Goal: Communication & Community: Answer question/provide support

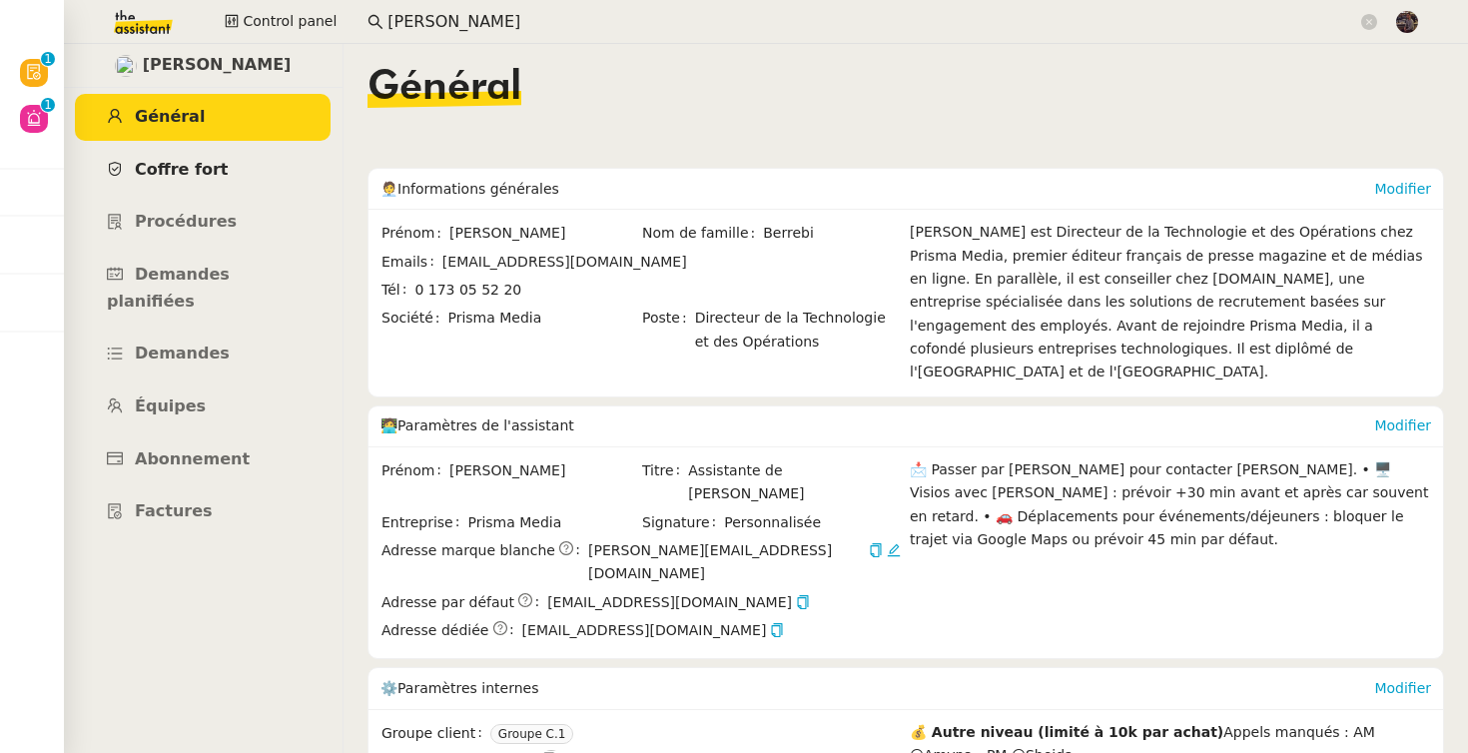
click at [210, 150] on link "Coffre fort" at bounding box center [203, 170] width 256 height 47
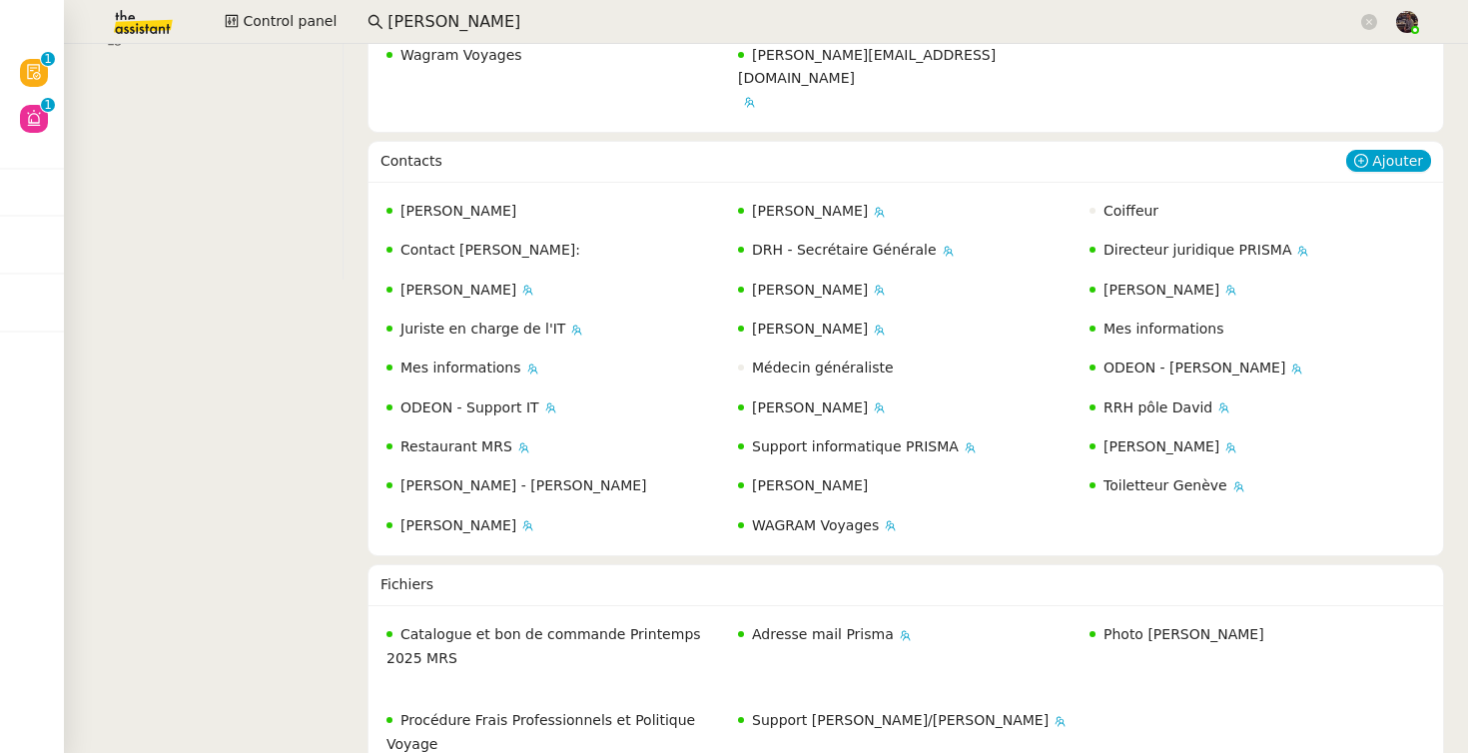
scroll to position [474, 0]
click at [471, 398] on span "ODEON - Support IT" at bounding box center [469, 406] width 139 height 16
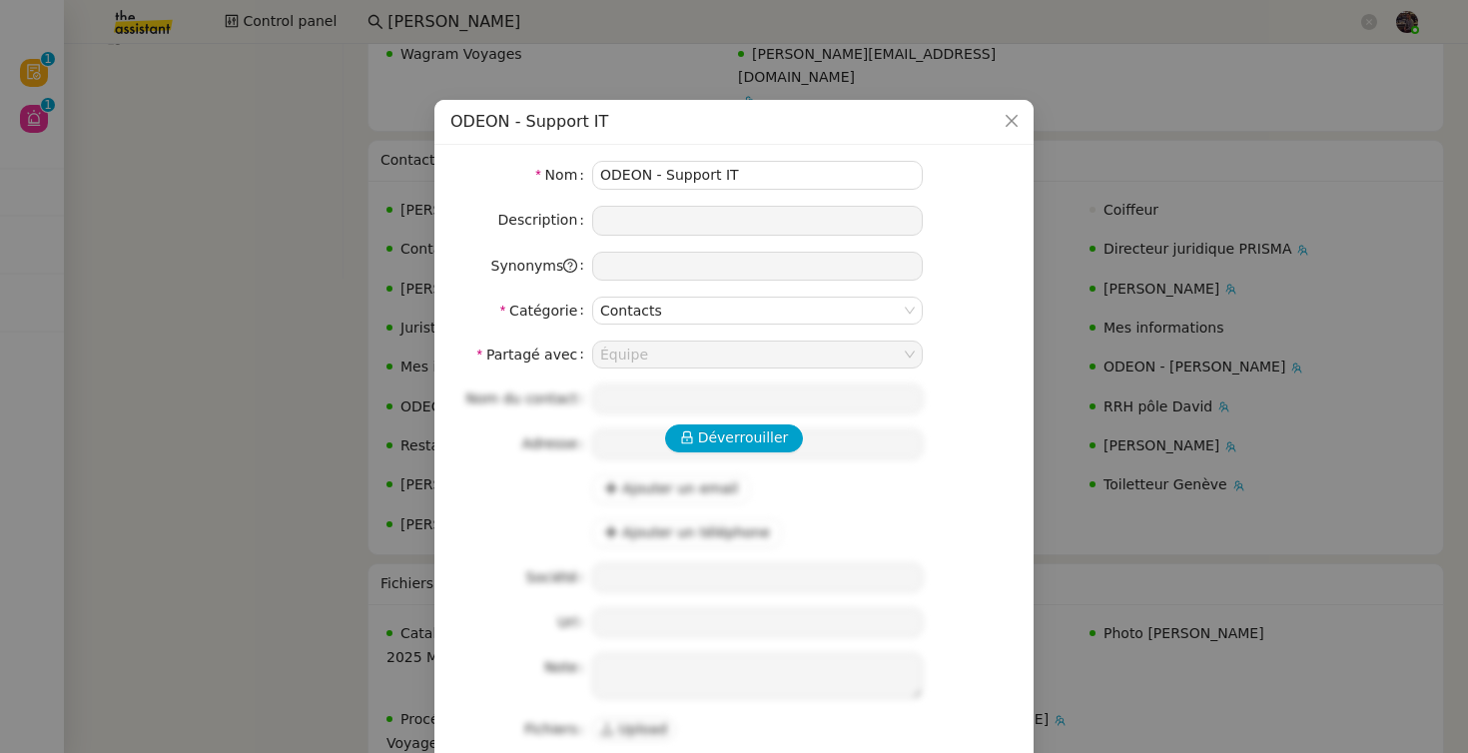
click at [716, 455] on div "Déverrouiller Nom du contact Adresse Ajouter un email Ajouter un téléphone Soci…" at bounding box center [733, 563] width 567 height 358
click at [716, 452] on div "Déverrouiller Nom du contact Adresse Ajouter un email Ajouter un téléphone Soci…" at bounding box center [733, 563] width 567 height 358
click at [730, 439] on span "Déverrouiller" at bounding box center [743, 437] width 91 height 23
type input "Johary"
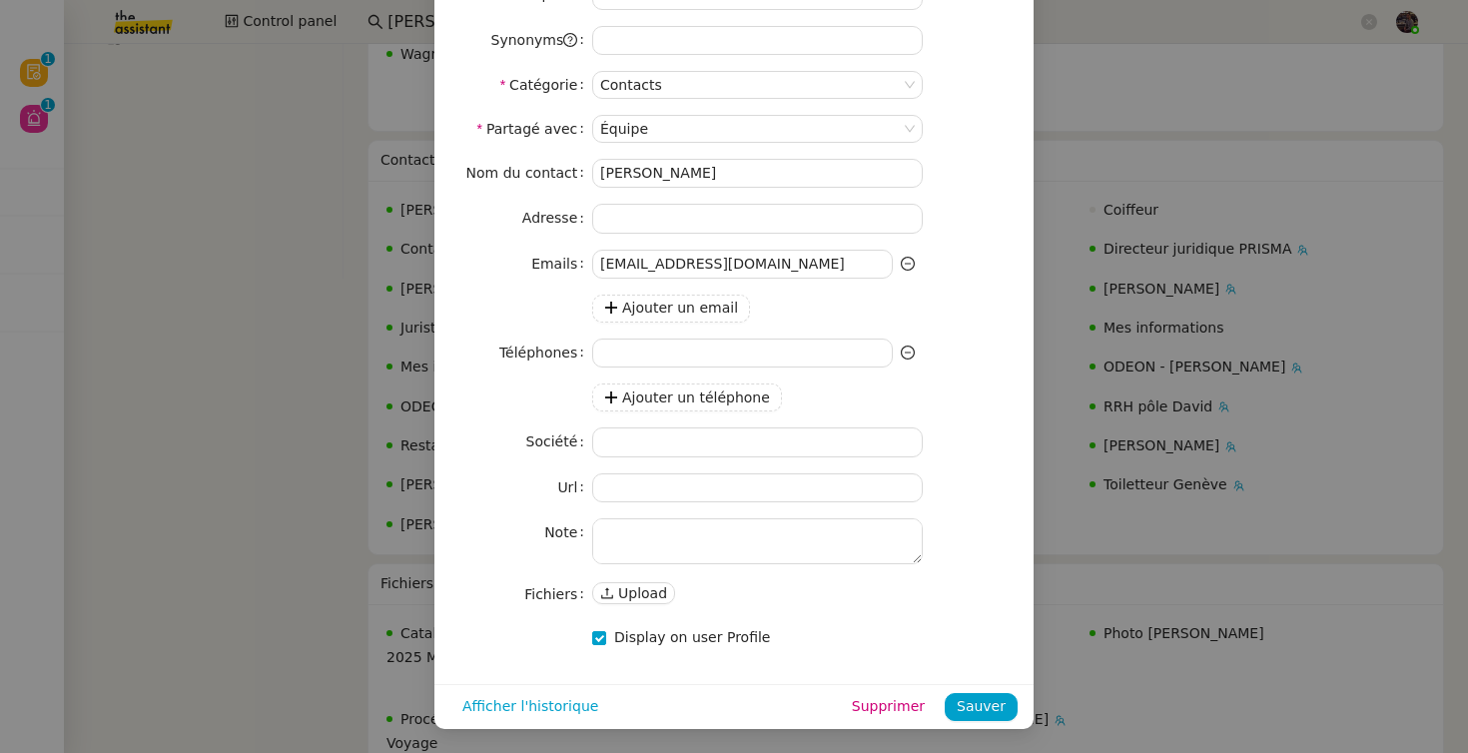
click at [312, 462] on nz-modal-container "ODEON - Support IT Nom ODEON - Support IT Description Synonyms Catégorie Contac…" at bounding box center [734, 376] width 1468 height 753
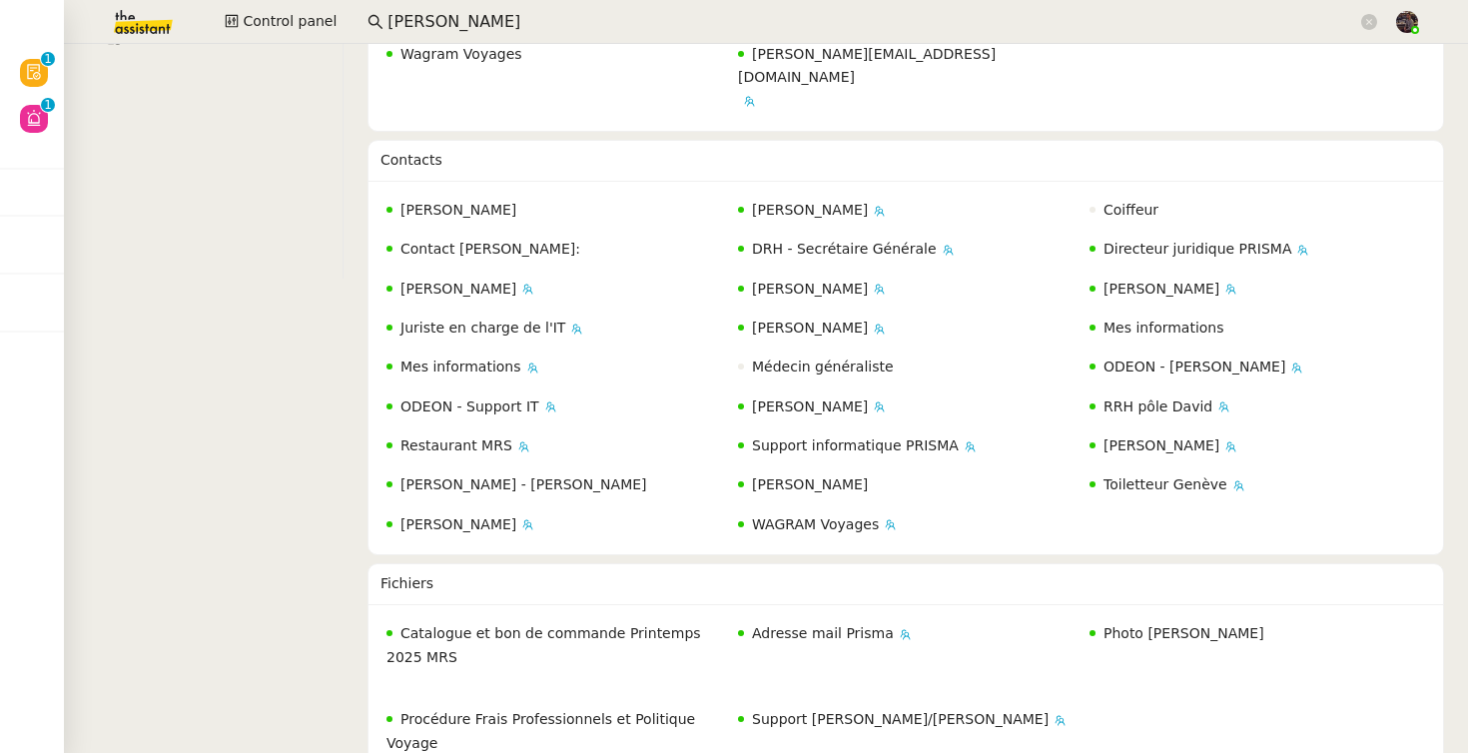
scroll to position [256, 0]
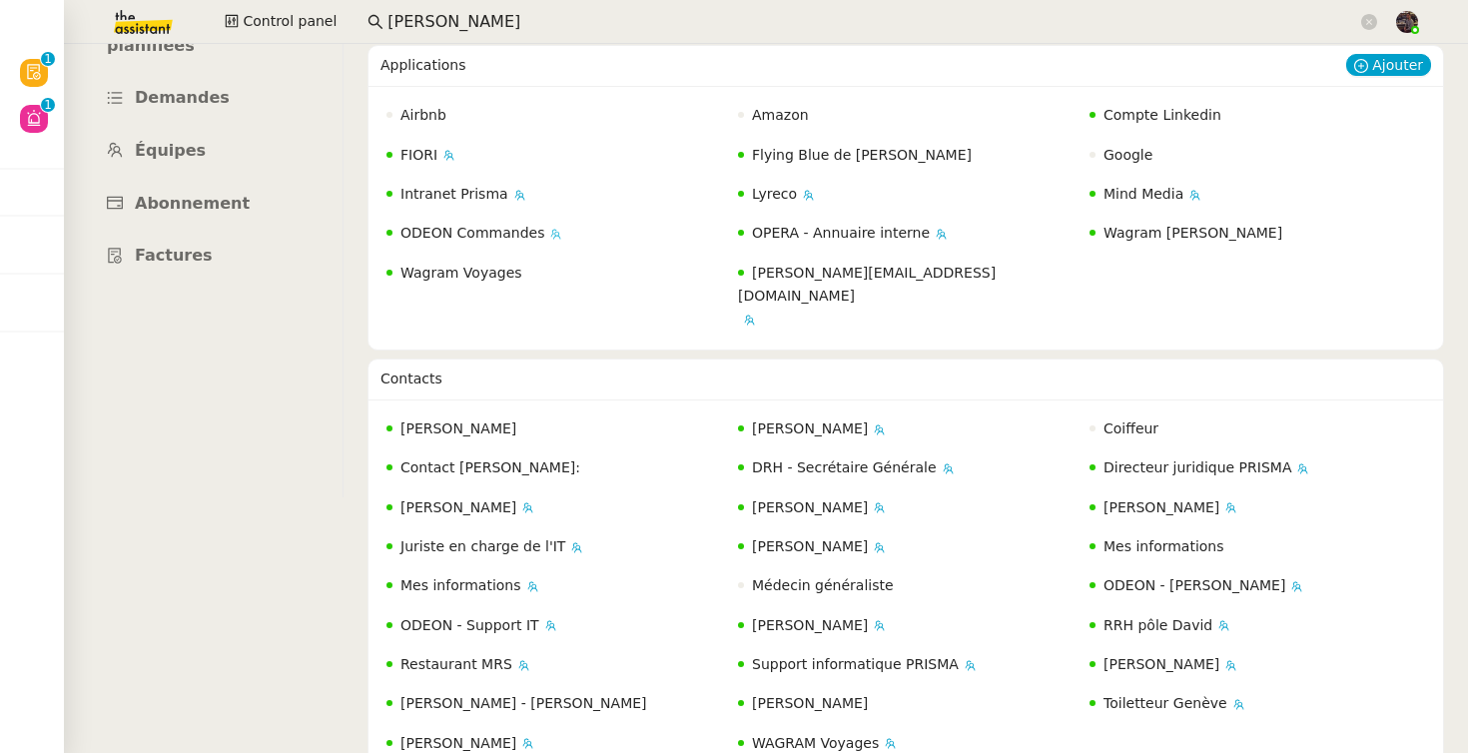
click at [481, 223] on nz-badge "ODEON Commandes" at bounding box center [465, 233] width 158 height 23
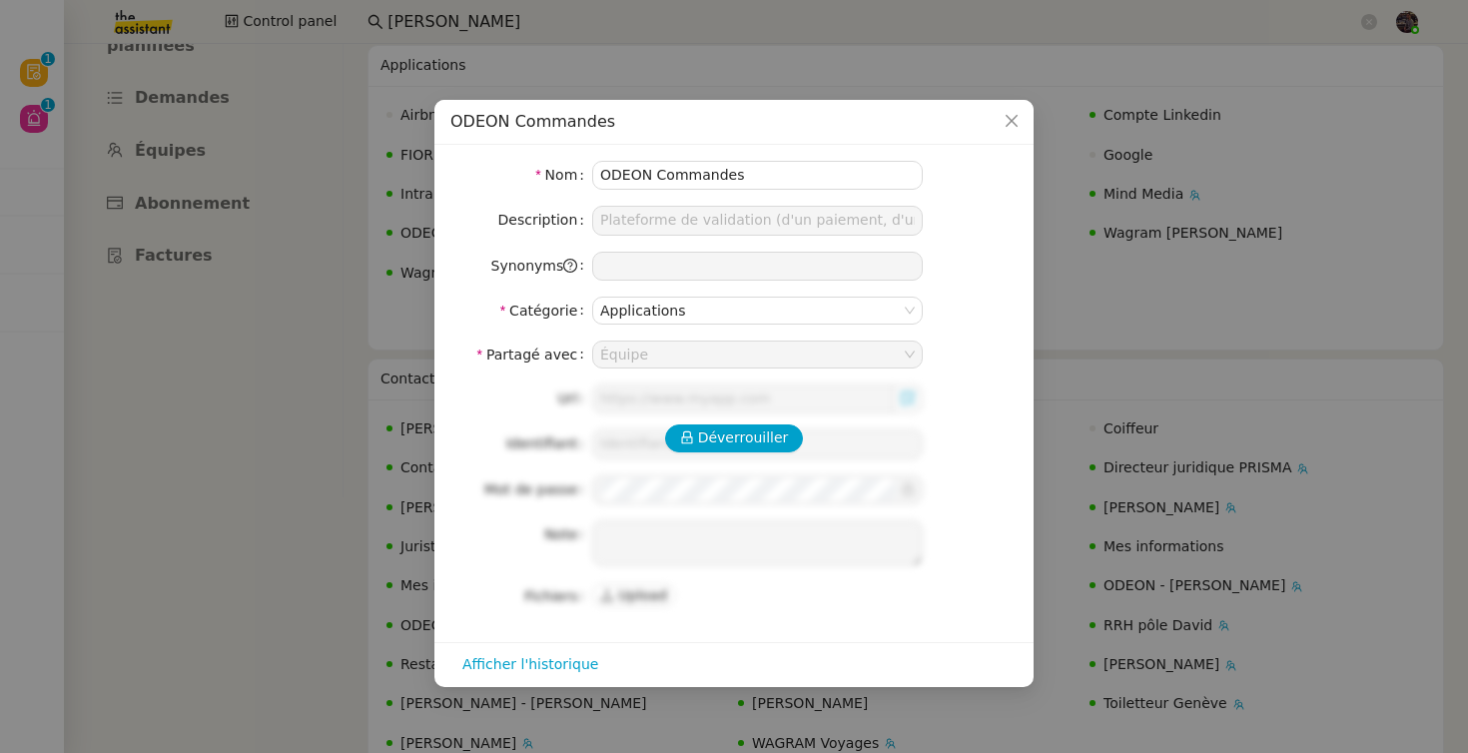
click at [698, 418] on div "Déverrouiller Url Identifiant Mot de passe Note Fichiers Upload" at bounding box center [733, 497] width 567 height 226
click at [698, 428] on button "Déverrouiller" at bounding box center [734, 438] width 139 height 28
type input "https://odeon.prismamedia.com/"
type input "lisa@prismamedia.com"
type textarea "Nathalie KUENTZMANN en charge des droits pour création DEA"
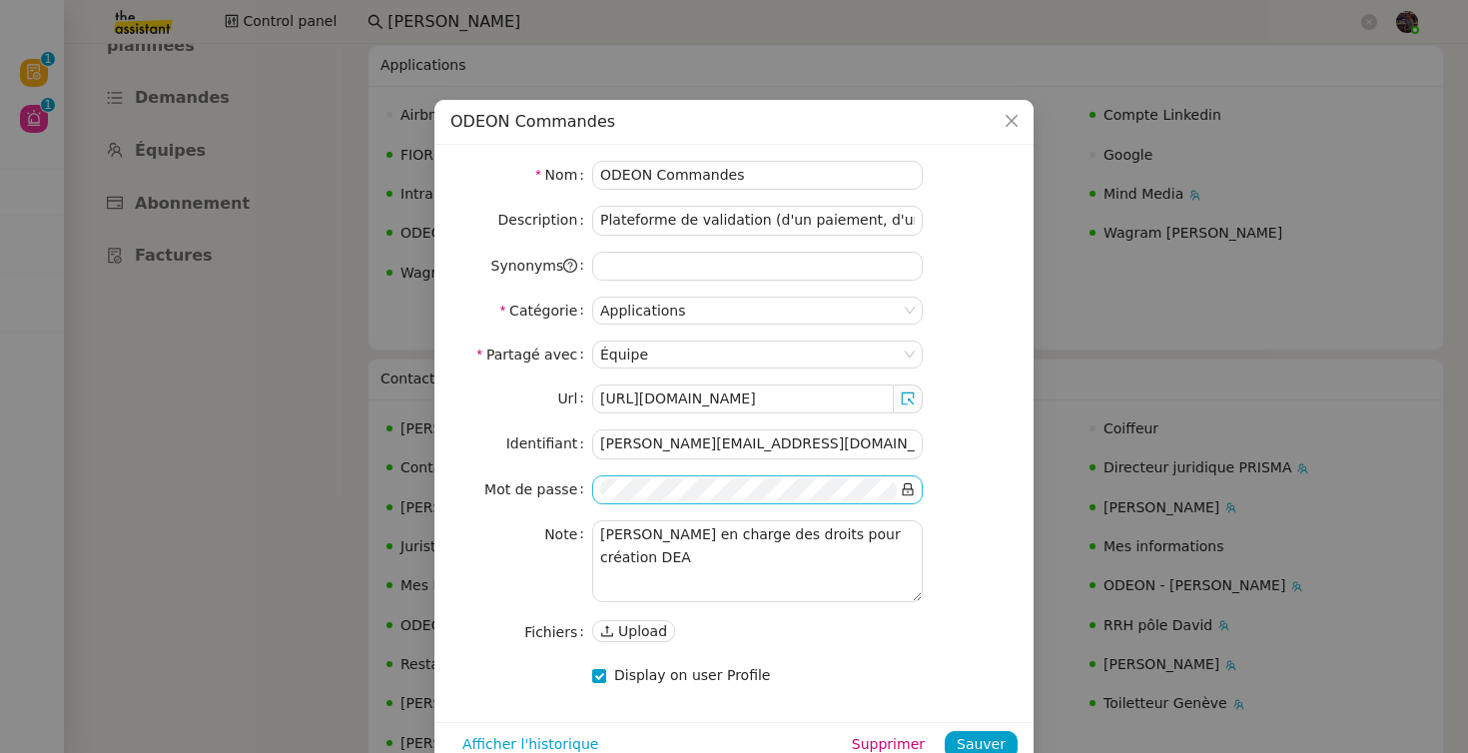
click at [914, 488] on icon at bounding box center [908, 489] width 14 height 14
click at [906, 412] on span at bounding box center [908, 398] width 29 height 29
click at [901, 390] on link at bounding box center [908, 398] width 14 height 16
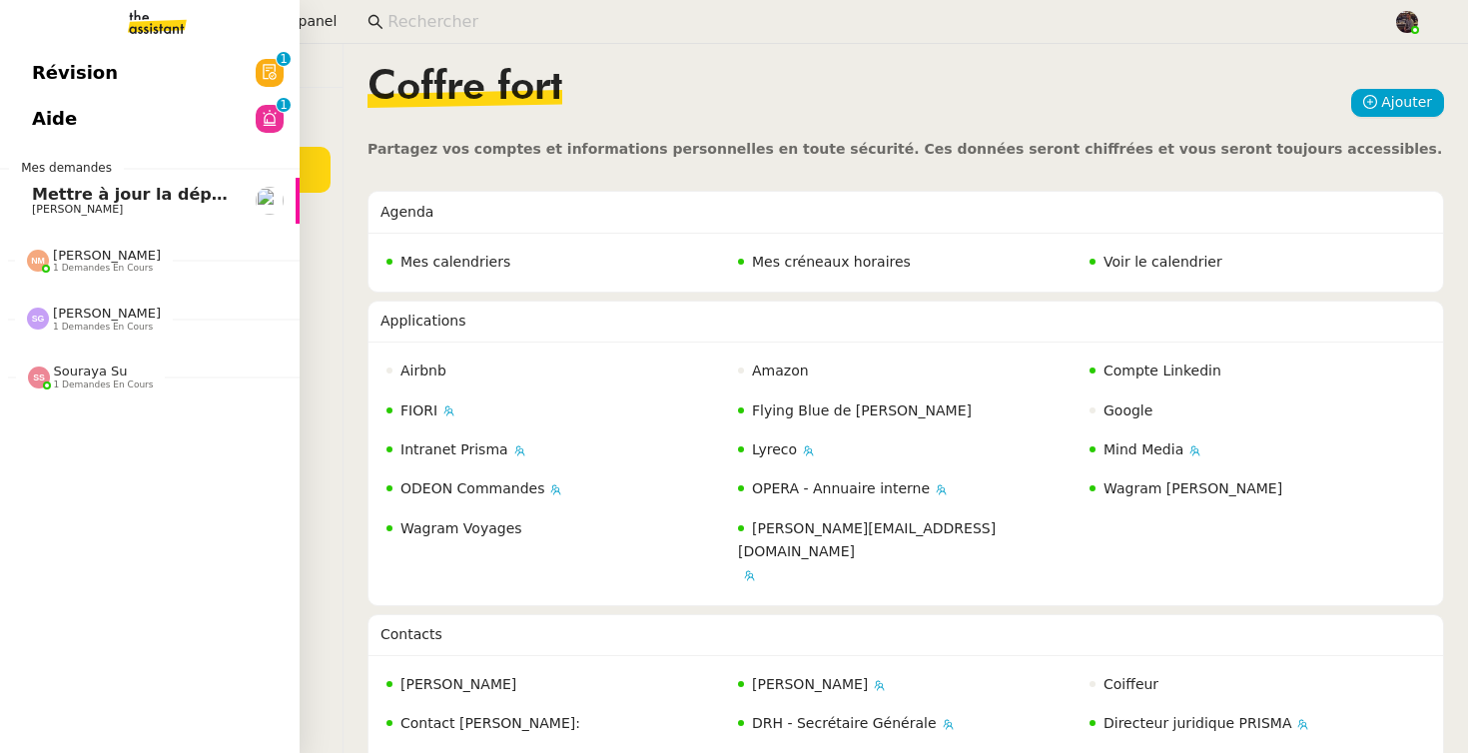
click at [41, 188] on span "Mettre à jour la dépréciation pour juillet et août" at bounding box center [249, 194] width 434 height 19
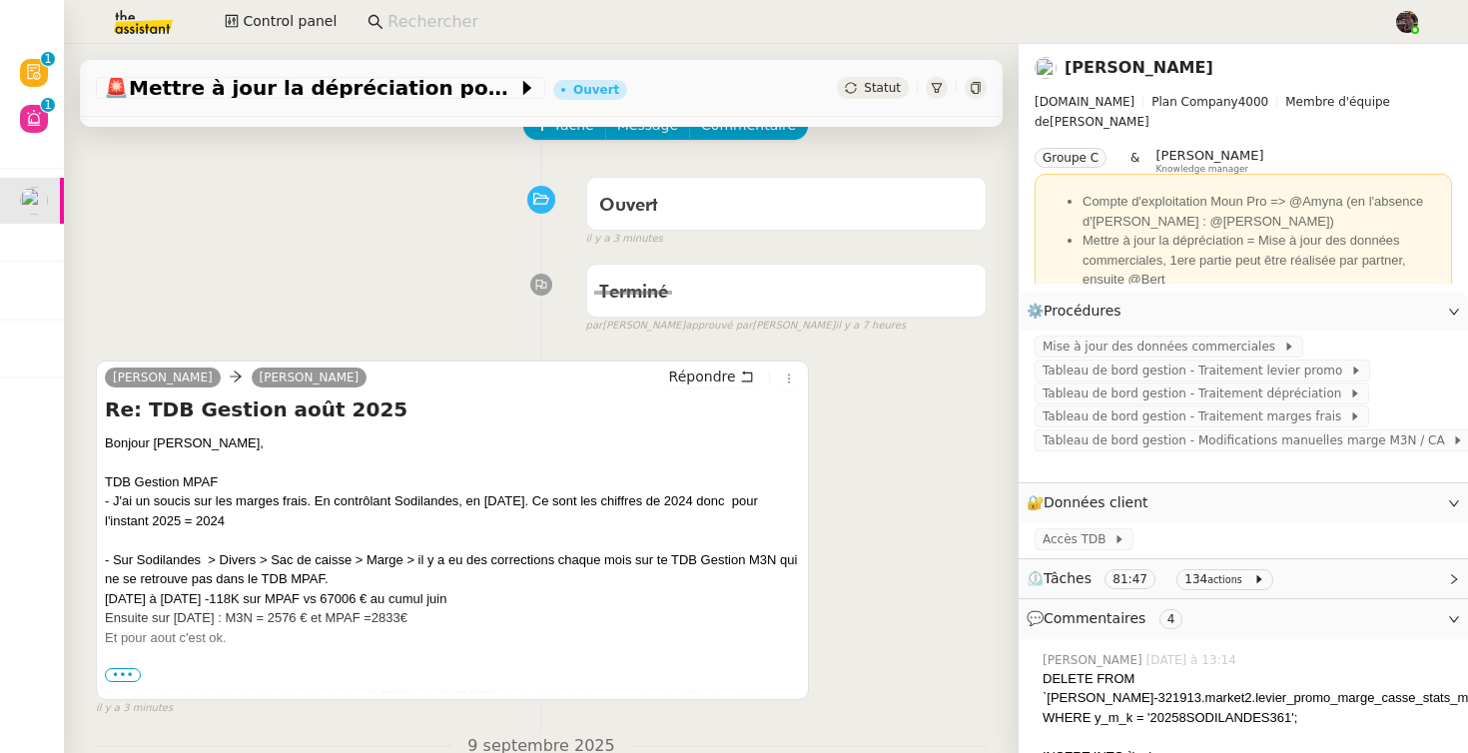
scroll to position [112, 0]
click at [126, 667] on span "•••" at bounding box center [123, 674] width 36 height 14
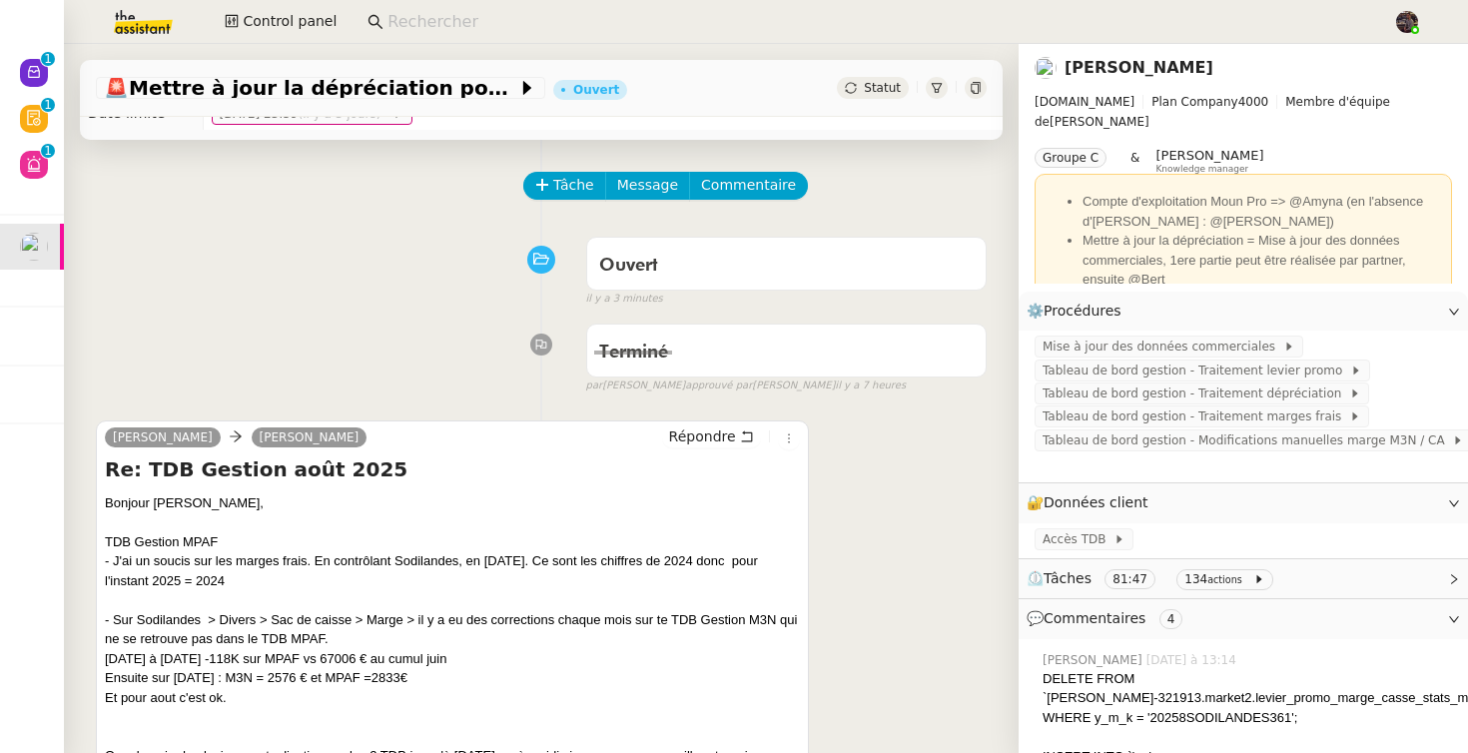
scroll to position [0, 0]
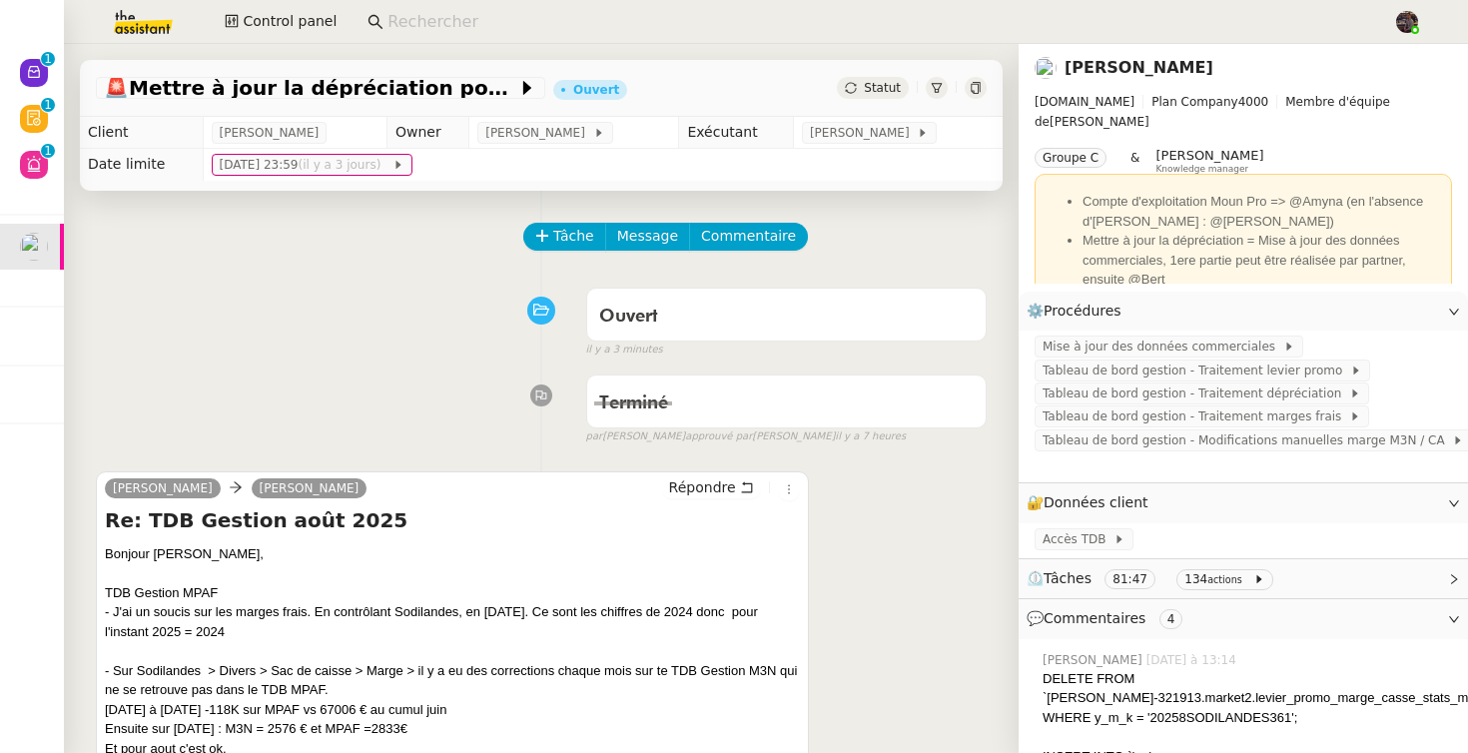
click at [306, 337] on div "Ouvert false il y a 3 minutes" at bounding box center [541, 319] width 891 height 80
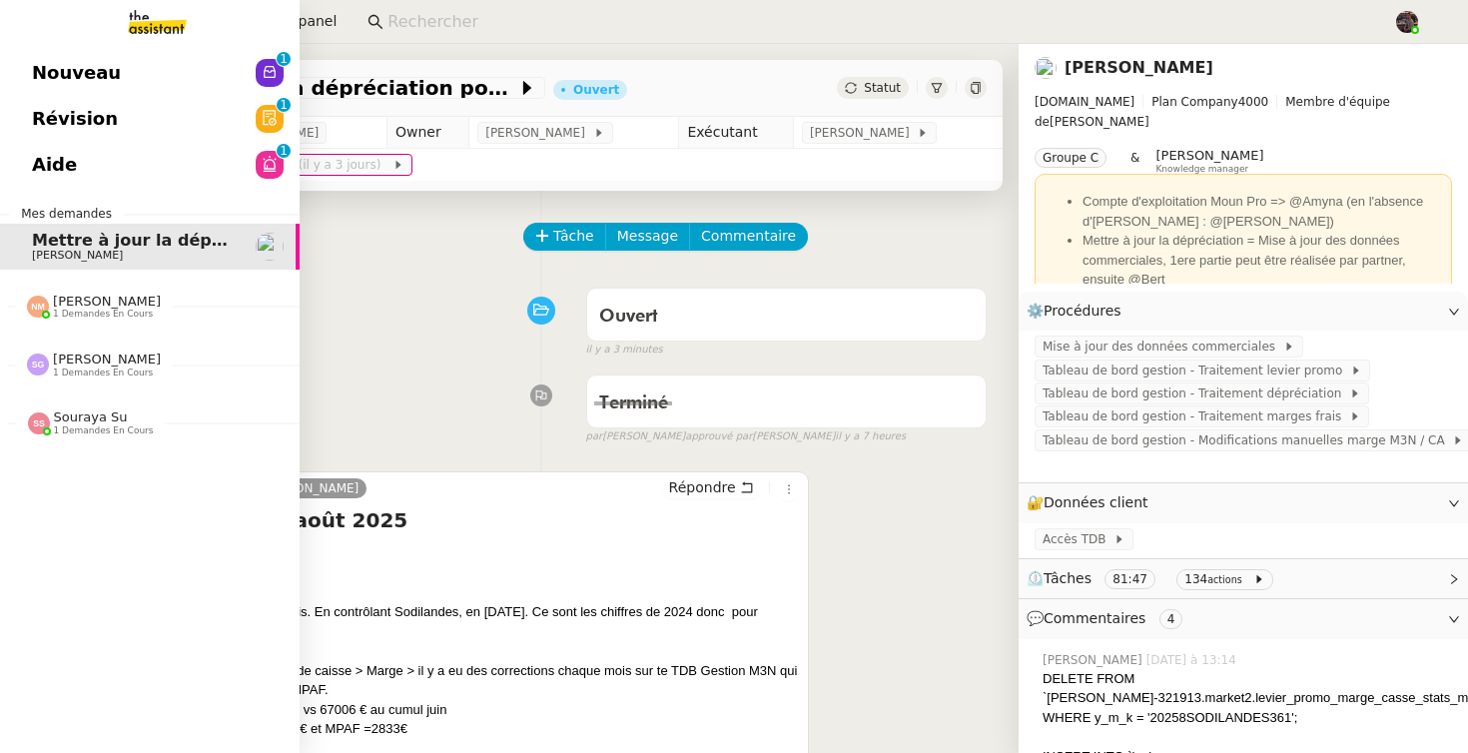
click at [52, 58] on span "Nouveau" at bounding box center [76, 73] width 89 height 30
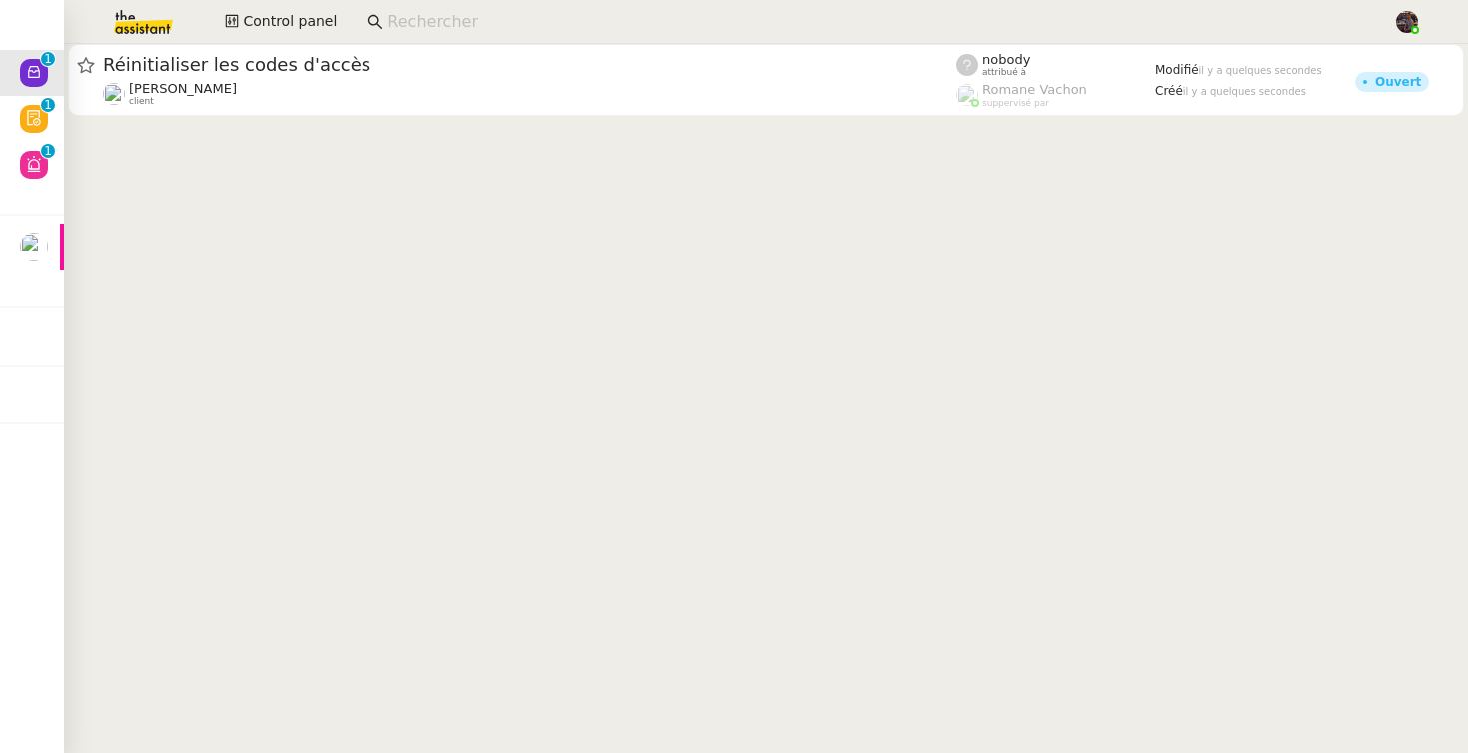
click at [744, 292] on cdk-virtual-scroll-viewport "Réinitialiser les codes d'accès Arthur MATHAUT client nobody attribué à Romane …" at bounding box center [766, 398] width 1404 height 709
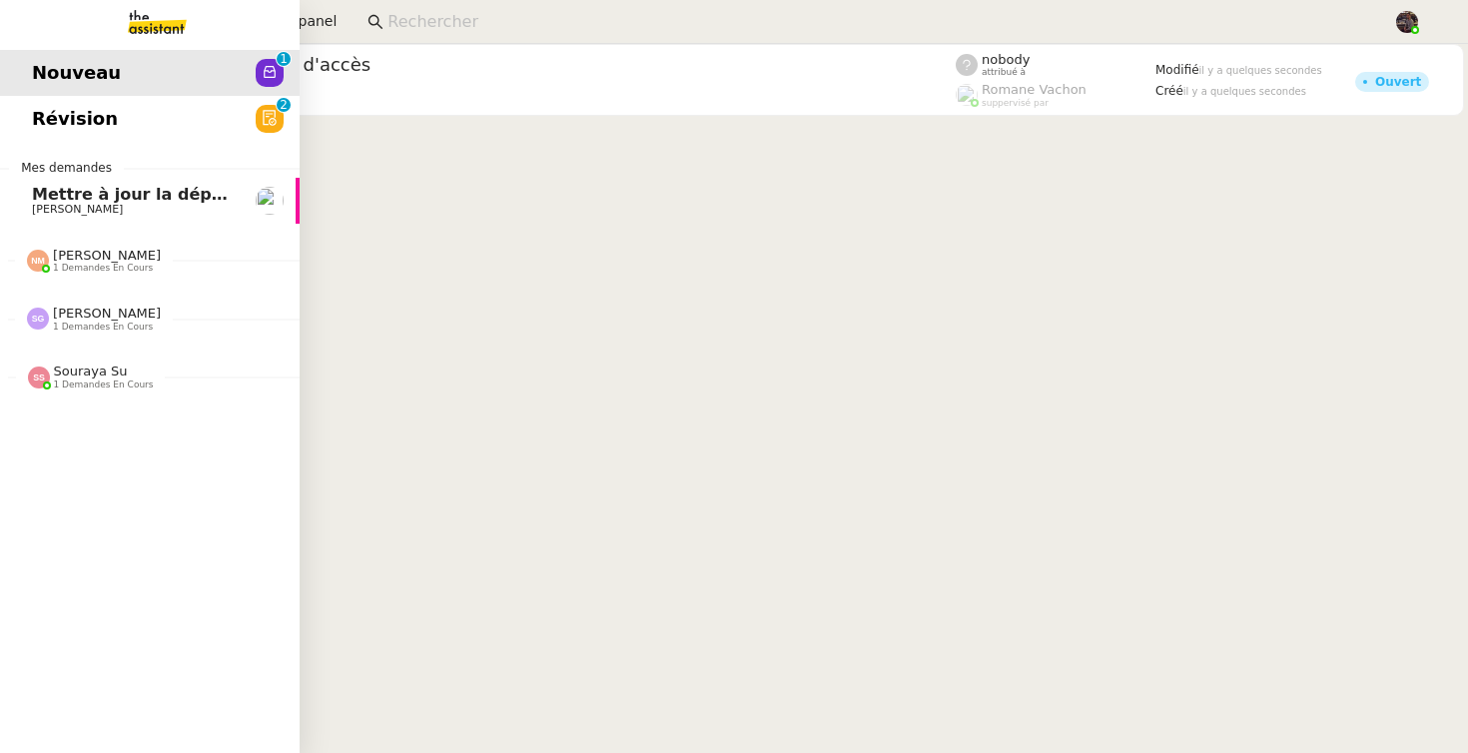
click at [48, 184] on link "Mettre à jour la dépréciation pour juillet et août Guillaume Farina" at bounding box center [150, 201] width 300 height 46
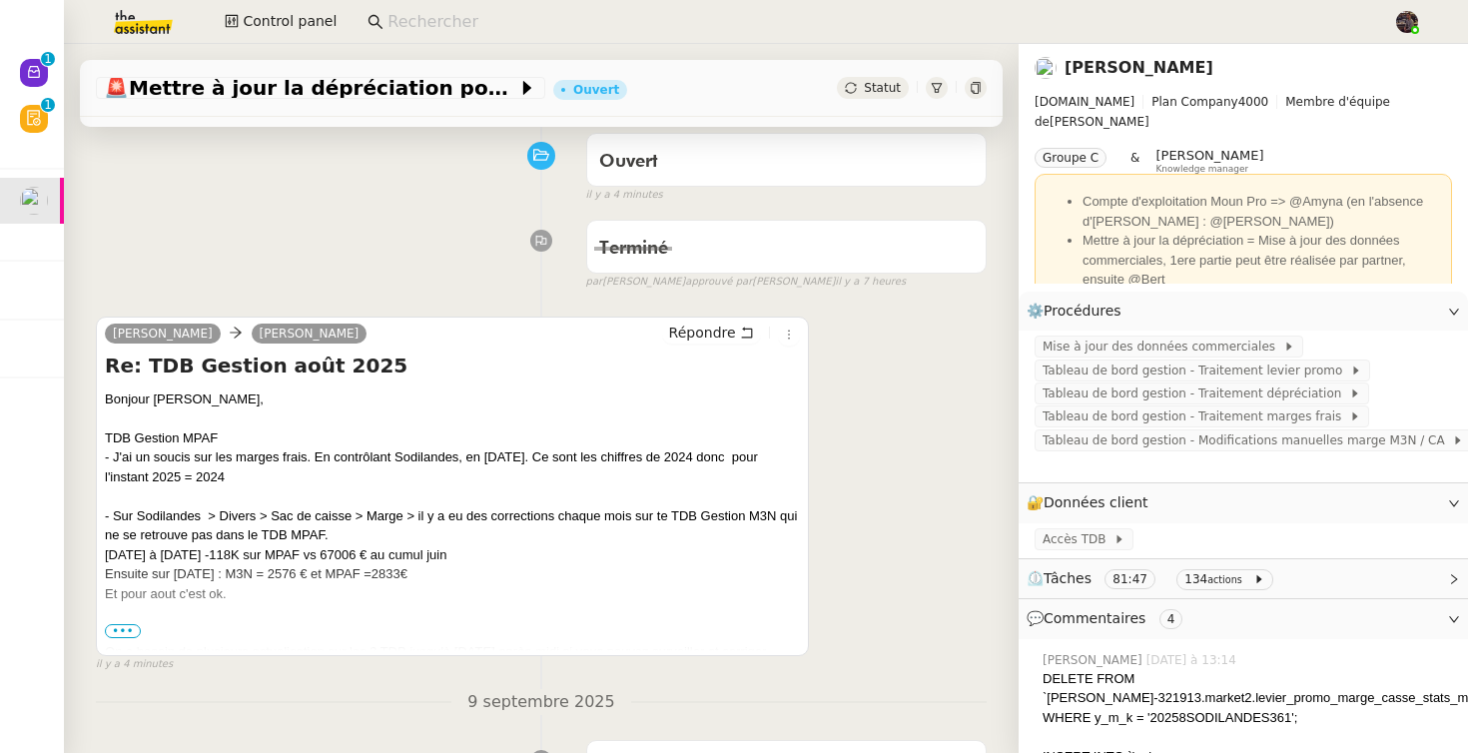
scroll to position [158, 0]
click at [121, 625] on span "•••" at bounding box center [123, 628] width 36 height 14
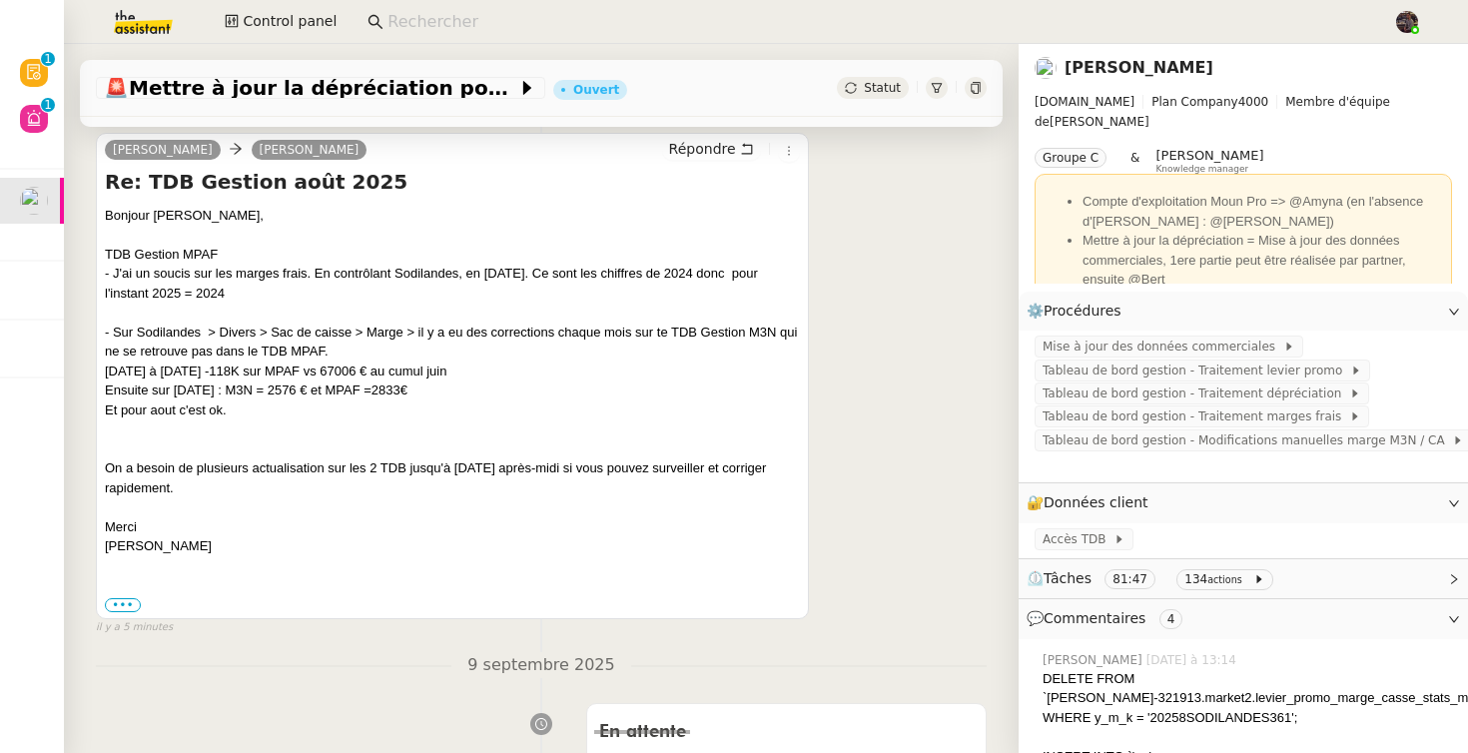
scroll to position [346, 0]
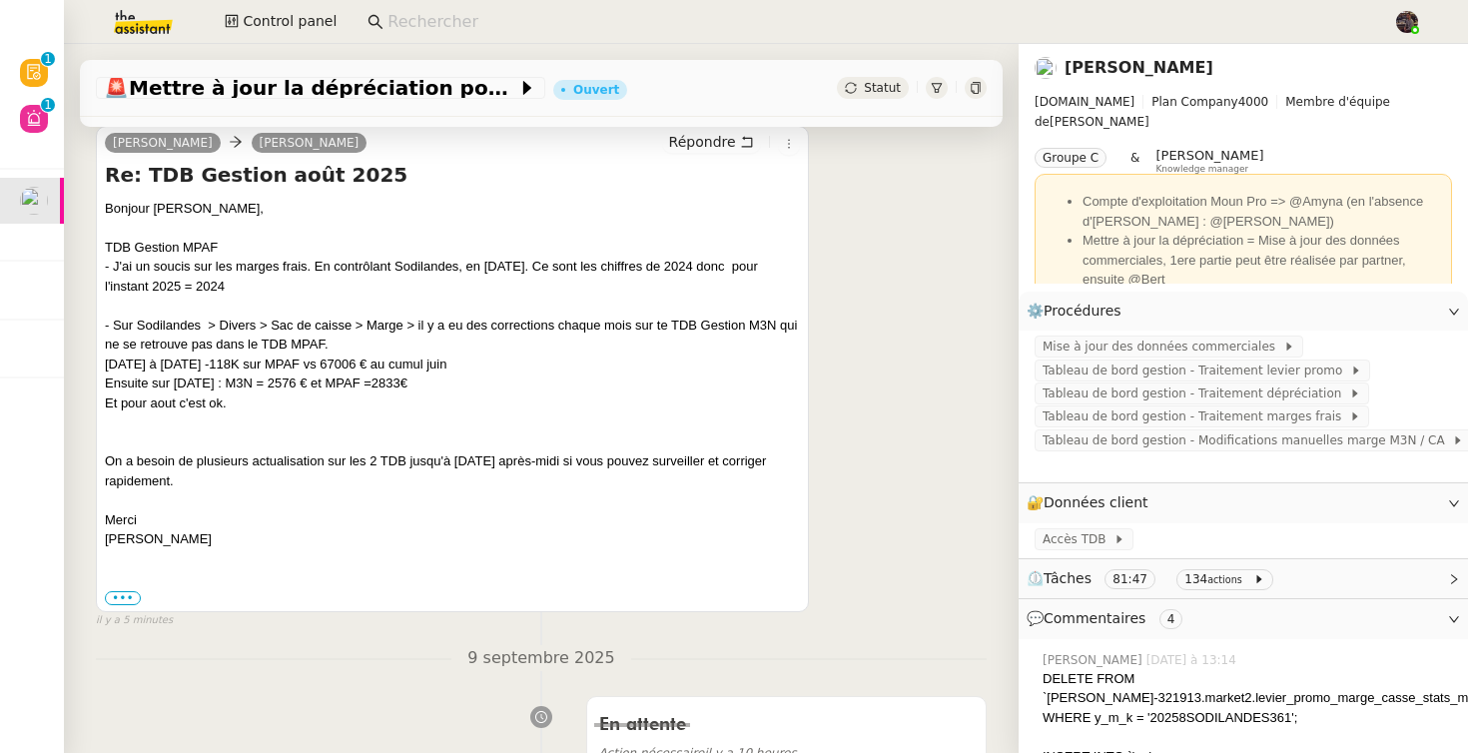
click at [359, 407] on div "Et pour aout c'est ok." at bounding box center [452, 403] width 695 height 20
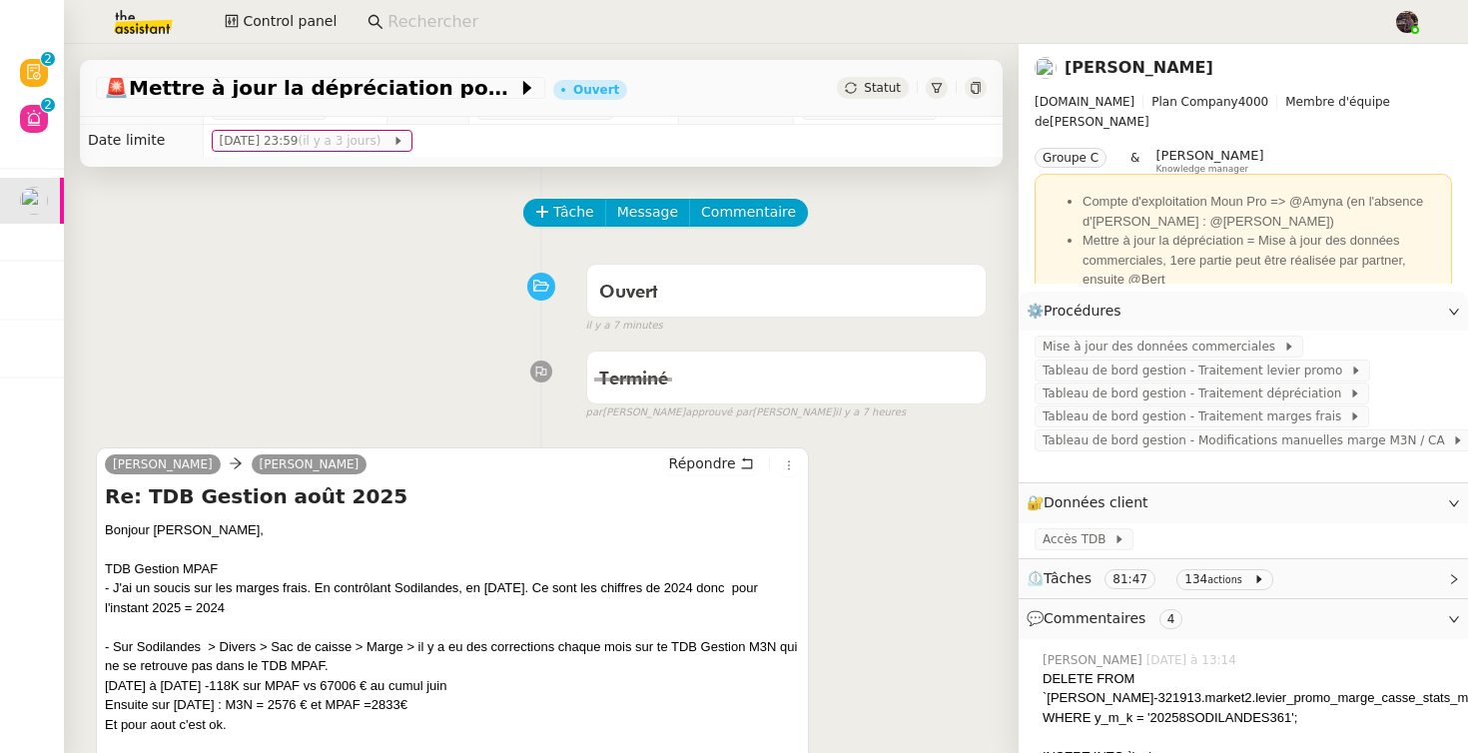
scroll to position [32, 0]
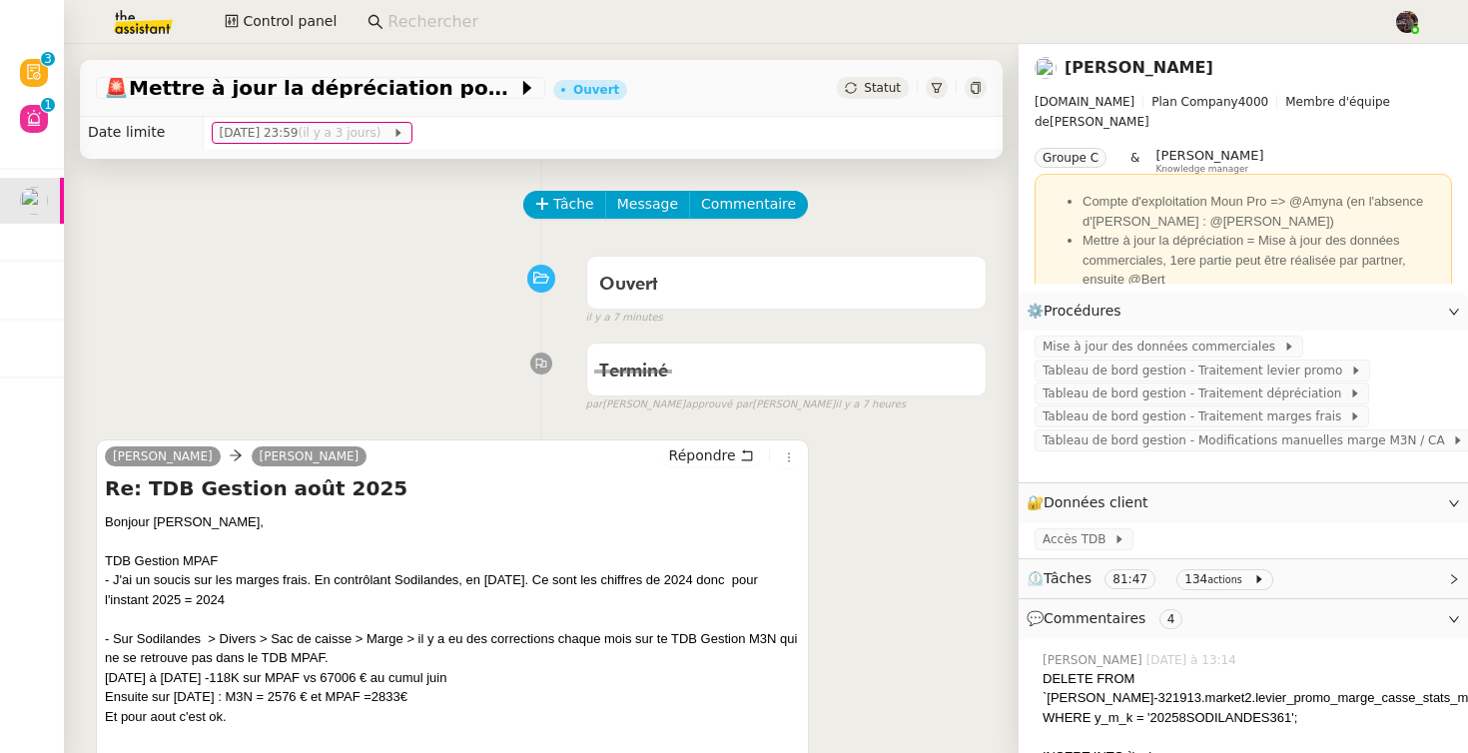
click at [226, 304] on div "Ouvert false il y a 7 minutes" at bounding box center [541, 287] width 891 height 80
click at [1270, 406] on div "Tableau de bord gestion - Traitement marges frais" at bounding box center [1202, 416] width 335 height 22
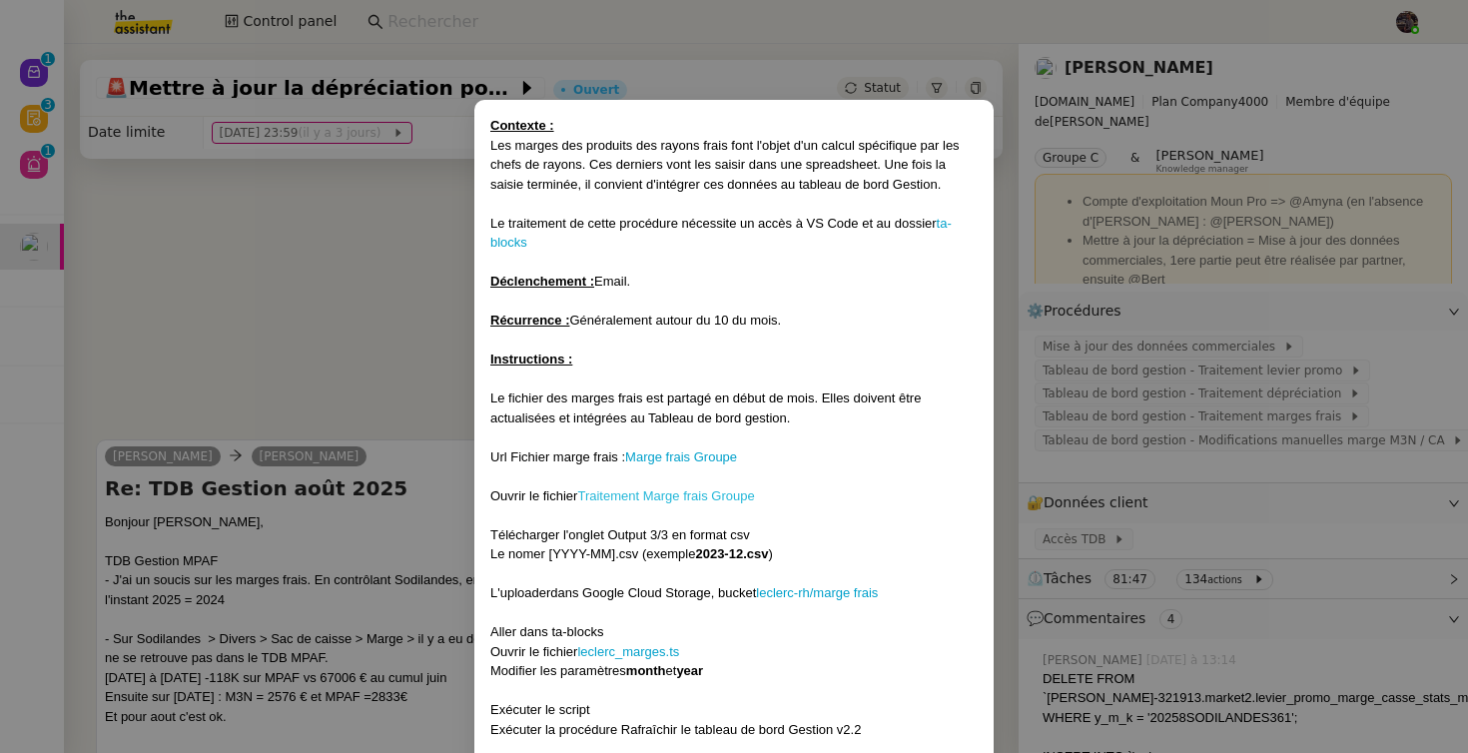
click at [659, 489] on link "Traitement Marge frais Groupe" at bounding box center [665, 495] width 177 height 15
click at [316, 440] on nz-modal-container "Contexte : Les marges des produits des rayons frais font l'objet d'un calcul sp…" at bounding box center [734, 376] width 1468 height 753
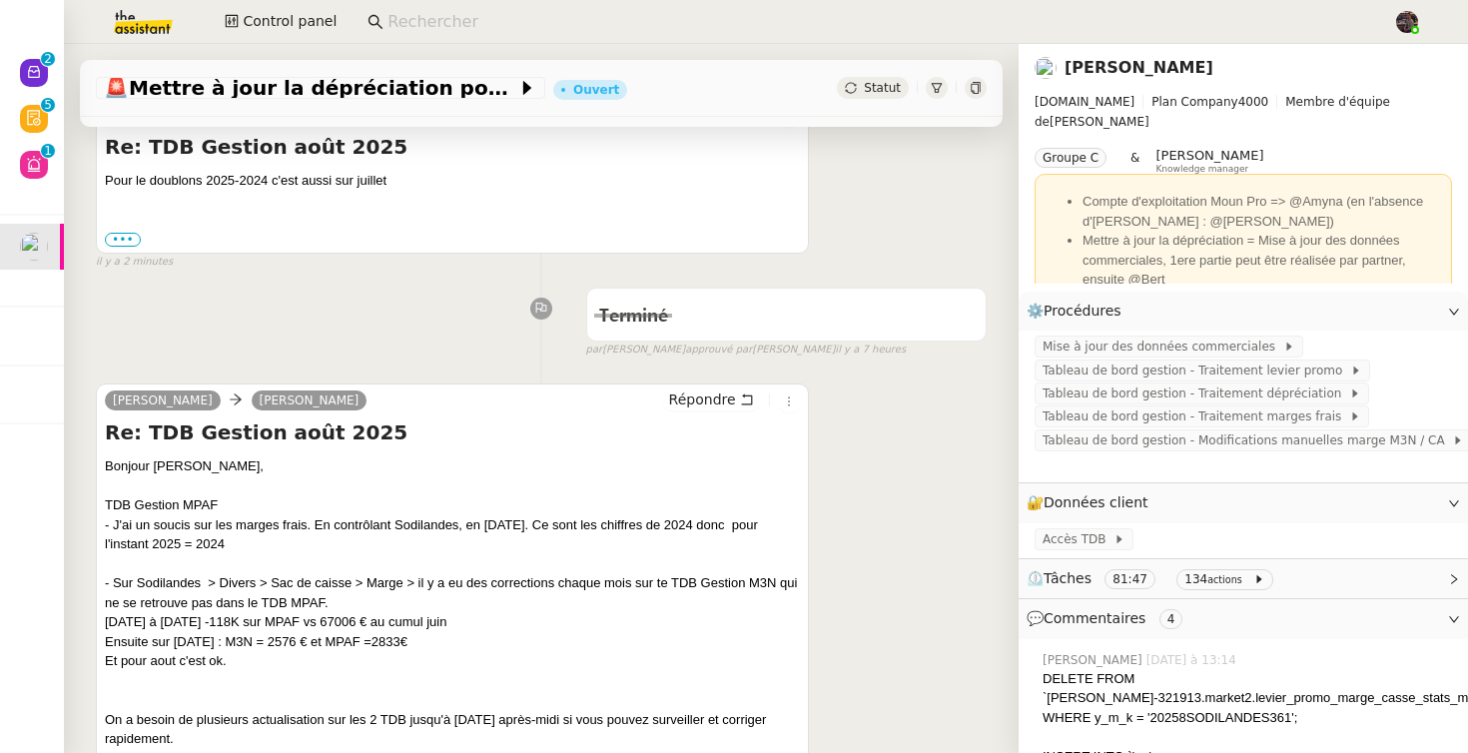
scroll to position [0, 0]
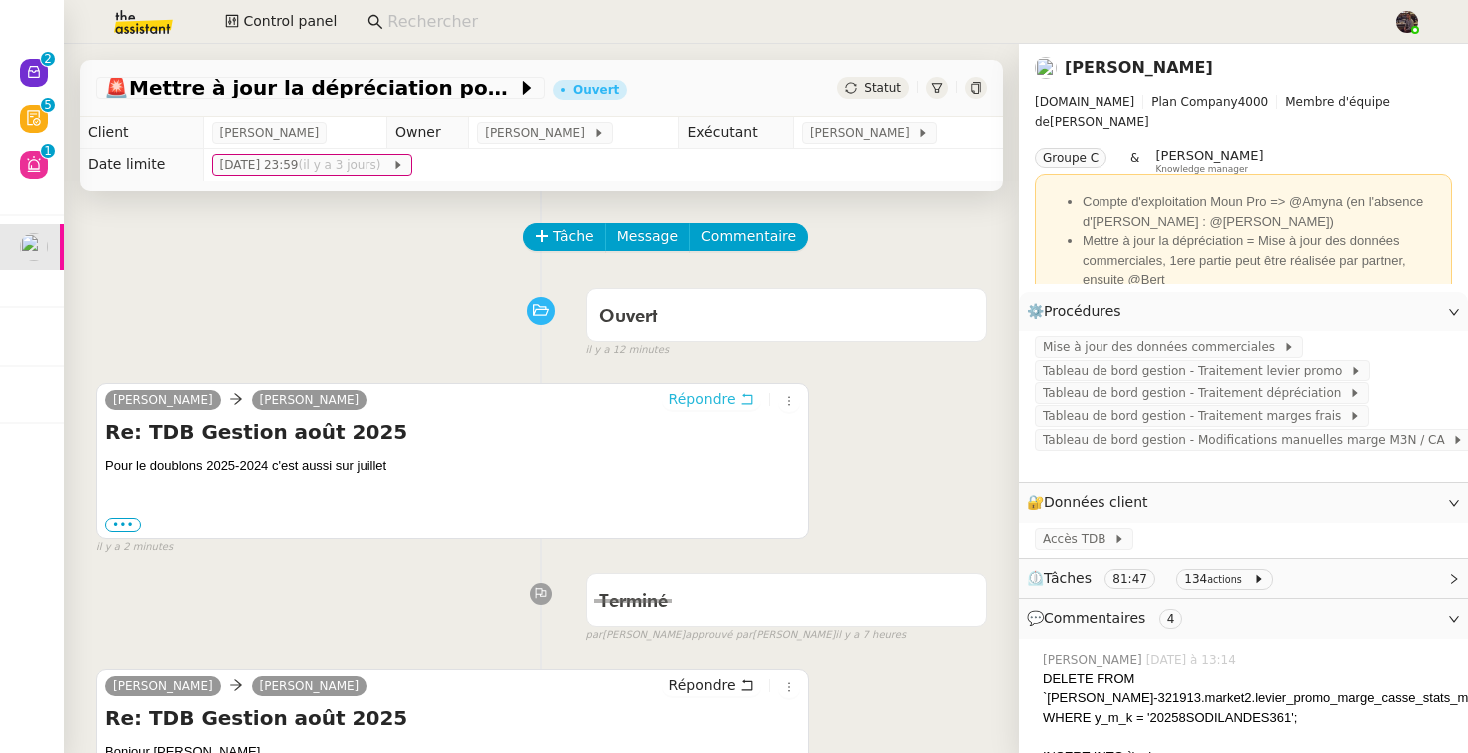
click at [694, 407] on span "Répondre" at bounding box center [702, 399] width 67 height 20
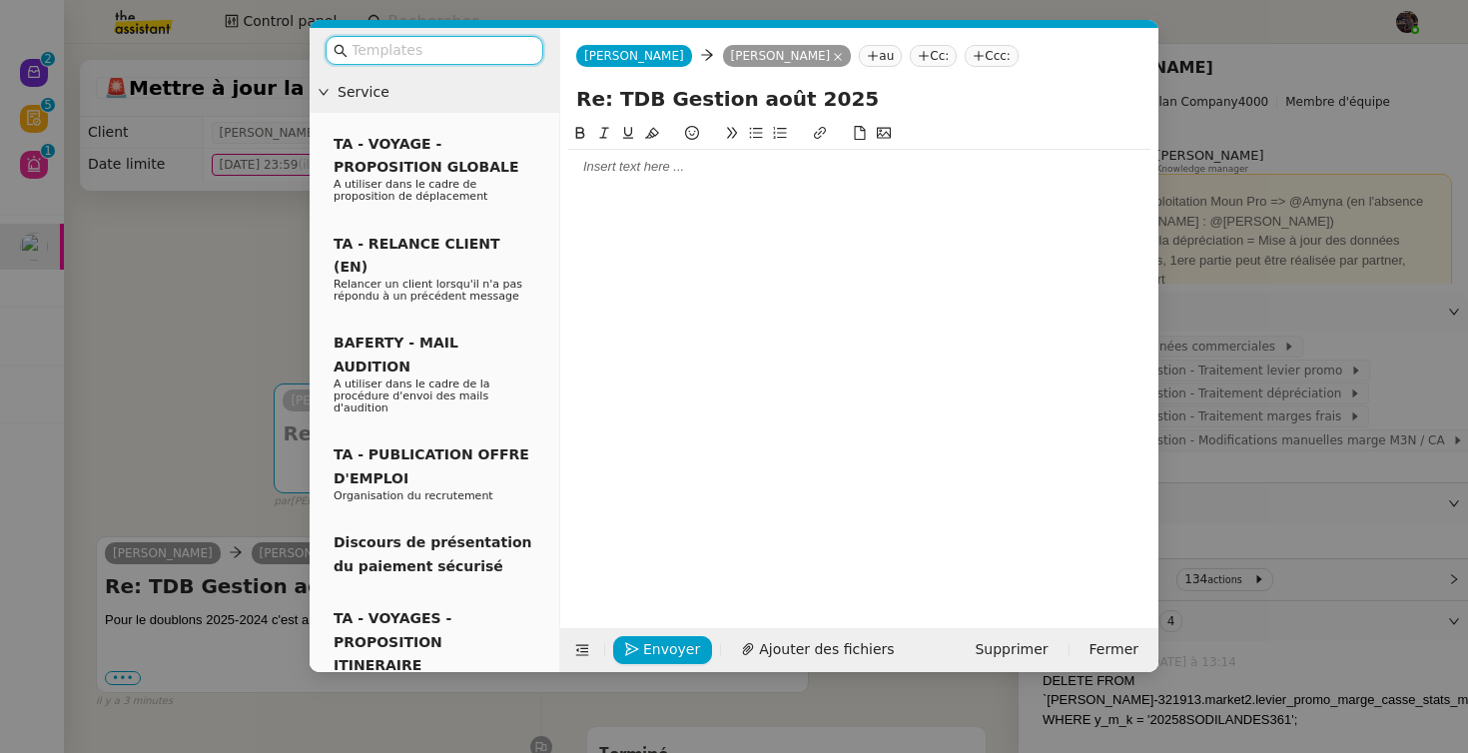
click at [665, 189] on div at bounding box center [859, 359] width 582 height 475
click at [645, 166] on div at bounding box center [859, 167] width 582 height 18
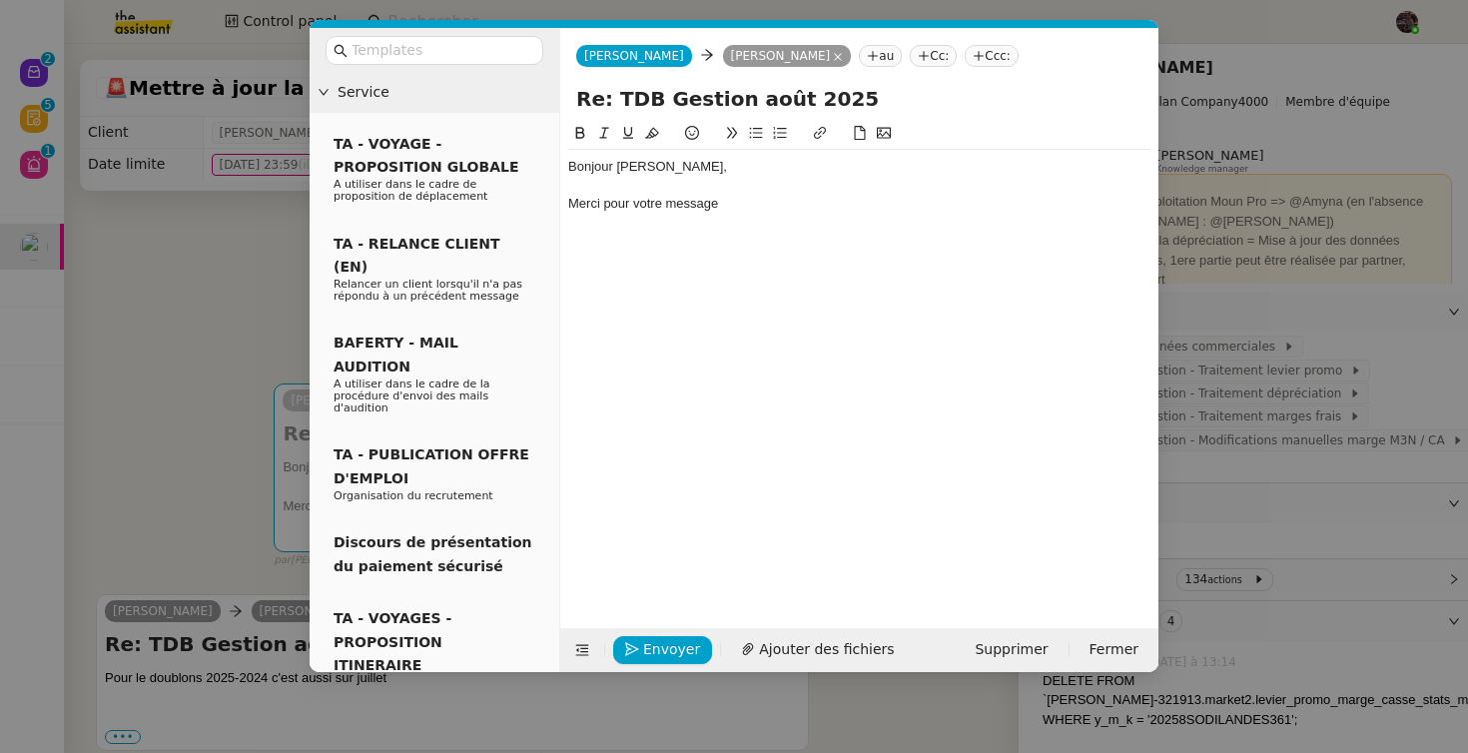
click at [31, 106] on nz-modal-container "Service TA - VOYAGE - PROPOSITION GLOBALE A utiliser dans le cadre de propositi…" at bounding box center [734, 376] width 1468 height 753
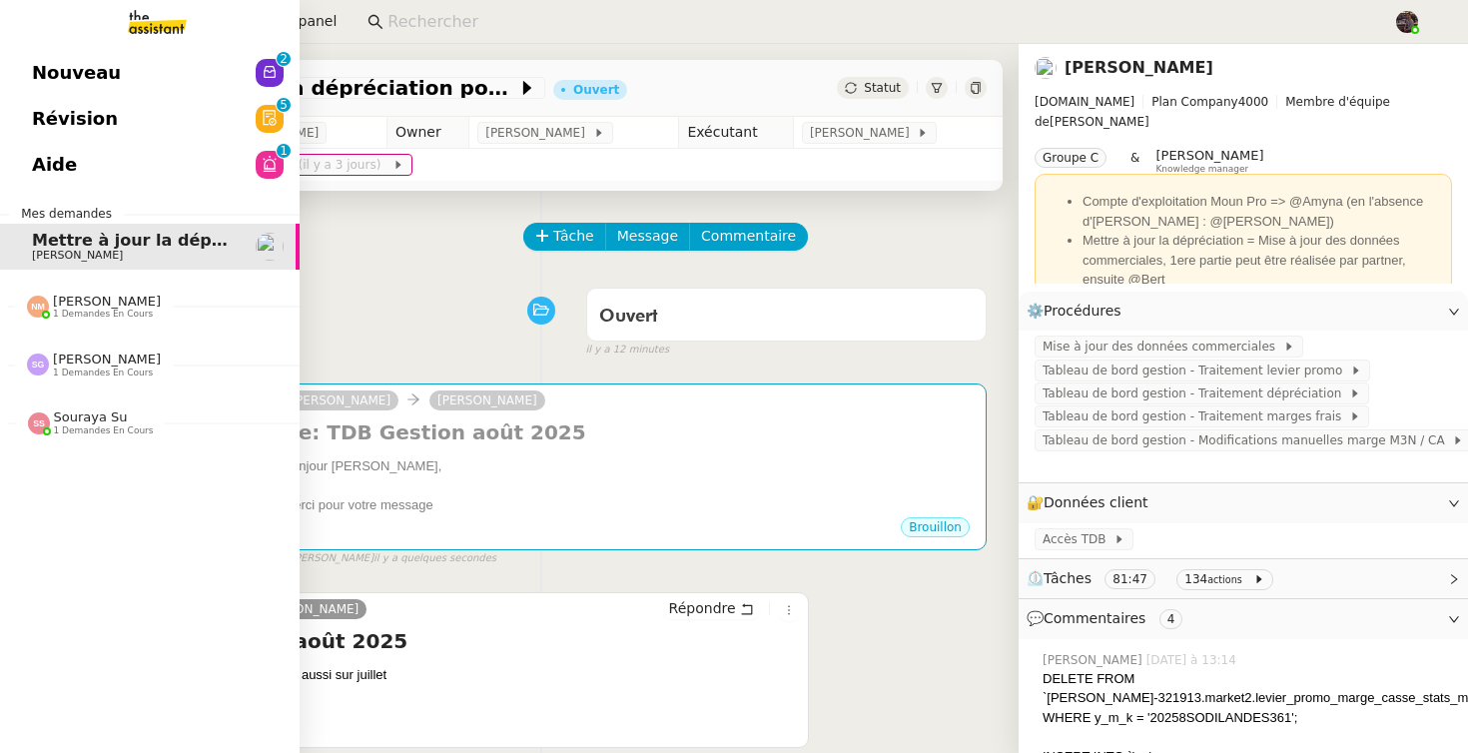
click at [36, 78] on span "Nouveau" at bounding box center [76, 73] width 89 height 30
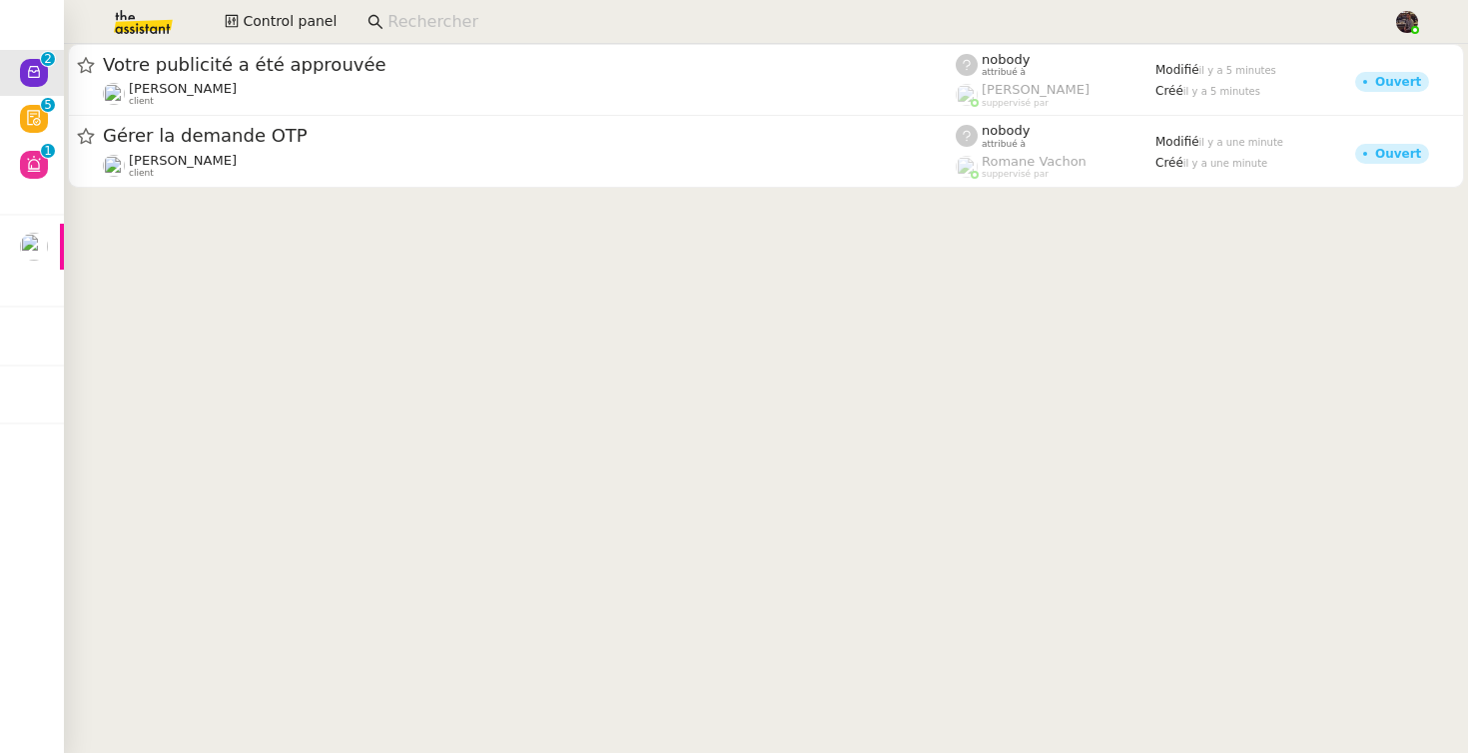
click at [317, 264] on cdk-virtual-scroll-viewport "Votre publicité a été approuvée Anthony Morcillo client nobody attribué à Frédé…" at bounding box center [766, 398] width 1404 height 709
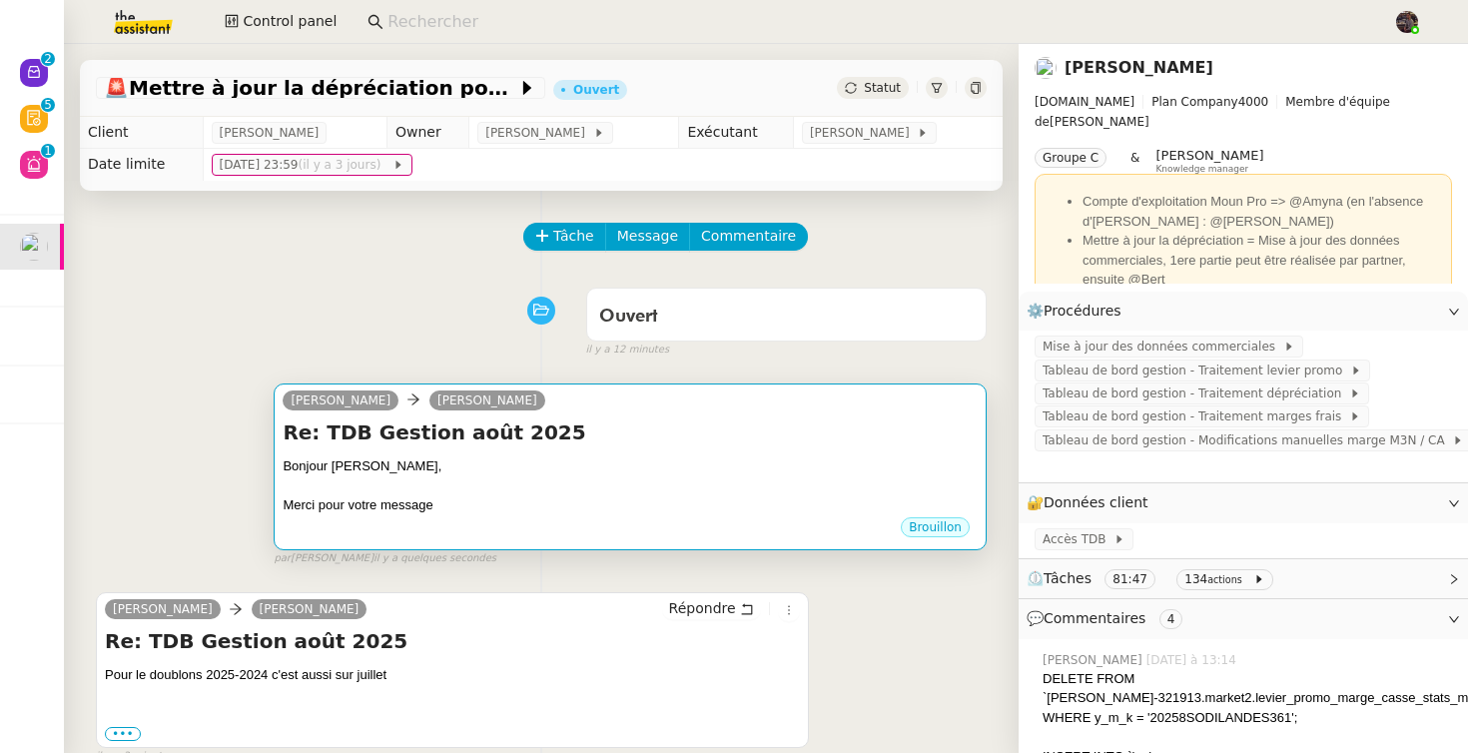
click at [554, 503] on div "Merci pour votre message" at bounding box center [630, 505] width 695 height 20
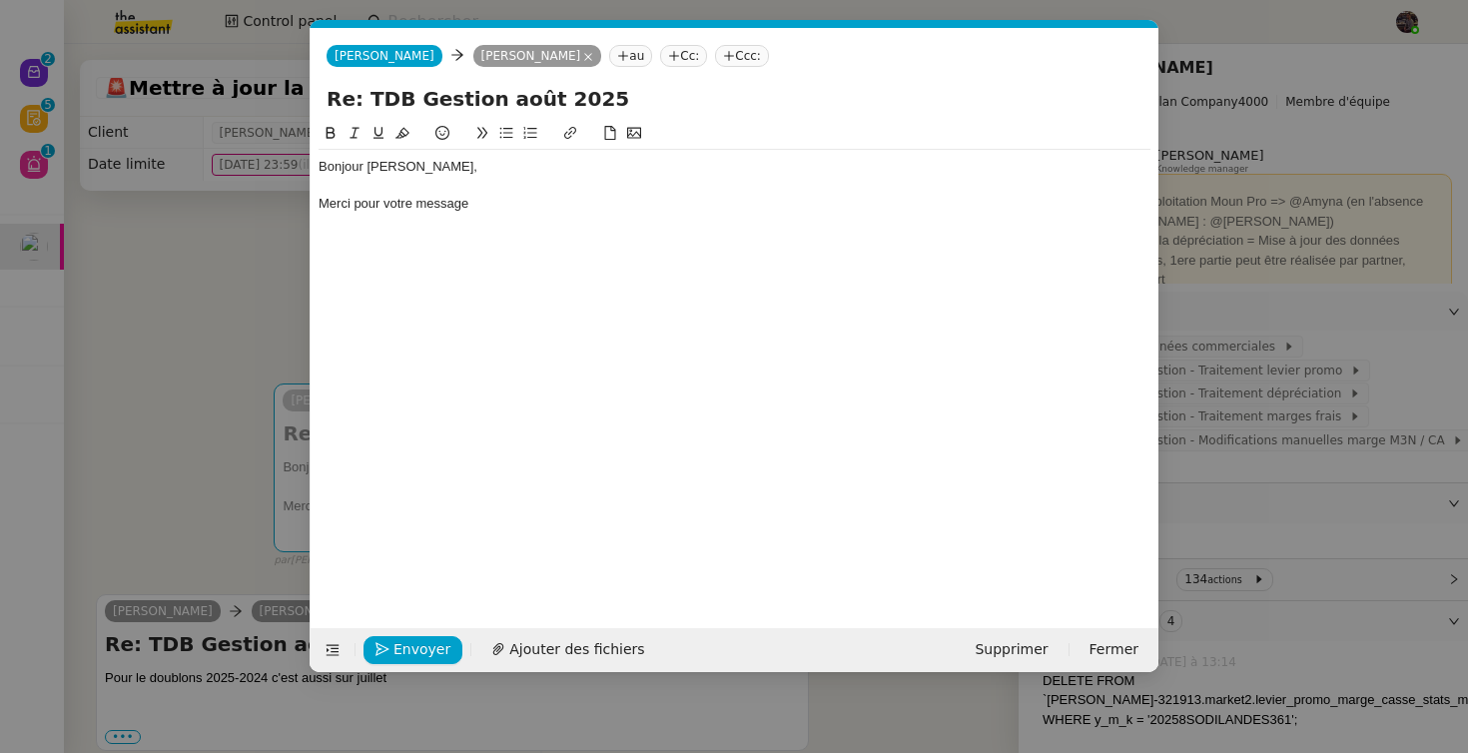
scroll to position [0, 42]
click at [659, 239] on div "Bonjour Guillaume, Merci pour votre message" at bounding box center [735, 359] width 832 height 475
click at [650, 218] on div "Bonjour Guillaume, Merci pour votre message" at bounding box center [735, 185] width 832 height 71
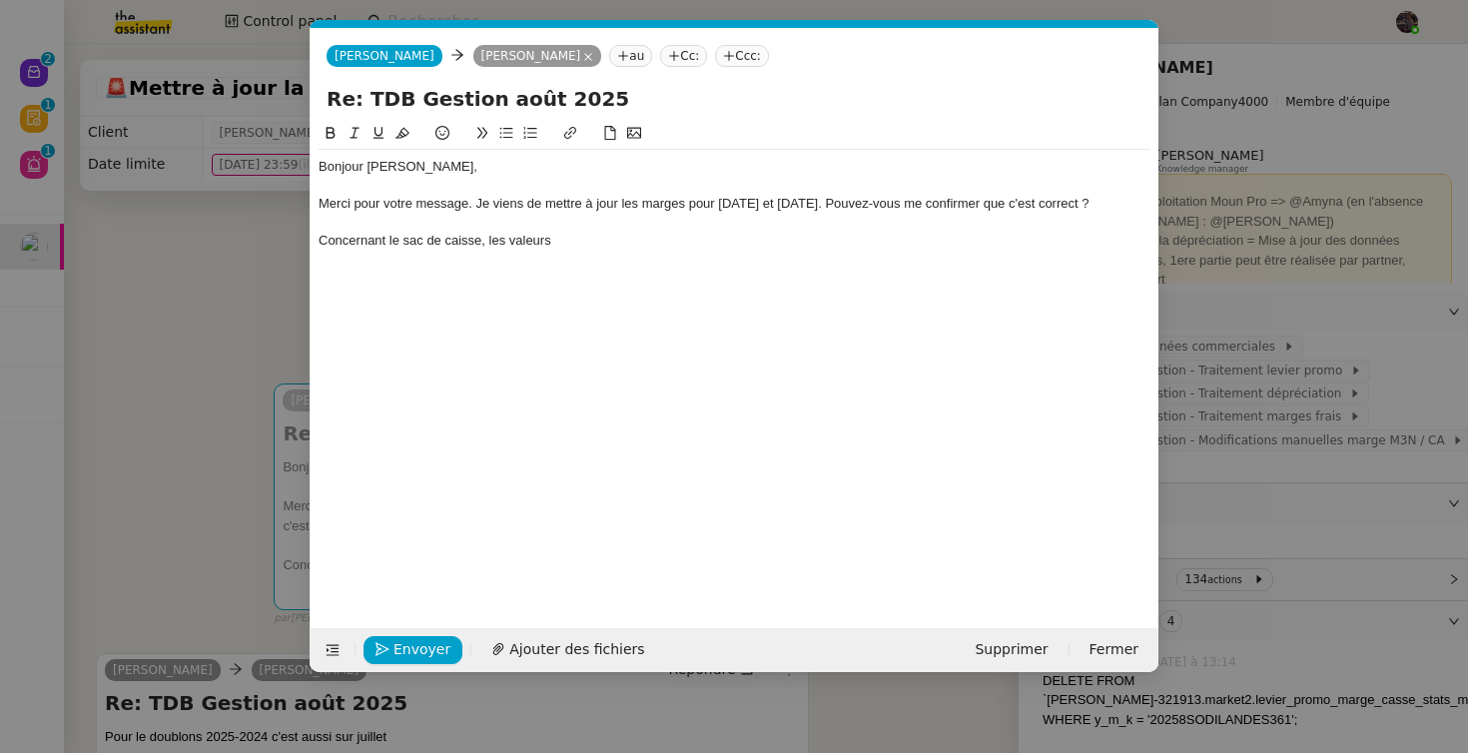
click at [127, 349] on nz-modal-container "Service TA - VOYAGE - PROPOSITION GLOBALE A utiliser dans le cadre de propositi…" at bounding box center [734, 376] width 1468 height 753
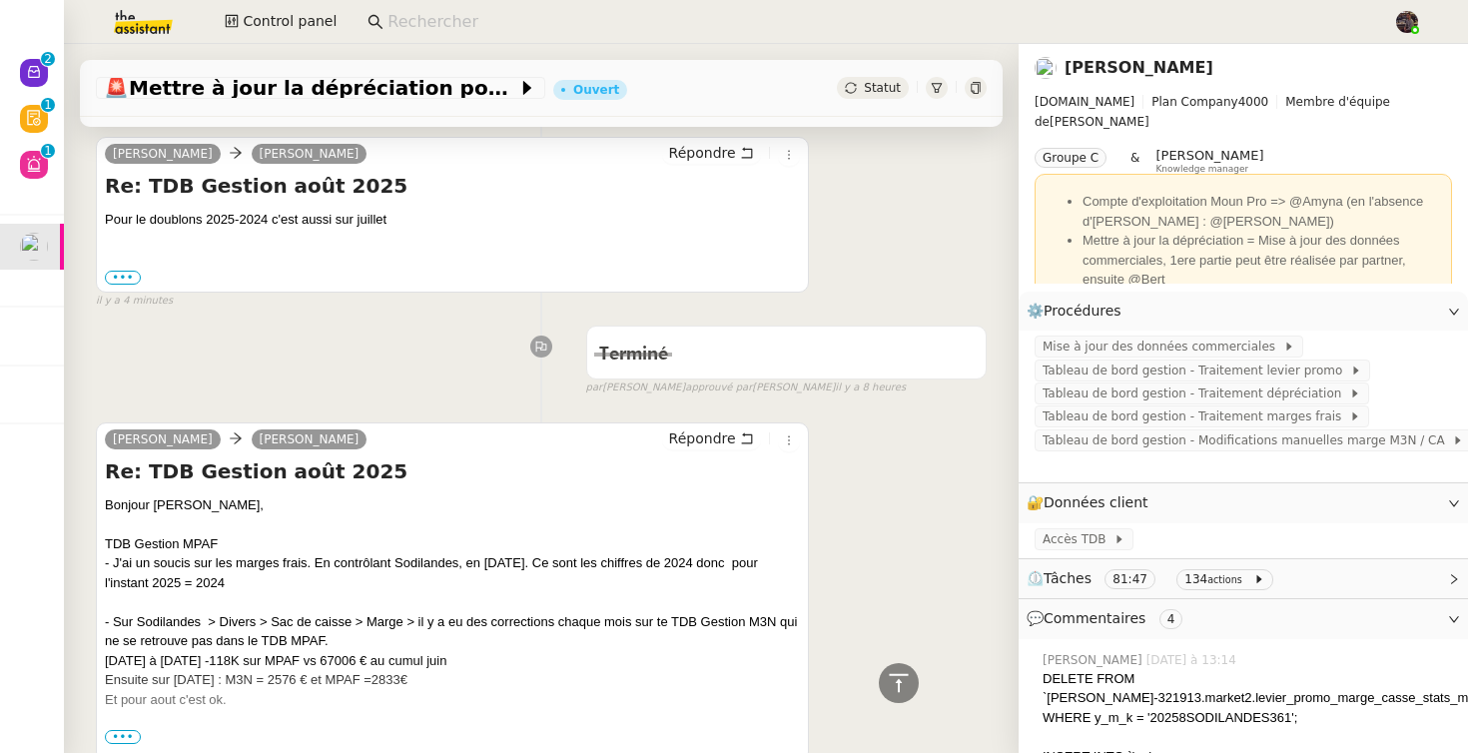
scroll to position [516, 0]
click at [328, 326] on div "Terminé false par Bert C. approuvé par Bert C. il y a 8 heures" at bounding box center [541, 355] width 891 height 80
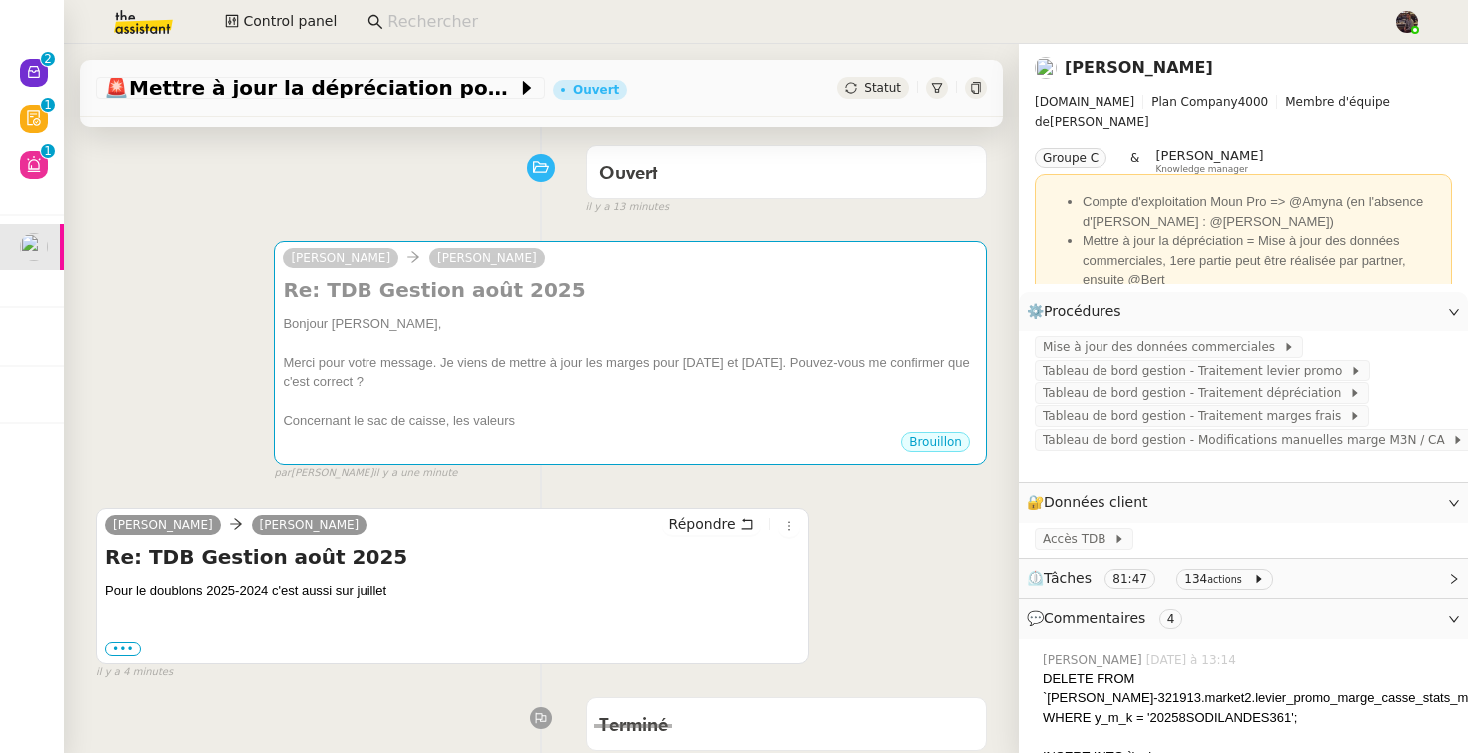
scroll to position [0, 0]
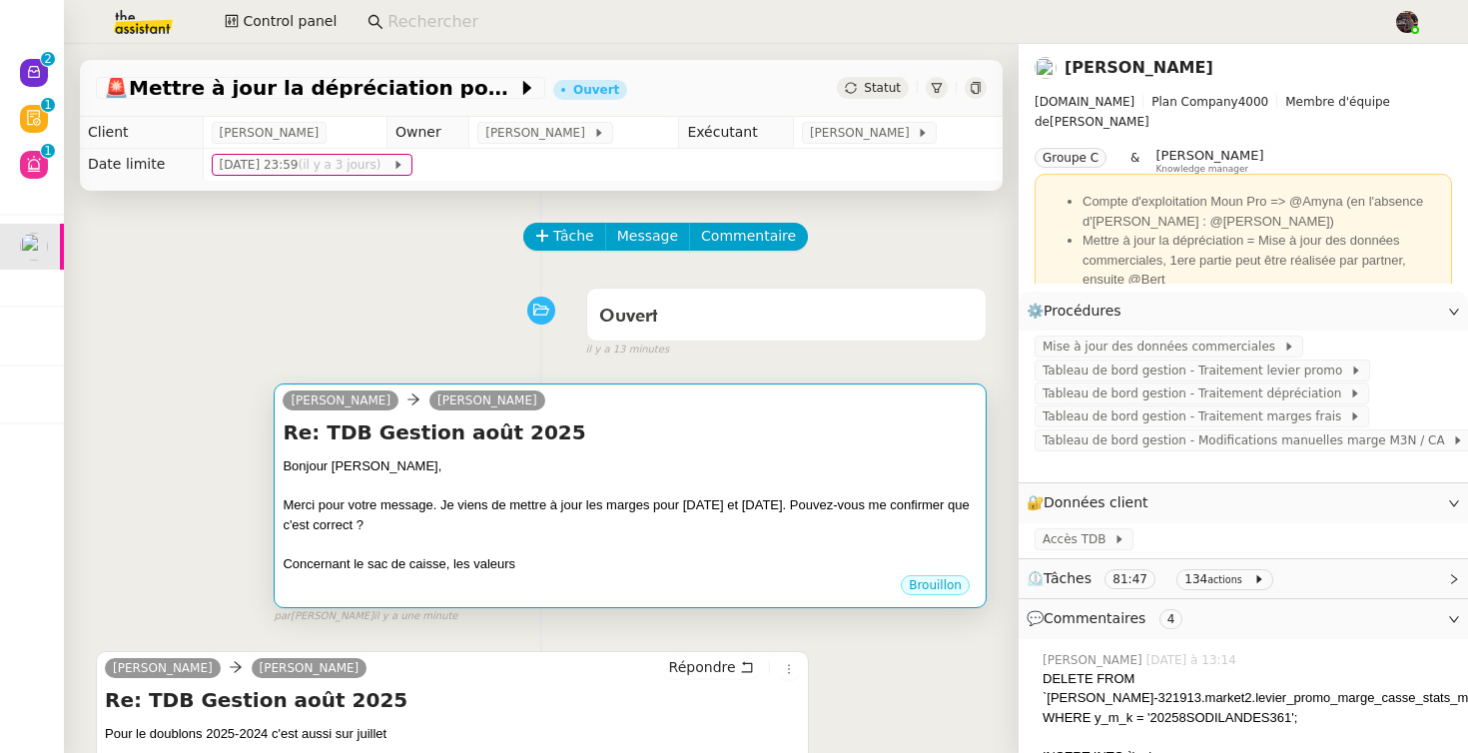
click at [462, 528] on div "Merci pour votre message. Je viens de mettre à jour les marges pour Juillet et …" at bounding box center [630, 514] width 695 height 39
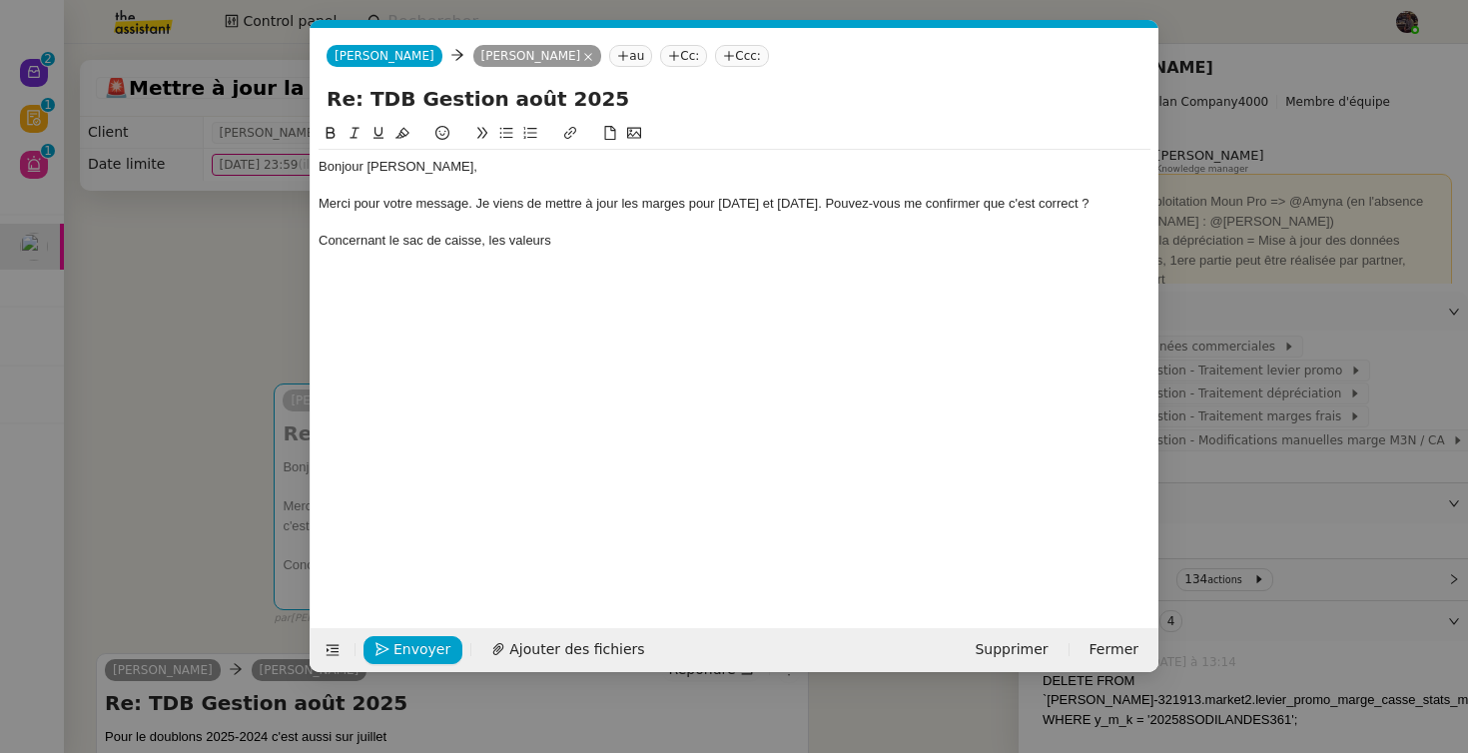
scroll to position [0, 42]
click at [572, 253] on div "Bonjour Guillaume, Merci pour votre message. Je viens de mettre à jour les marg…" at bounding box center [735, 204] width 832 height 108
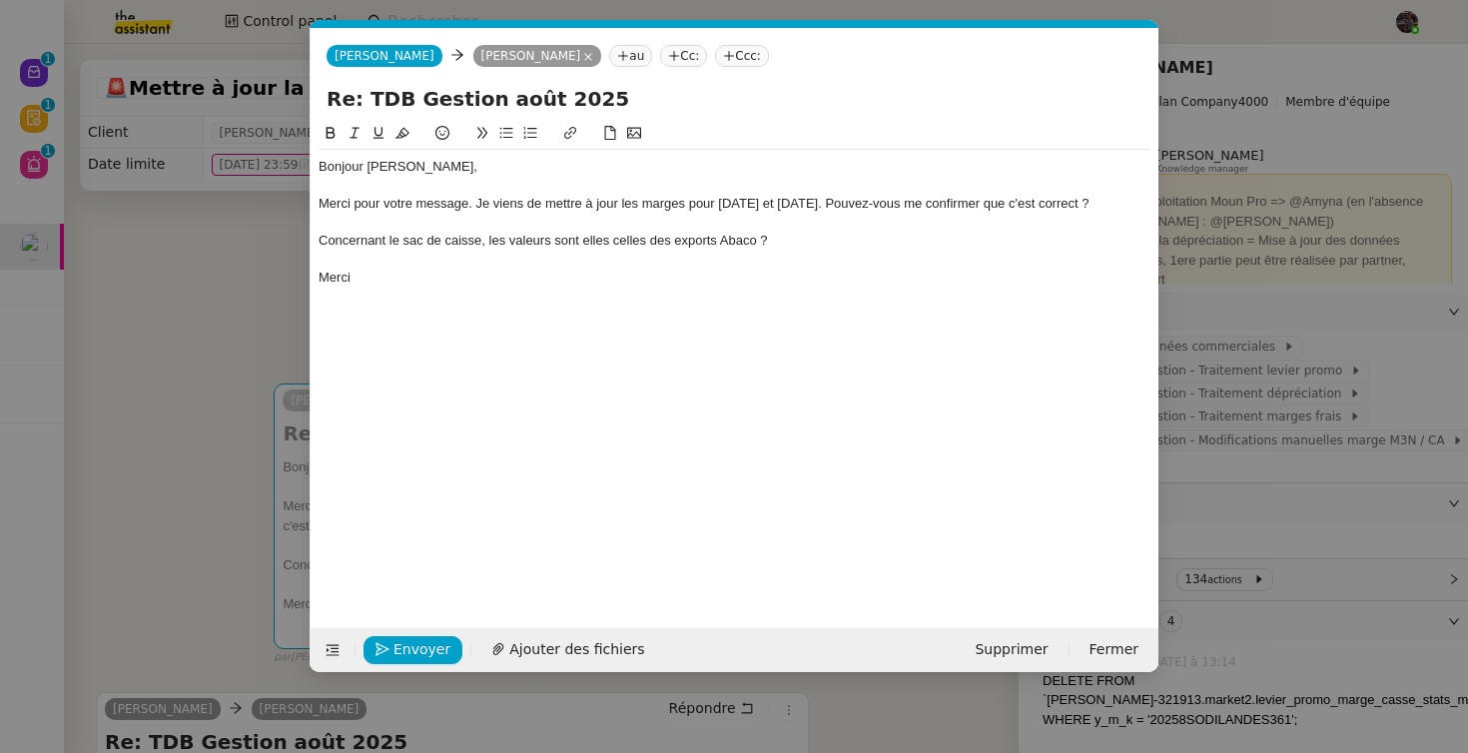
click at [1039, 205] on div "Merci pour votre message. Je viens de mettre à jour les marges pour Juillet et …" at bounding box center [735, 204] width 832 height 18
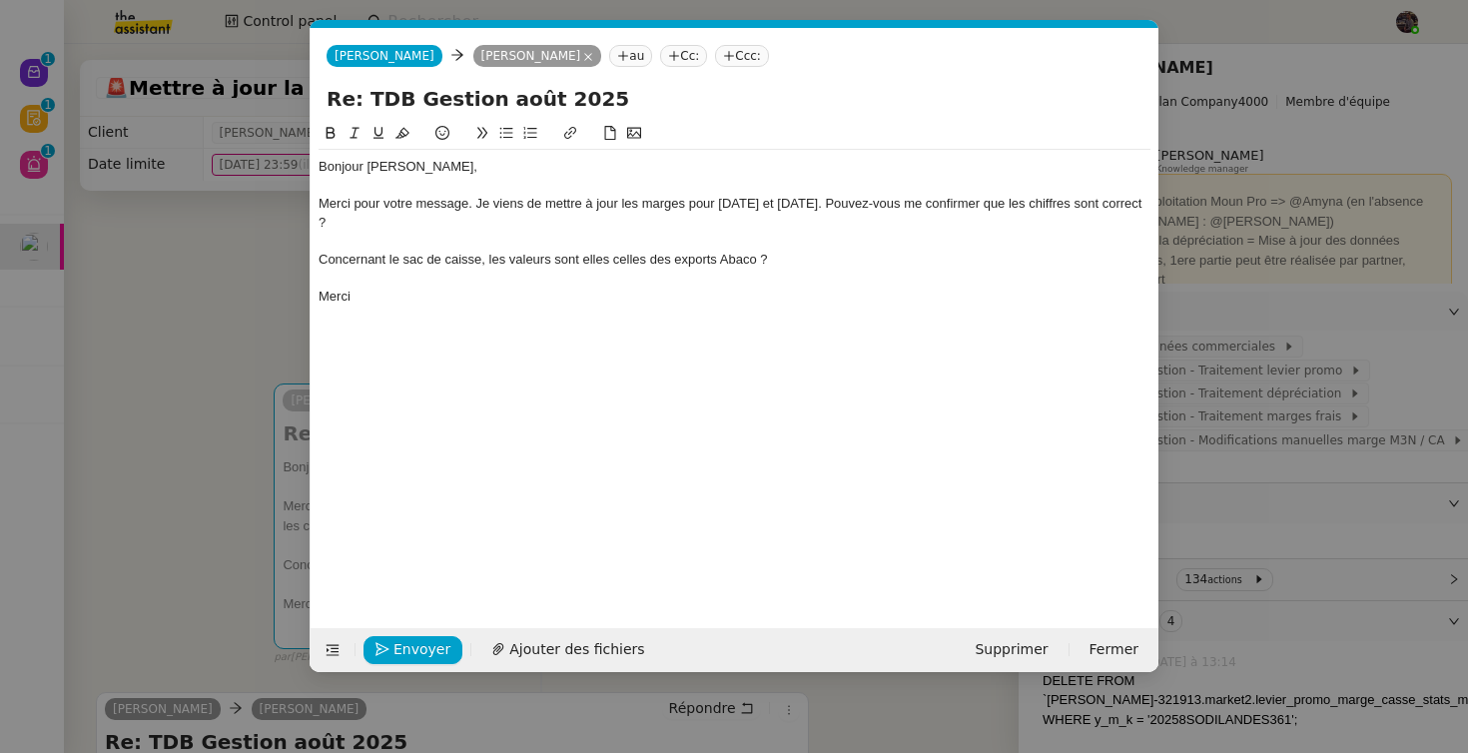
click at [352, 226] on div "Merci pour votre message. Je viens de mettre à jour les marges pour Juillet et …" at bounding box center [735, 213] width 832 height 37
click at [408, 648] on span "Envoyer" at bounding box center [421, 649] width 57 height 23
click at [408, 648] on span "Confirmer l'envoi" at bounding box center [453, 649] width 120 height 23
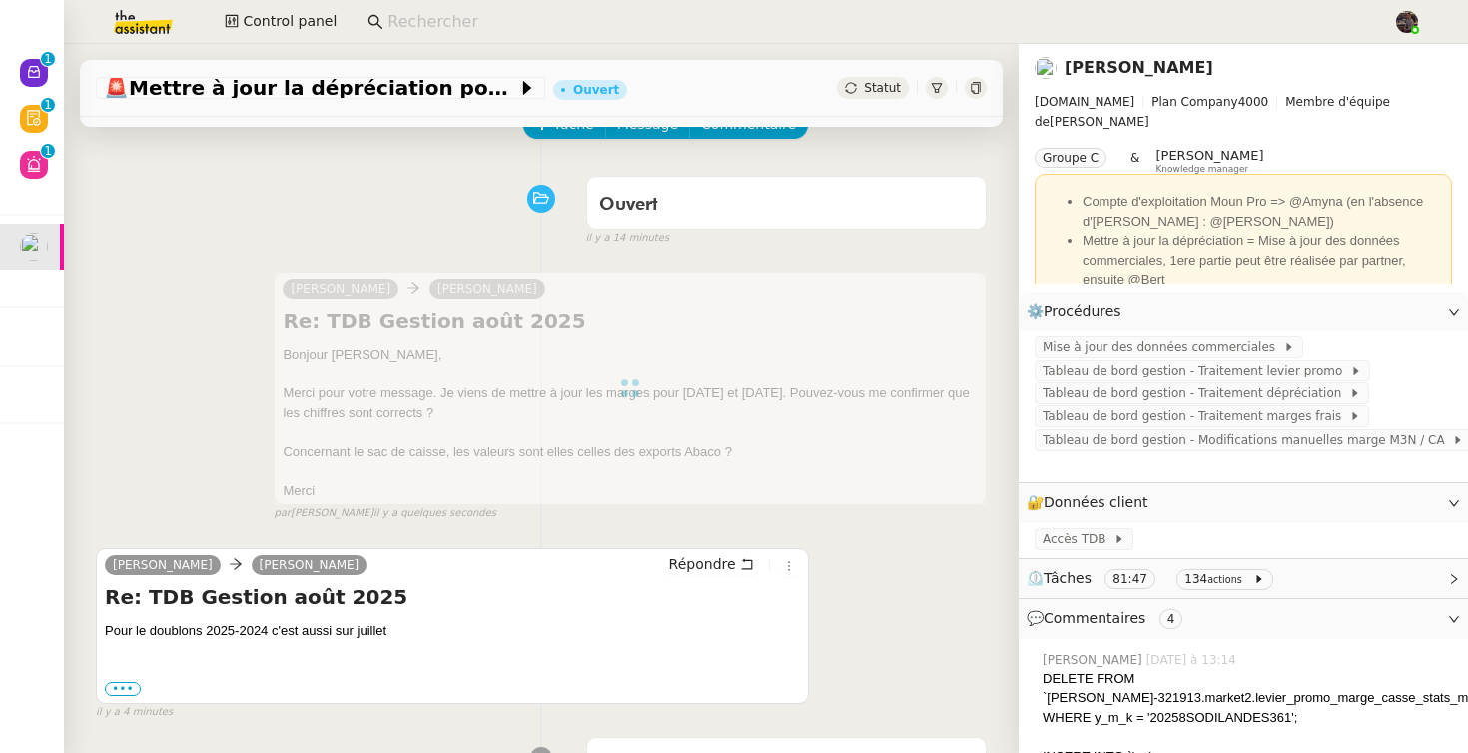
scroll to position [142, 0]
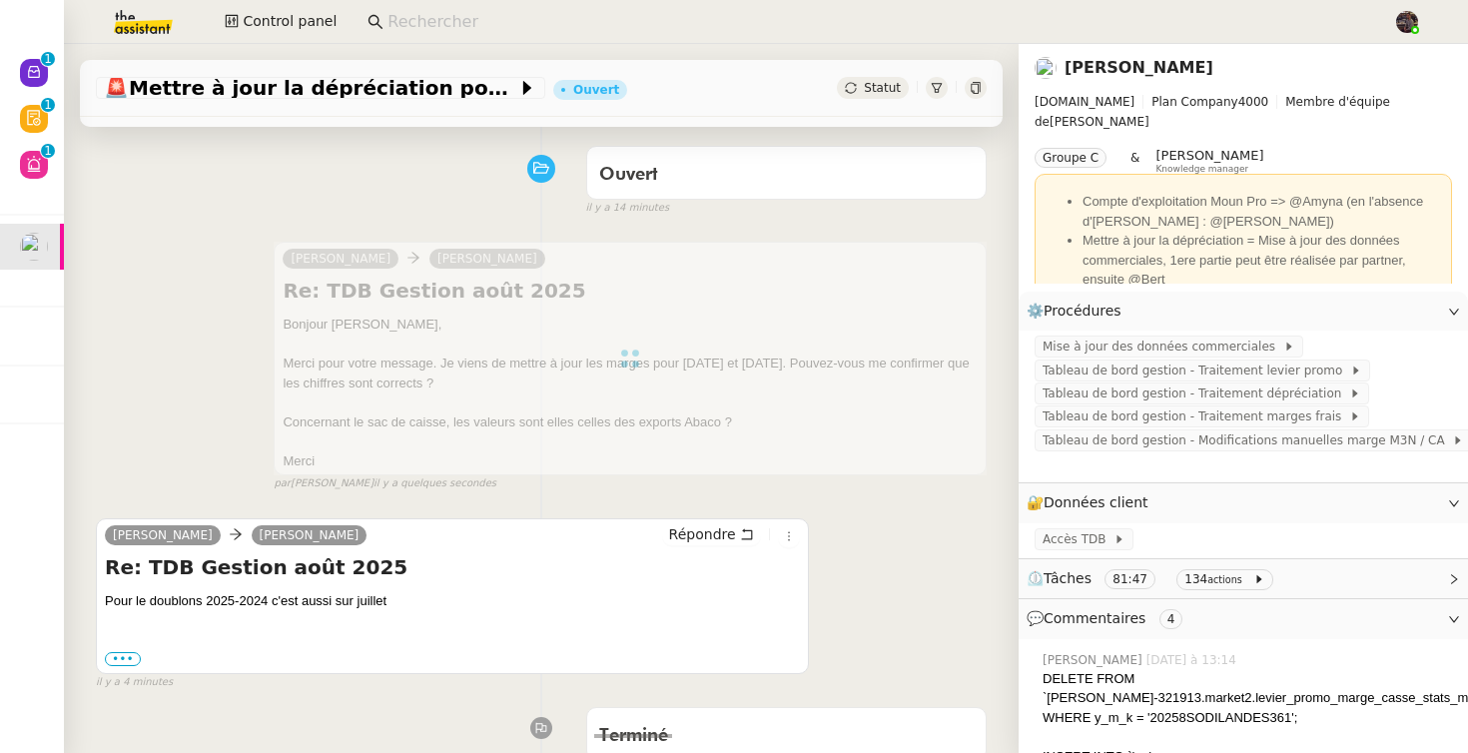
click at [167, 410] on div "camille Guillaume Farina Re: TDB Gestion août 2025 Bonjour Guillaume, Merci pou…" at bounding box center [541, 358] width 891 height 269
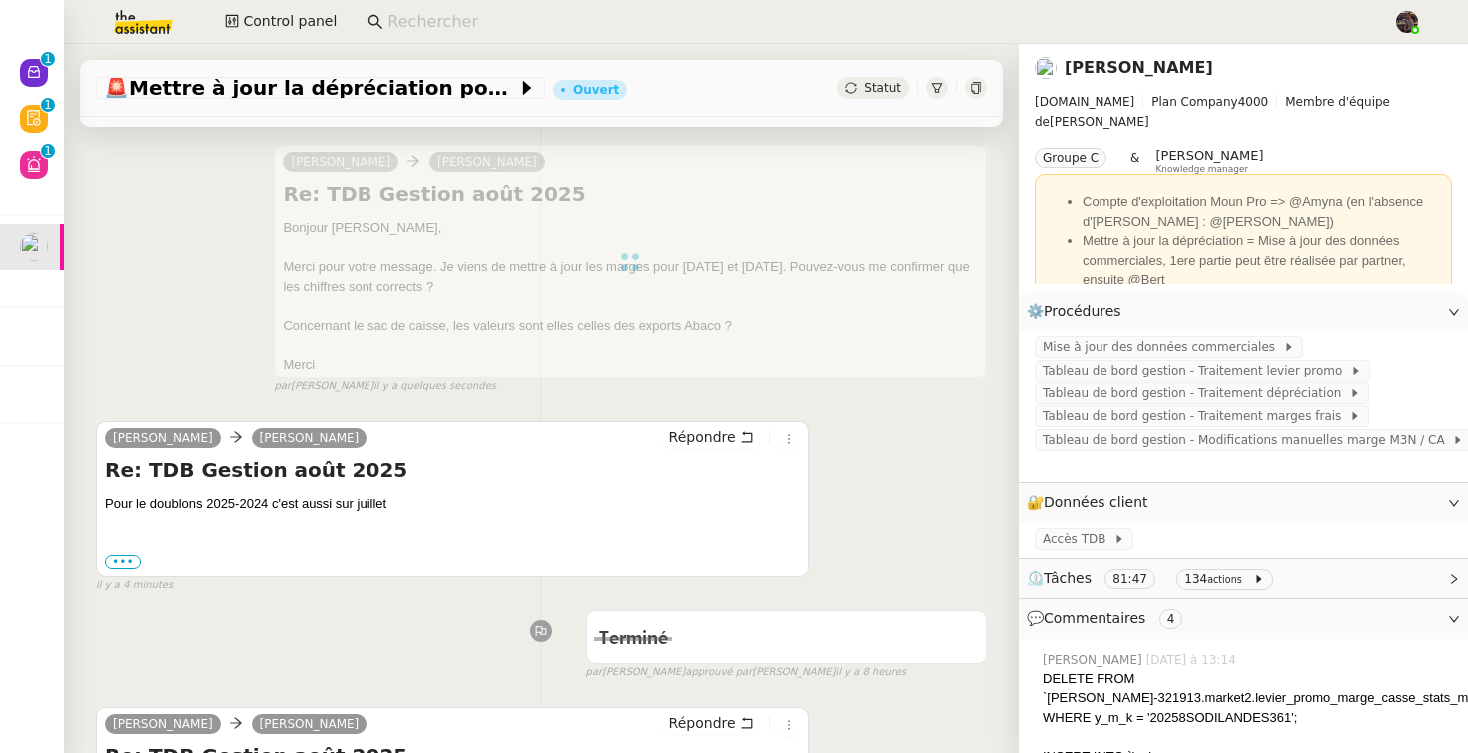
scroll to position [210, 0]
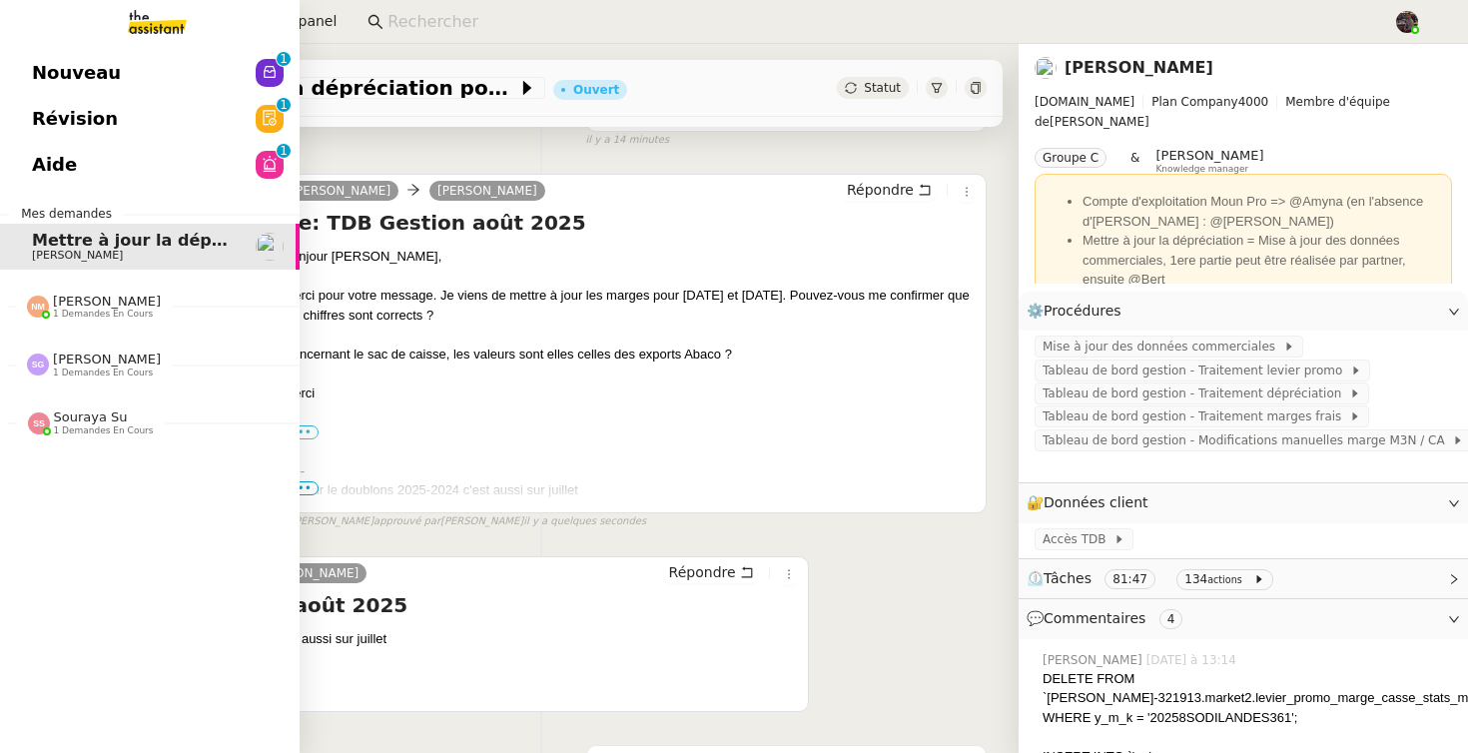
click at [123, 50] on link "Nouveau 0 1 2 3 4 5 6 7 8 9" at bounding box center [150, 73] width 300 height 46
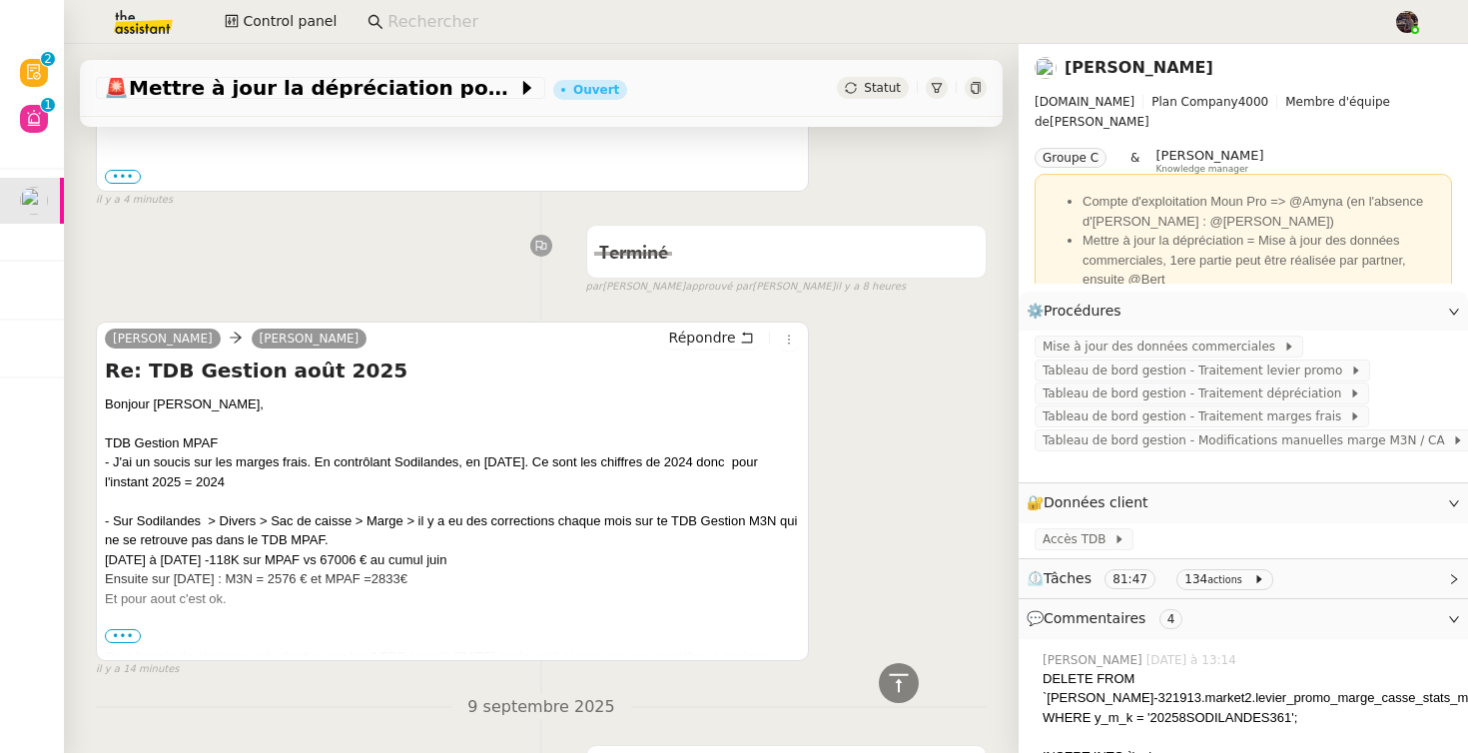
scroll to position [792, 0]
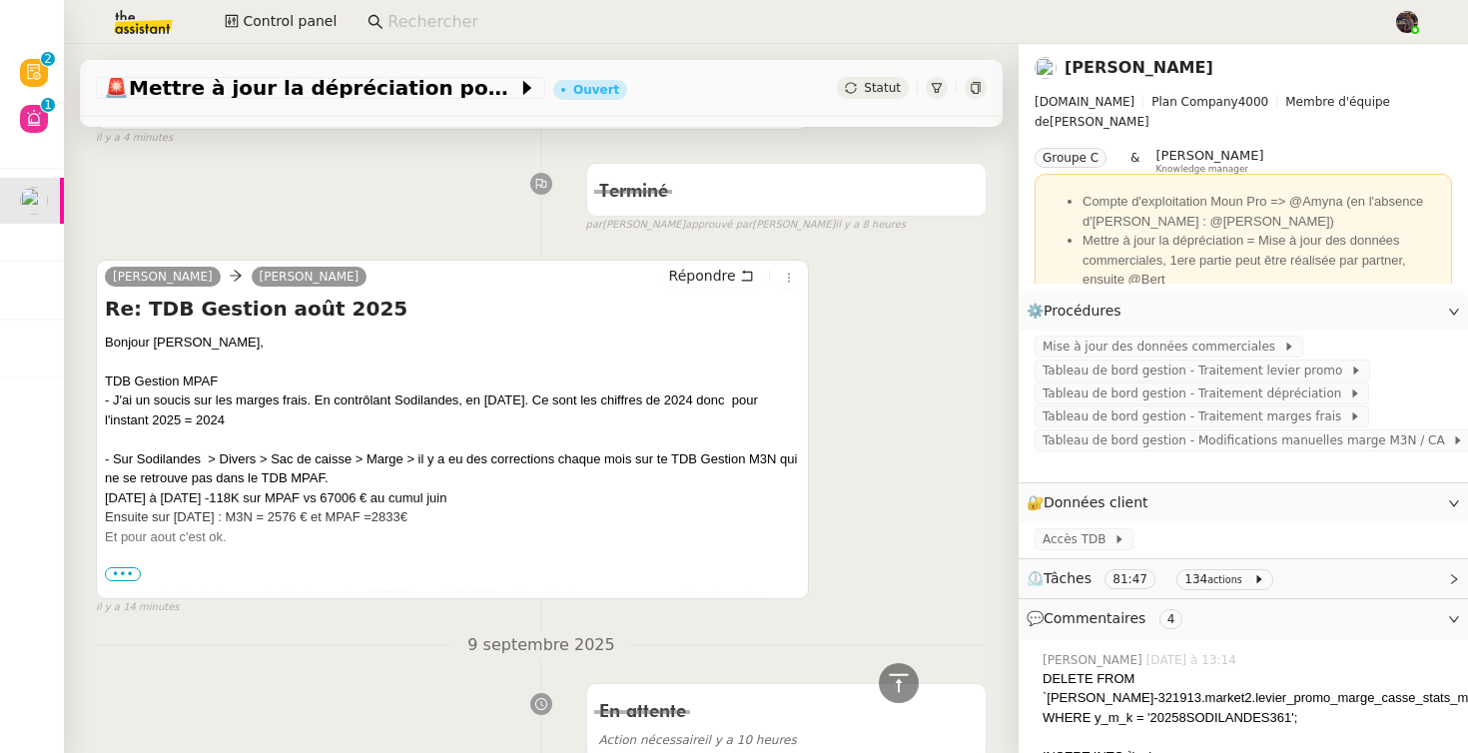
click at [119, 582] on div at bounding box center [452, 576] width 695 height 20
click at [123, 571] on span "•••" at bounding box center [123, 574] width 36 height 14
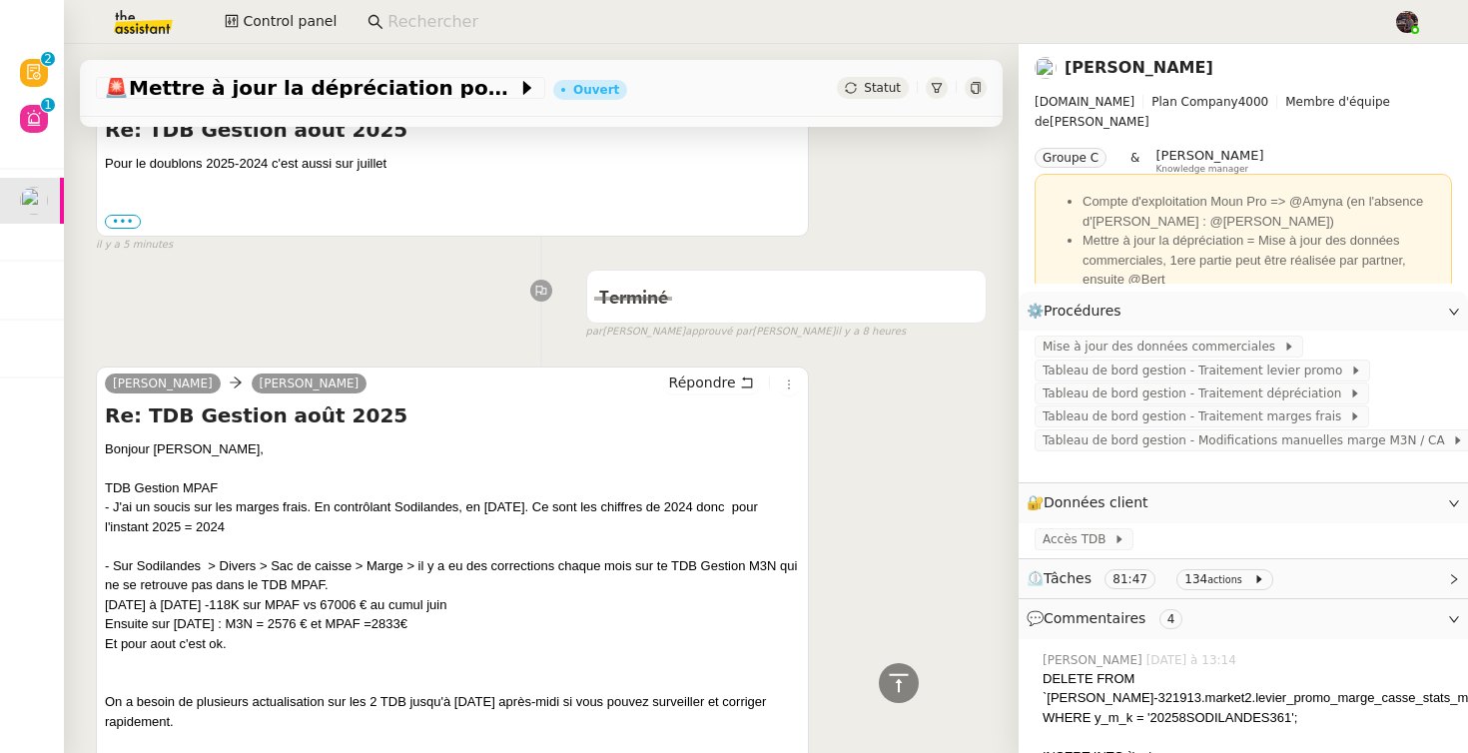
scroll to position [655, 0]
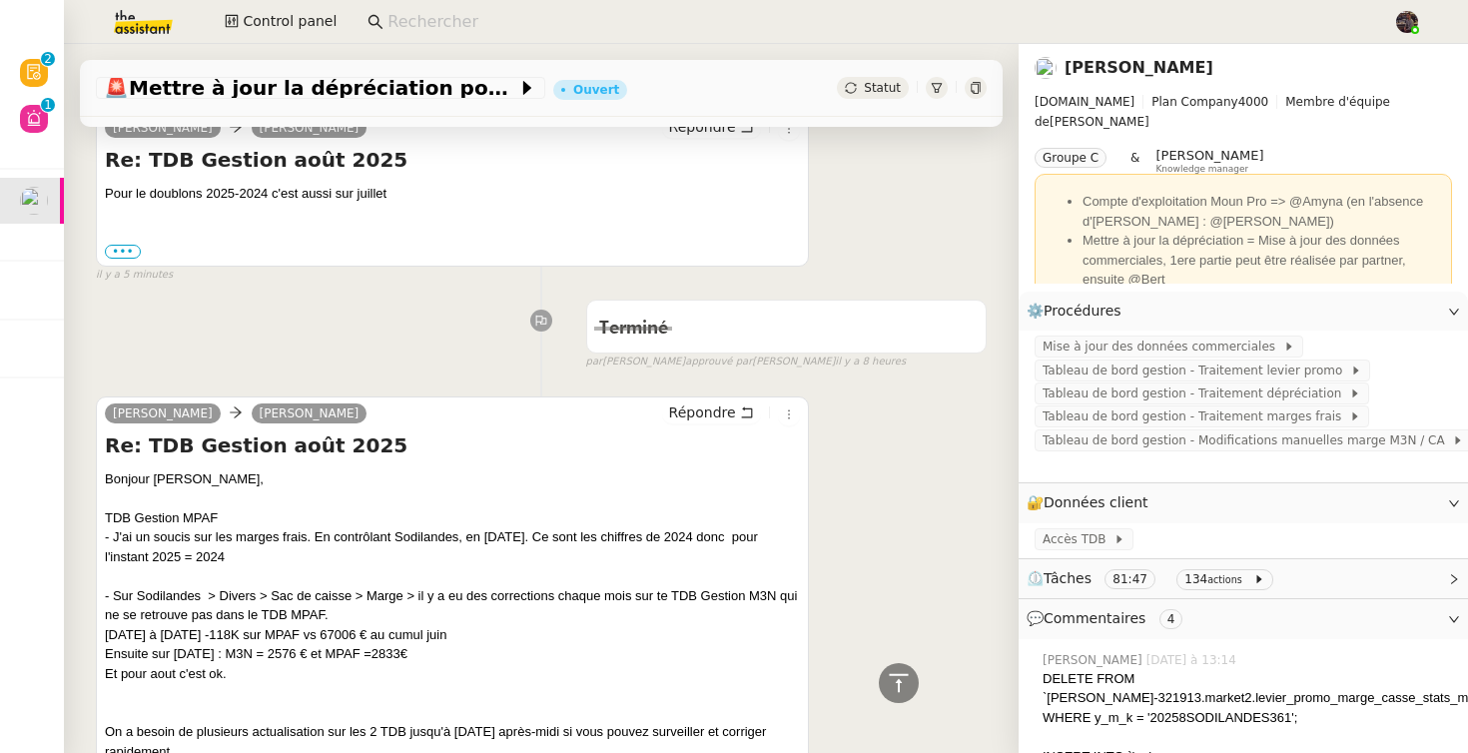
click at [232, 310] on div "Terminé false par Bert C. approuvé par Bert C. il y a 8 heures" at bounding box center [541, 331] width 891 height 80
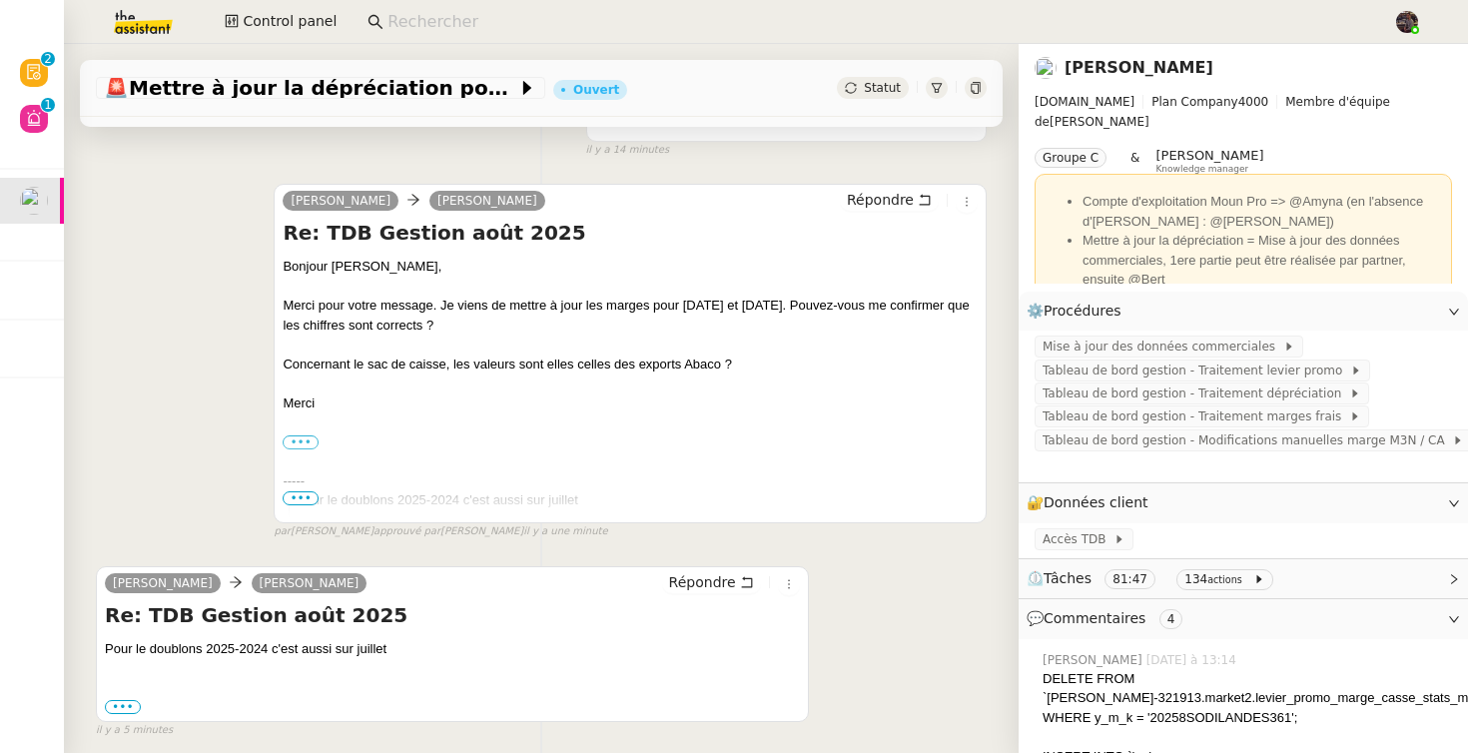
scroll to position [0, 0]
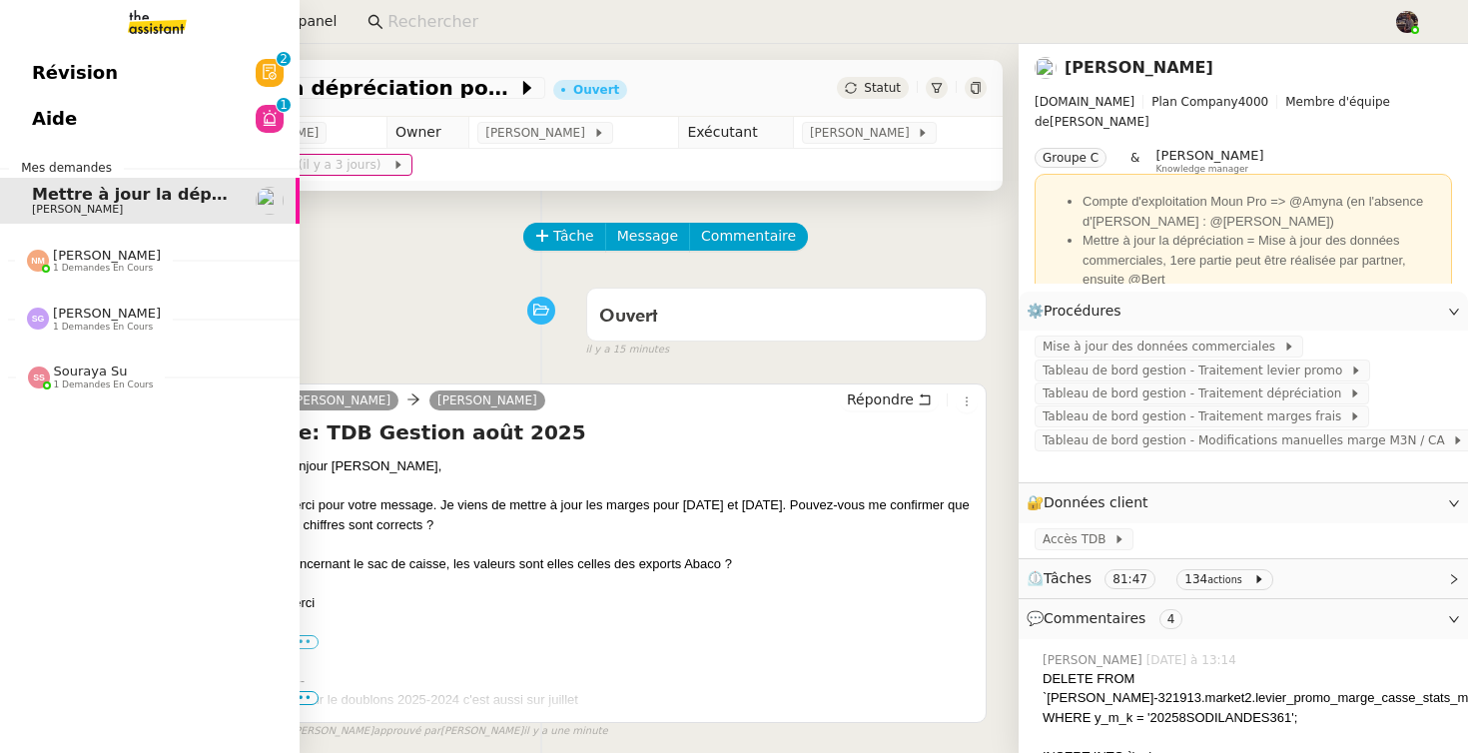
click at [57, 76] on span "Révision" at bounding box center [75, 73] width 86 height 30
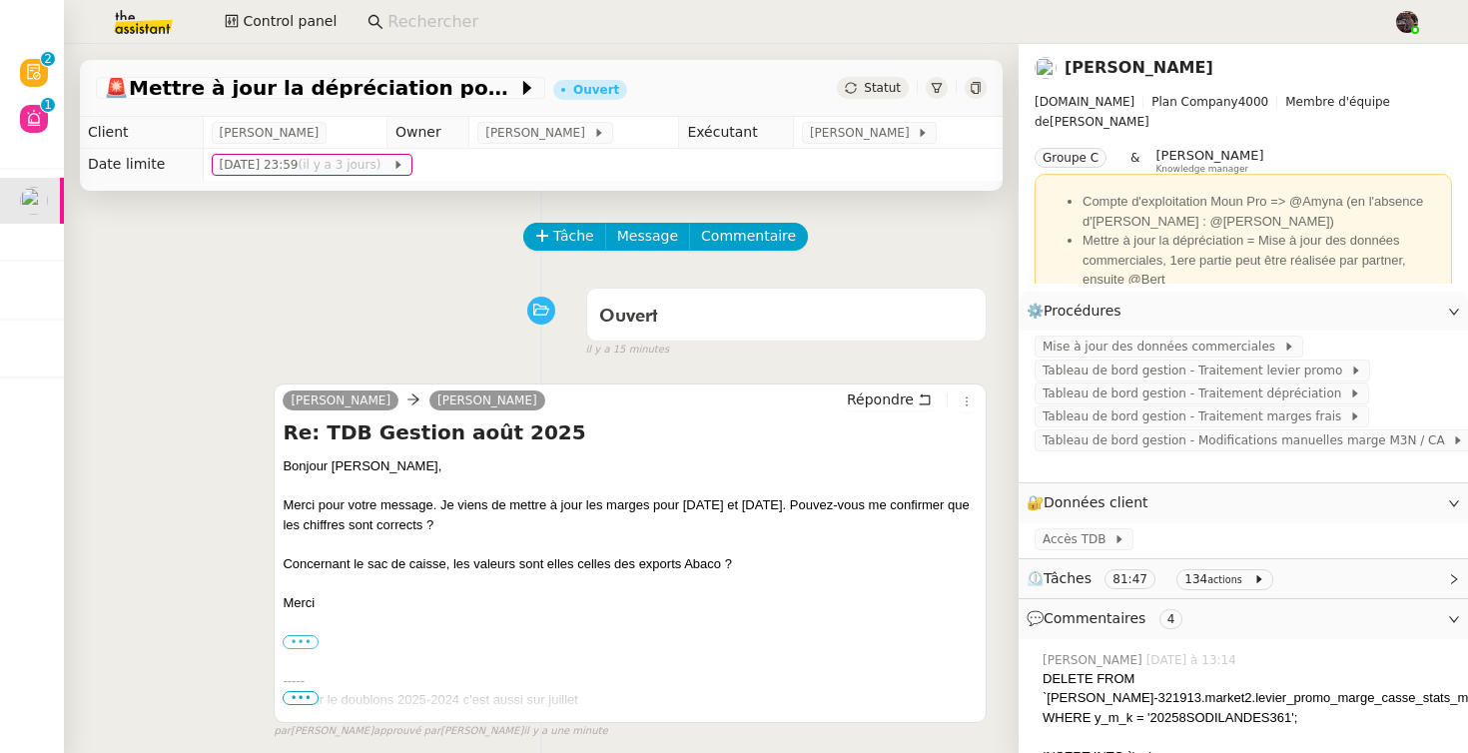
click at [350, 332] on div "Ouvert false il y a 15 minutes" at bounding box center [541, 319] width 891 height 80
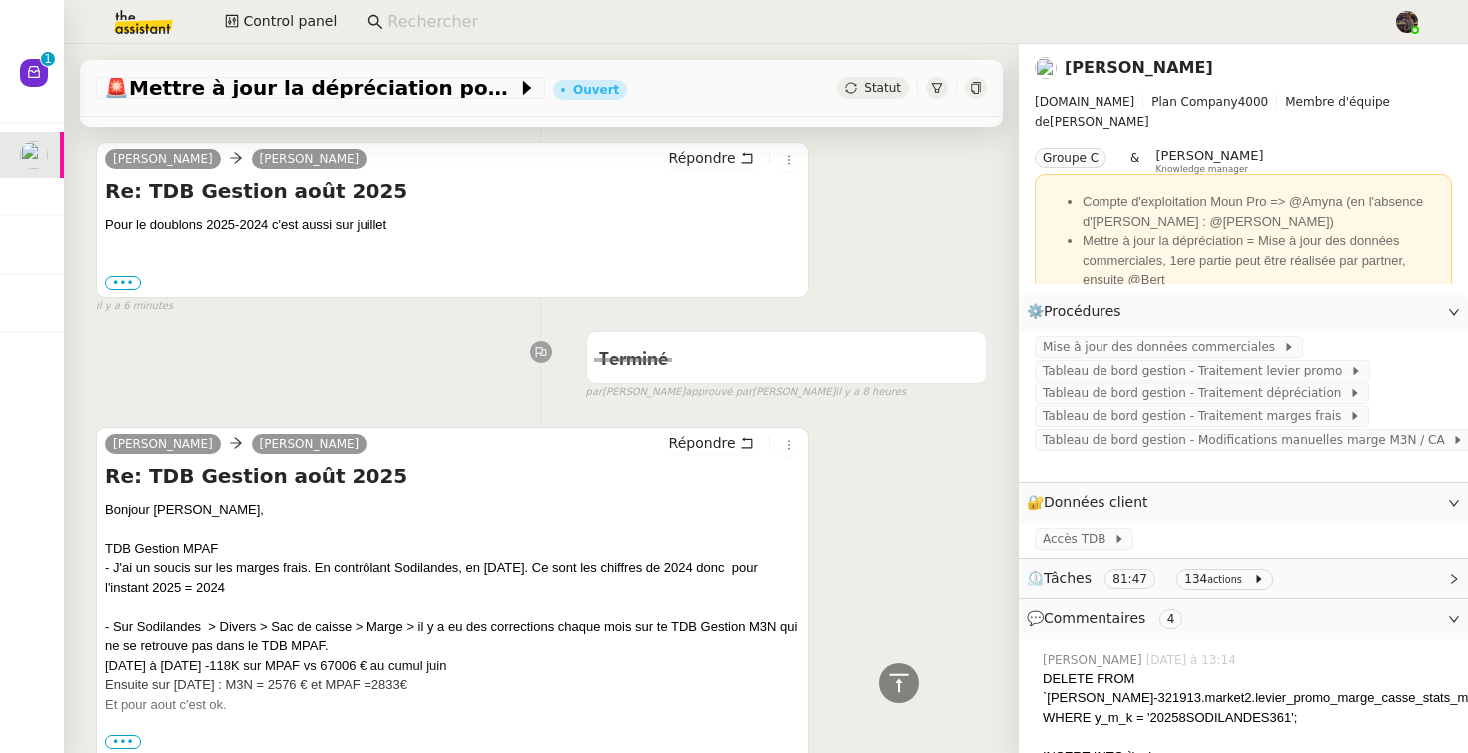
scroll to position [628, 0]
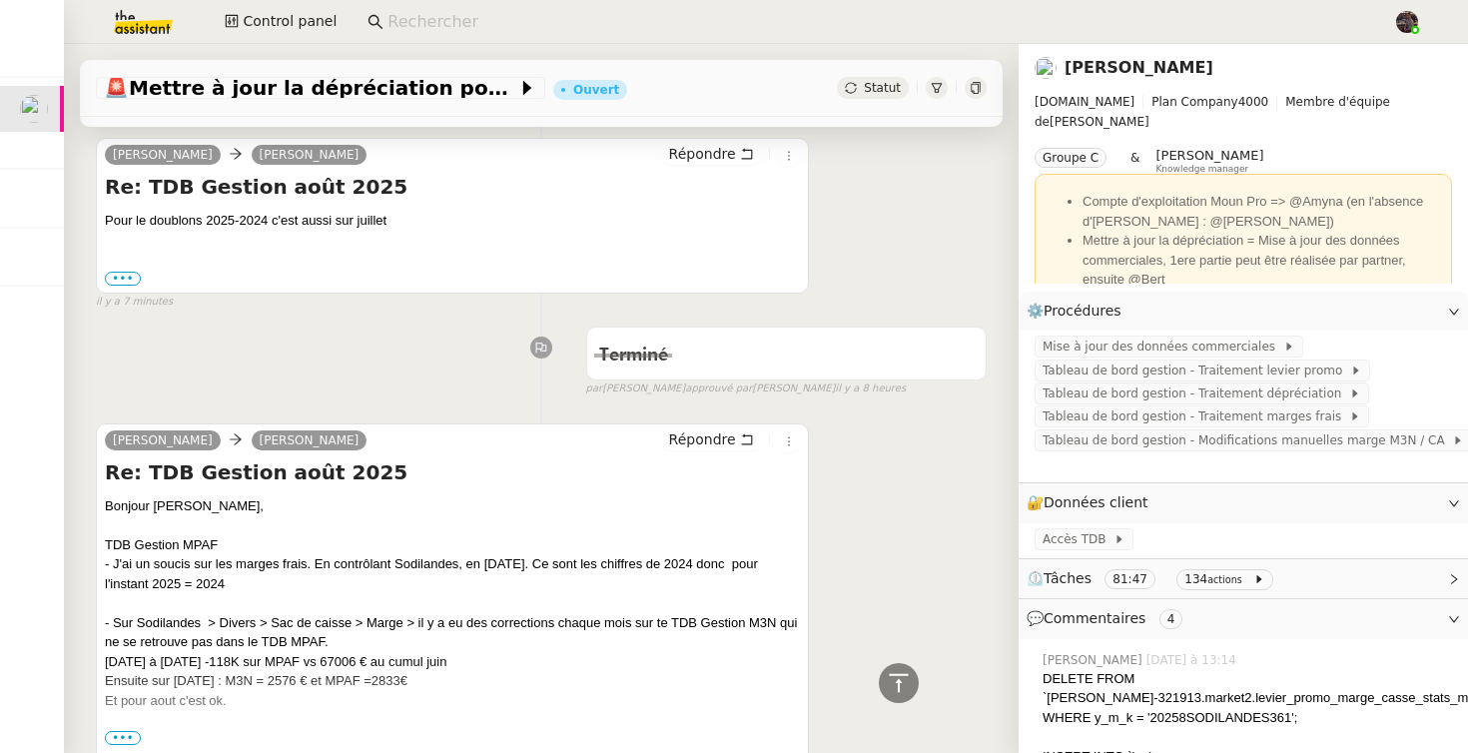
click at [216, 658] on div "Fev 25 à juin 25 -118K sur MPAF vs 67006 € au cumul juin" at bounding box center [452, 662] width 695 height 20
click at [332, 665] on div "Fev 25 à juin 25 -118K sur MPAF vs 67006 € au cumul juin" at bounding box center [452, 662] width 695 height 20
click at [231, 657] on div "Fev 25 à juin 25 -118K sur MPAF vs 67006 € au cumul juin" at bounding box center [452, 662] width 695 height 20
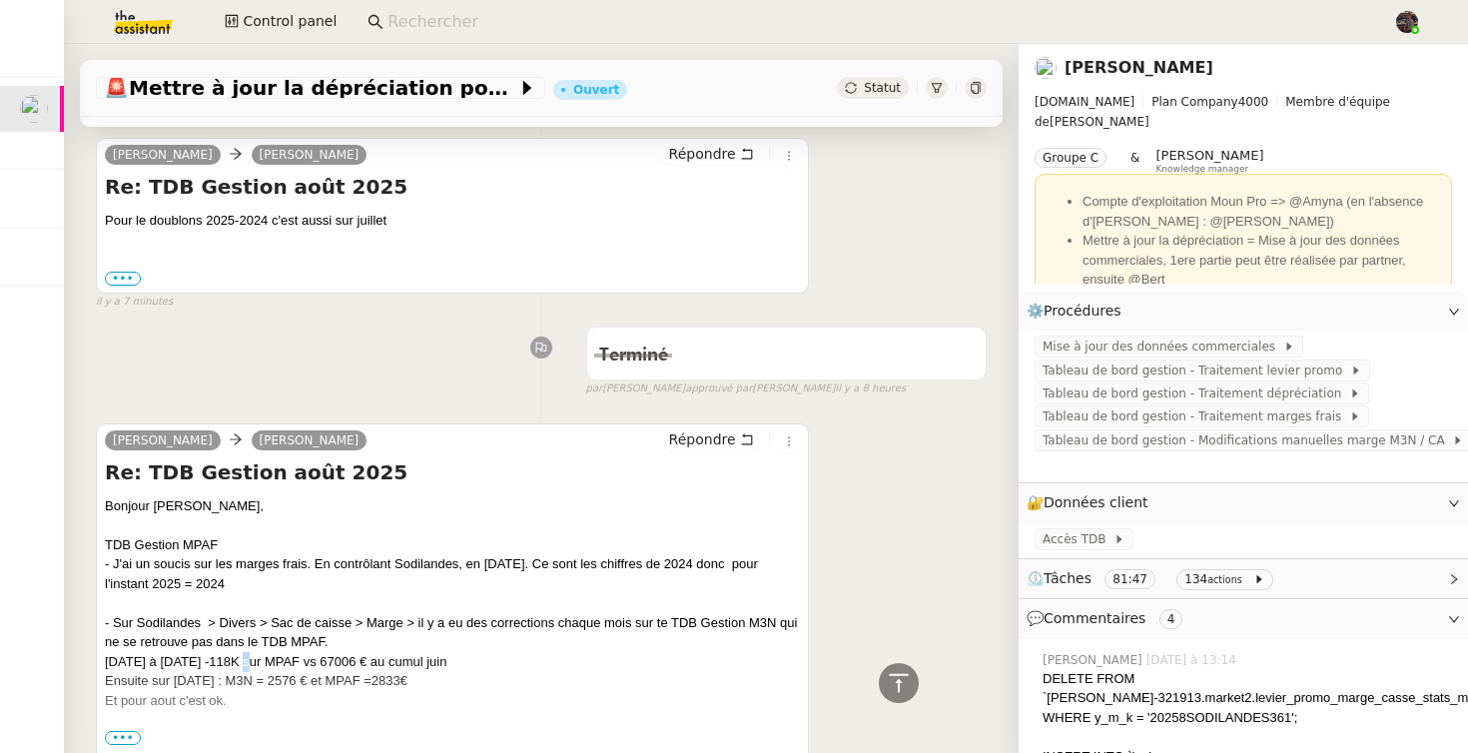
click at [231, 657] on div "Fev 25 à juin 25 -118K sur MPAF vs 67006 € au cumul juin" at bounding box center [452, 662] width 695 height 20
click at [322, 665] on div "Fev 25 à juin 25 -118K sur MPAF vs 67006 € au cumul juin" at bounding box center [452, 662] width 695 height 20
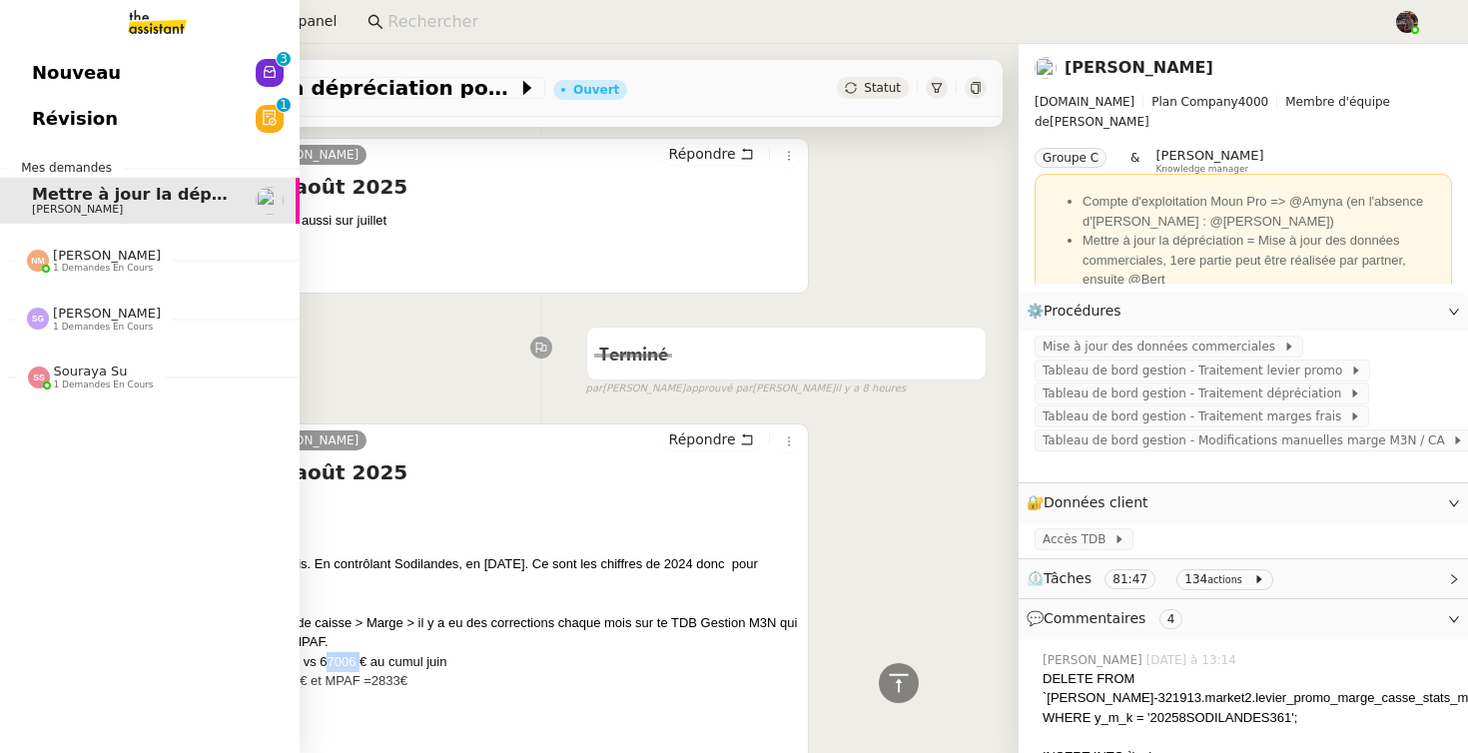
click at [87, 72] on span "Nouveau" at bounding box center [76, 73] width 89 height 30
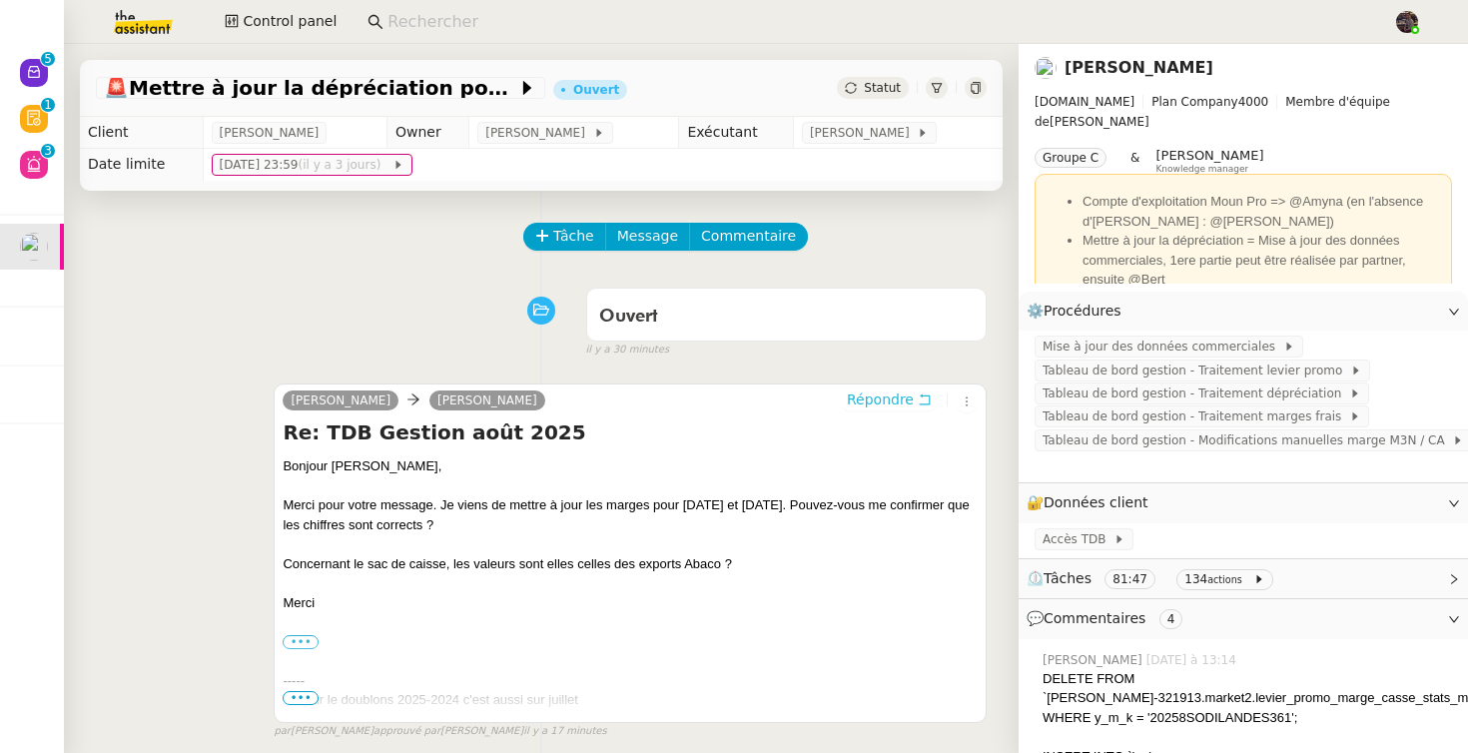
click at [899, 395] on span "Répondre" at bounding box center [880, 399] width 67 height 20
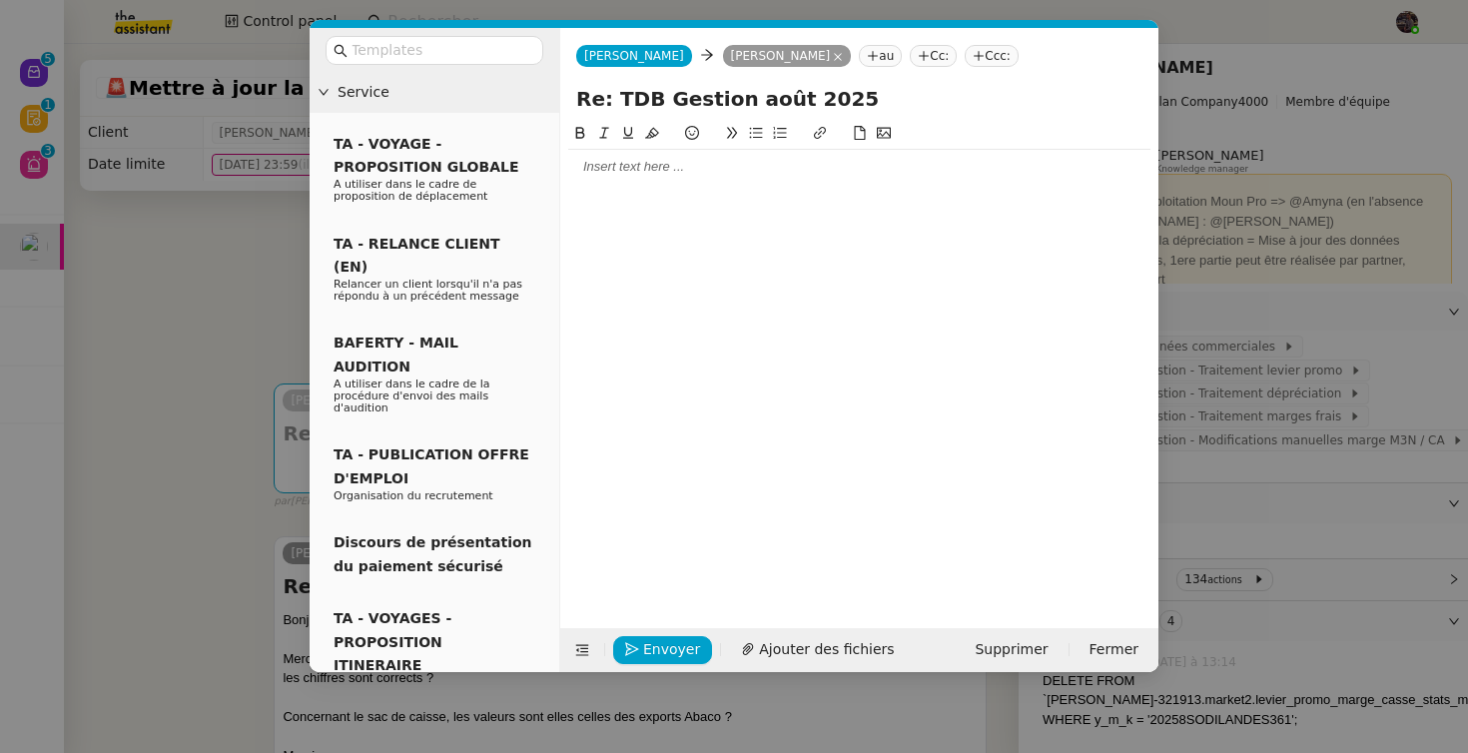
click at [731, 166] on div at bounding box center [859, 167] width 582 height 18
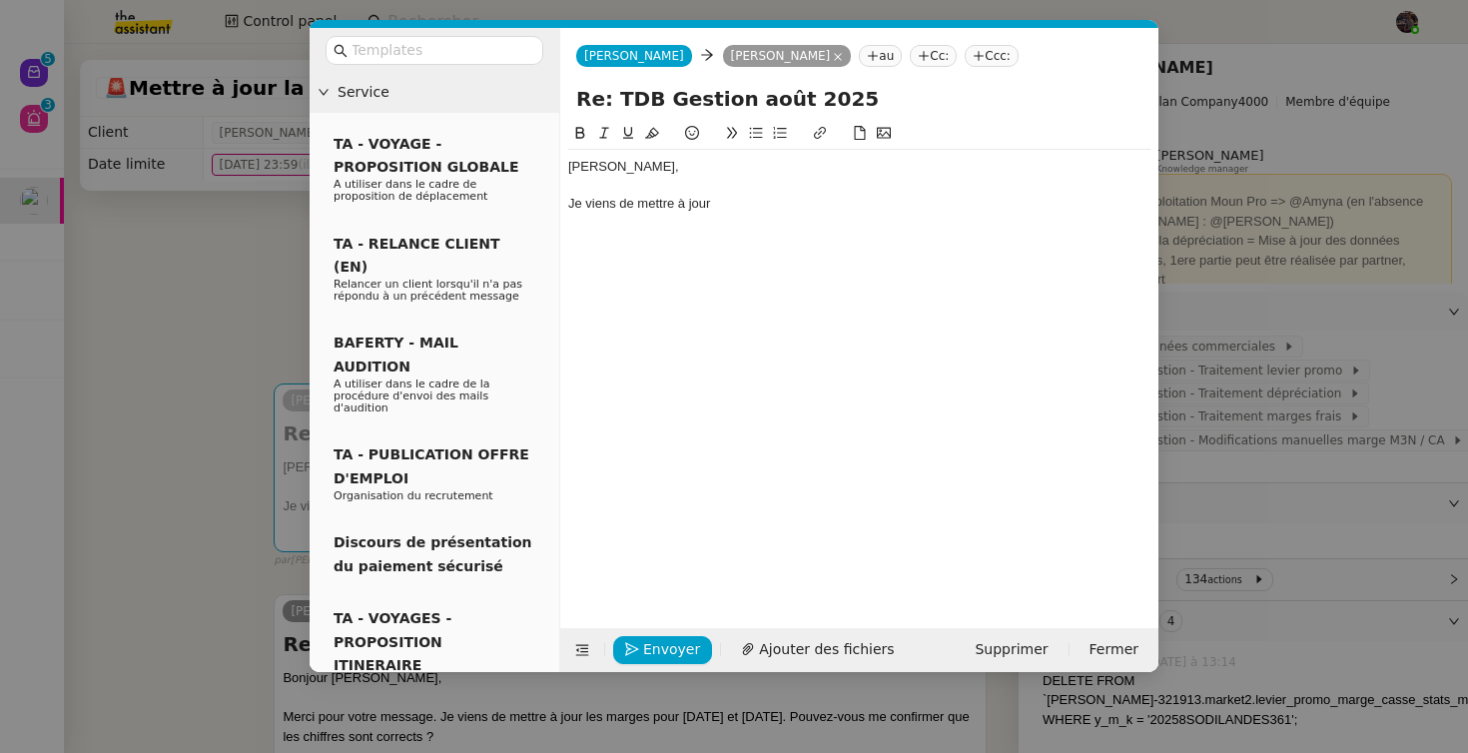
click at [251, 195] on nz-modal-container "Service TA - VOYAGE - PROPOSITION GLOBALE A utiliser dans le cadre de propositi…" at bounding box center [734, 376] width 1468 height 753
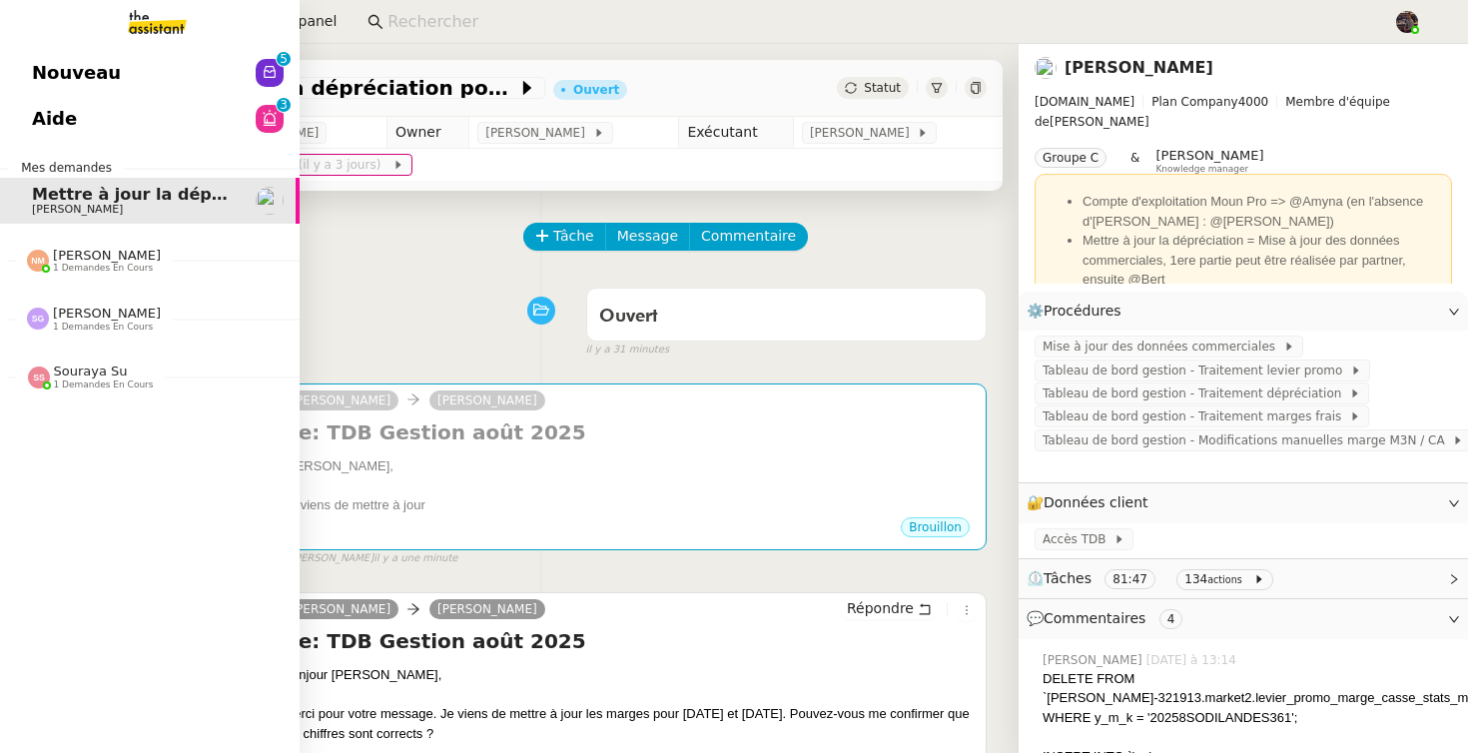
click at [66, 63] on span "Nouveau" at bounding box center [76, 73] width 89 height 30
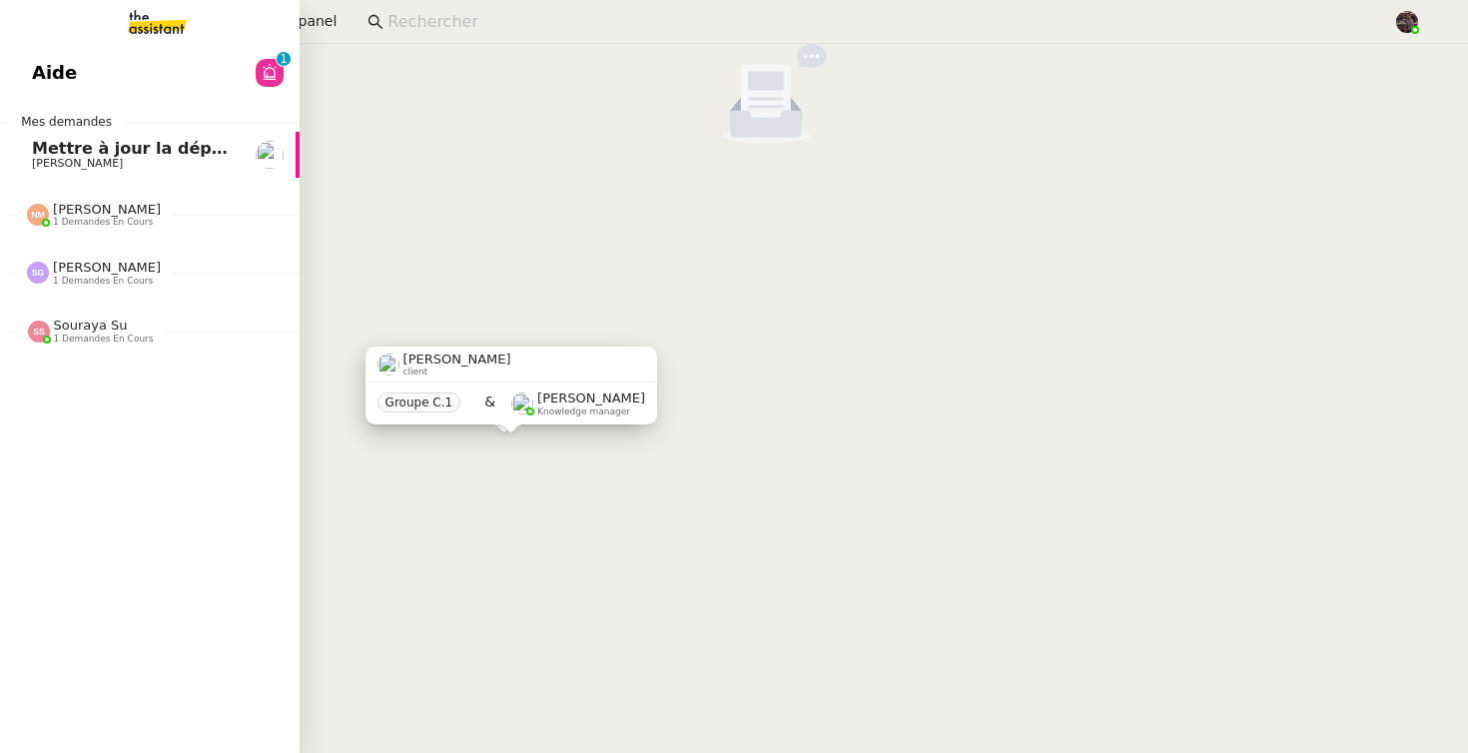
click at [41, 157] on span "[PERSON_NAME]" at bounding box center [77, 163] width 91 height 13
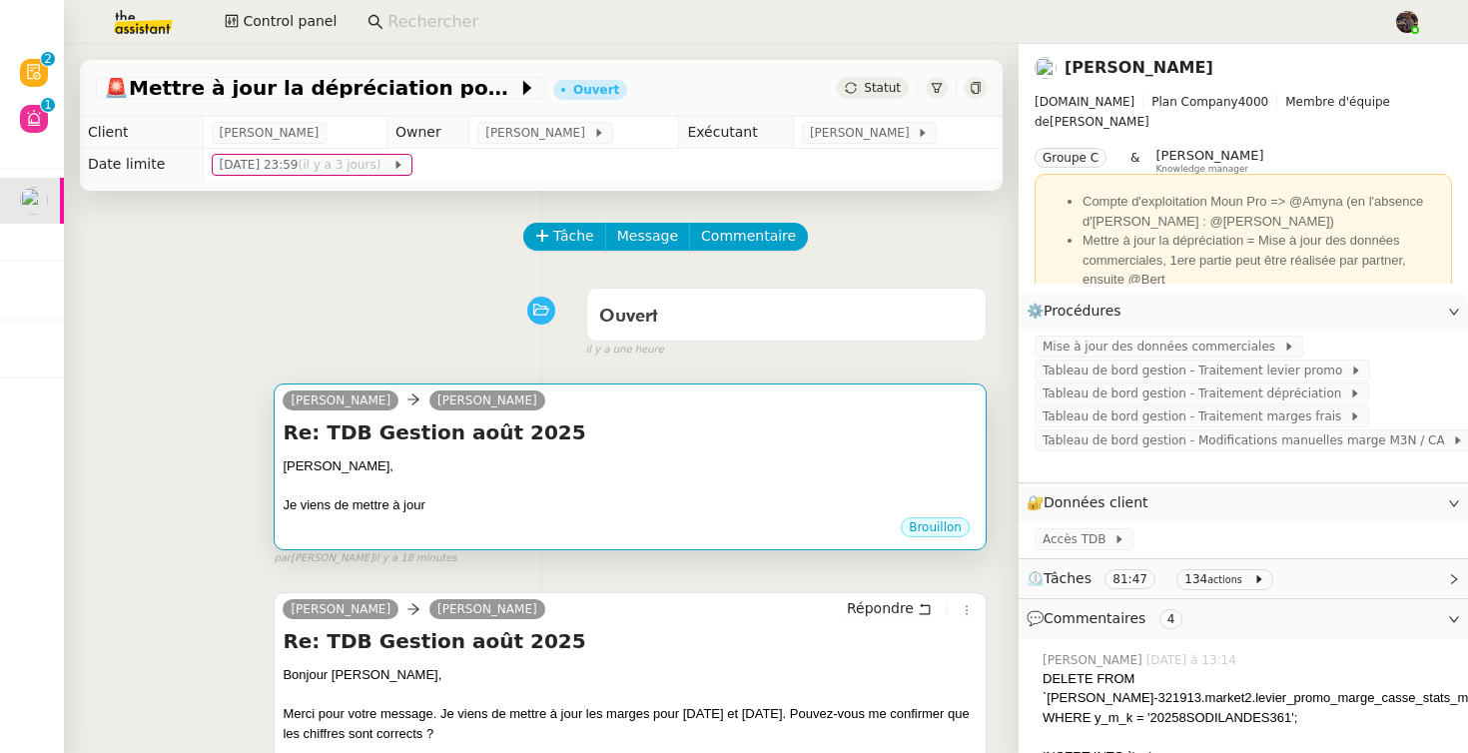
click at [503, 486] on div at bounding box center [630, 486] width 695 height 20
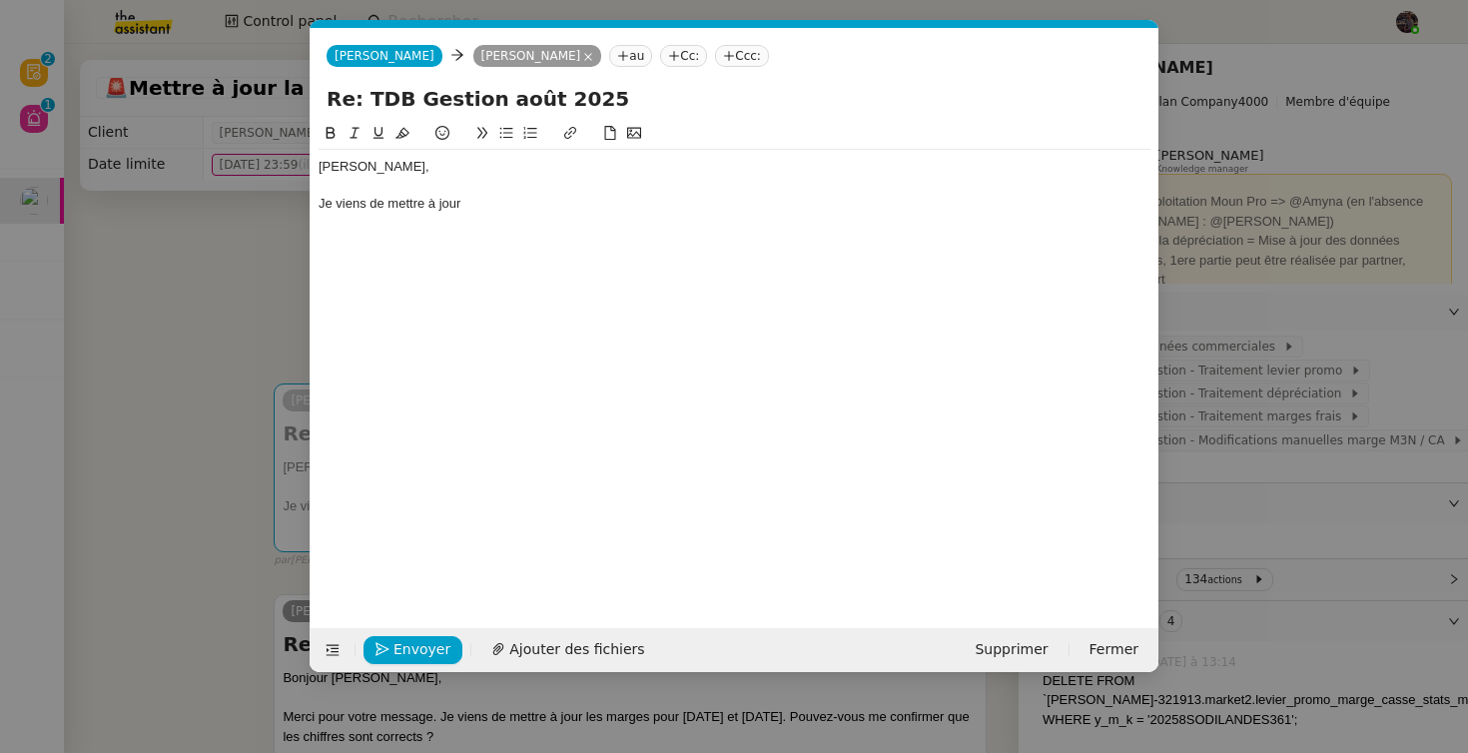
scroll to position [0, 42]
click at [396, 211] on div "Je viens de mettre à jour" at bounding box center [735, 204] width 832 height 18
drag, startPoint x: 396, startPoint y: 211, endPoint x: 550, endPoint y: 211, distance: 153.8
click at [550, 211] on div "Je viens de mettre à jour" at bounding box center [735, 204] width 832 height 18
click at [493, 201] on div "Je viens de supprimer les exceptions liées au Sac de caisse. N'hésitez pas à me…" at bounding box center [735, 204] width 832 height 18
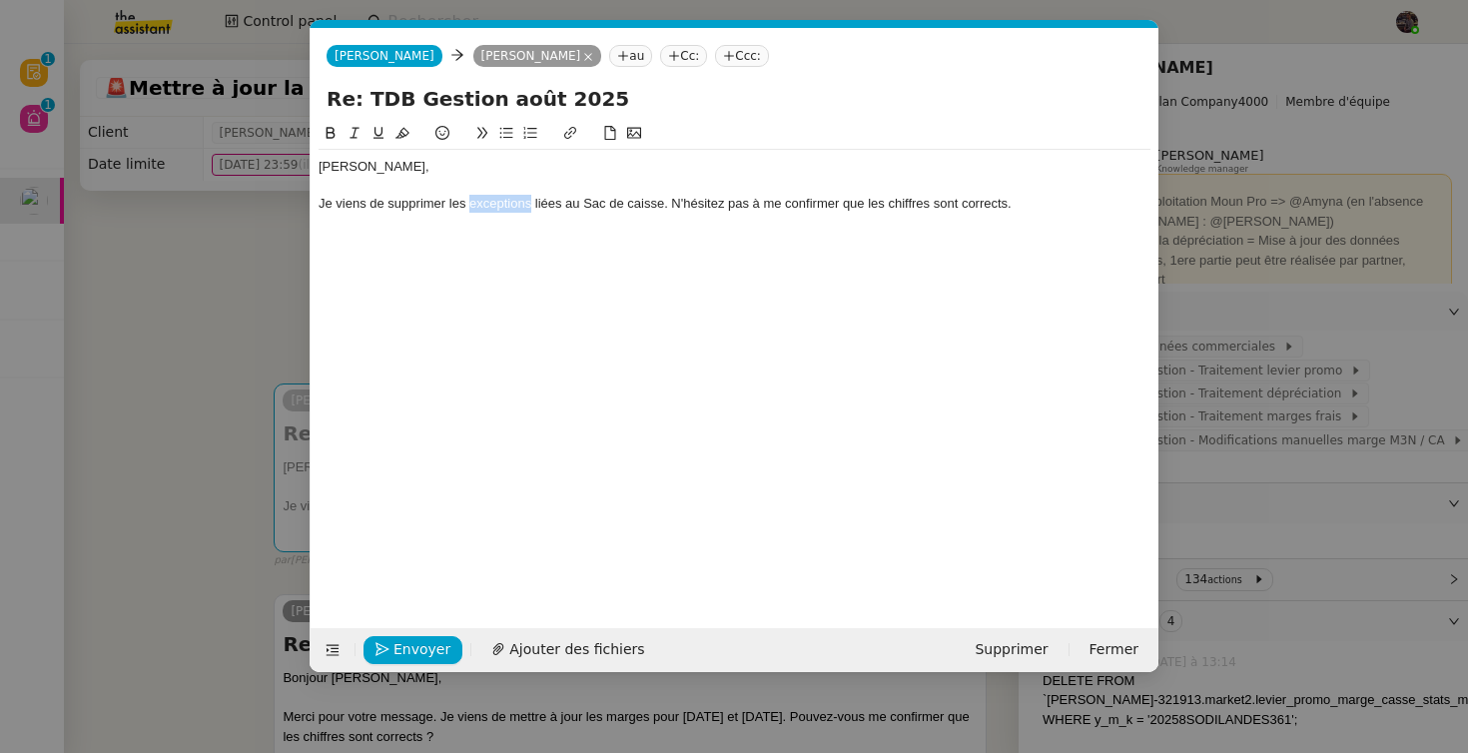
drag, startPoint x: 493, startPoint y: 201, endPoint x: 517, endPoint y: 203, distance: 24.0
click at [517, 203] on div "Je viens de supprimer les exceptions liées au Sac de caisse. N'hésitez pas à me…" at bounding box center [735, 204] width 832 height 18
click at [664, 205] on div "Je viens de supprimer les exceptions liées au Sac de caisse. N'hésitez pas à me…" at bounding box center [735, 204] width 832 height 18
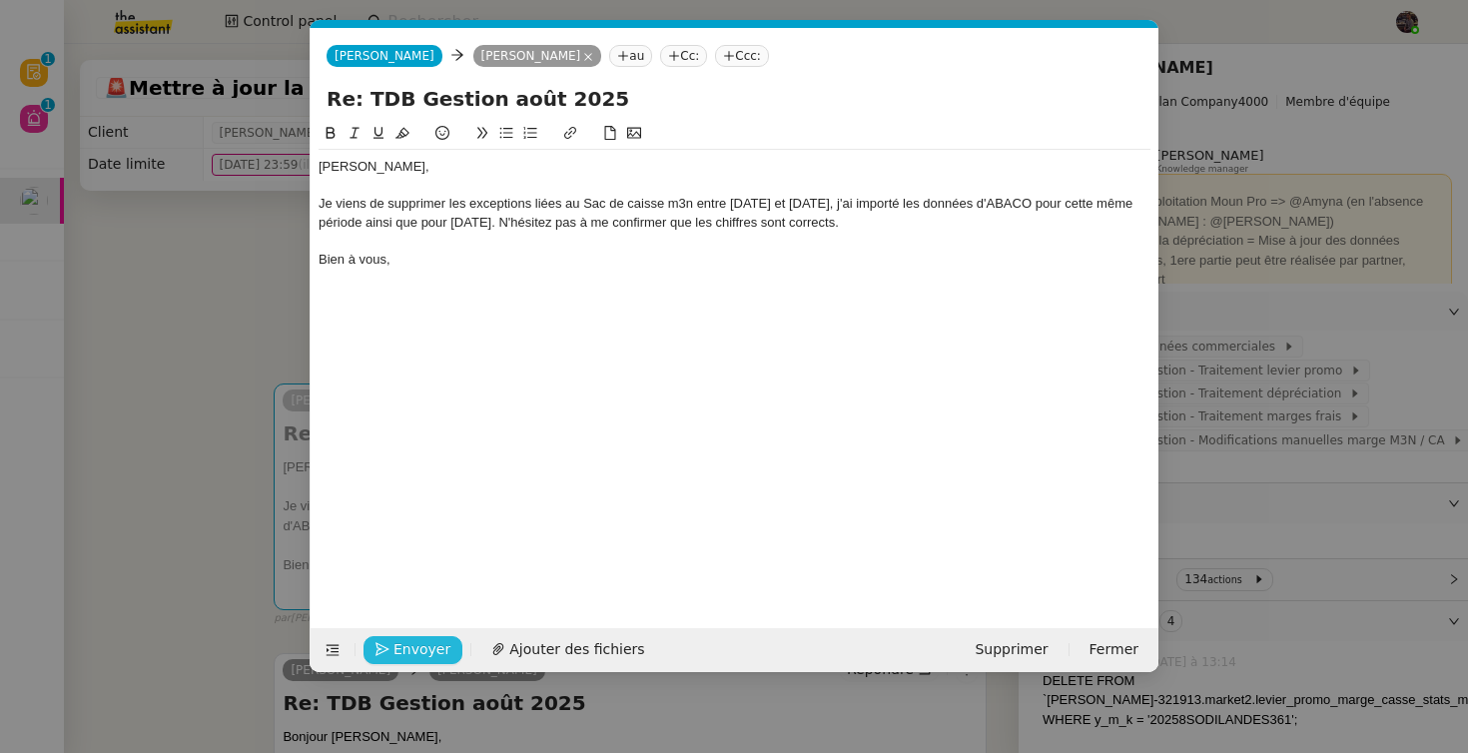
click at [390, 644] on button "Envoyer" at bounding box center [412, 650] width 99 height 28
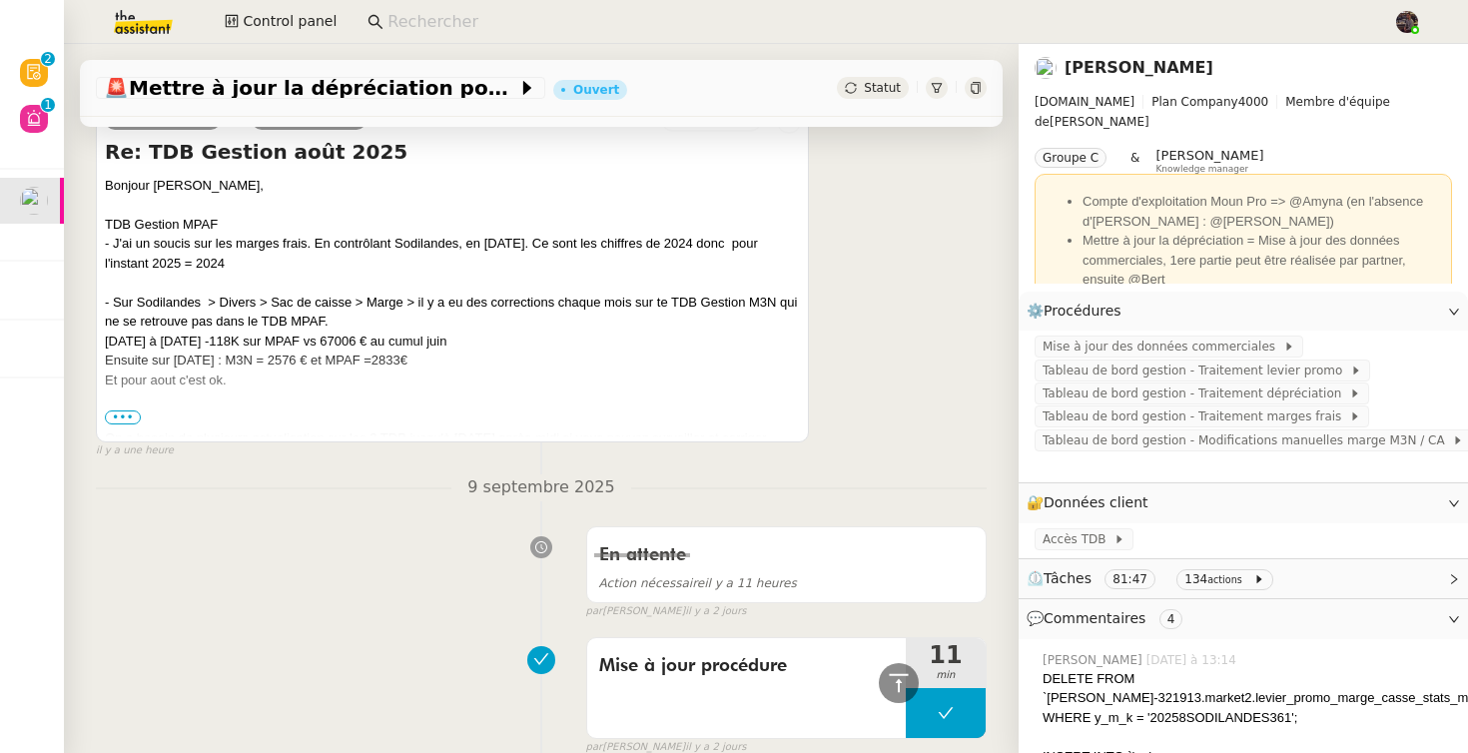
scroll to position [0, 0]
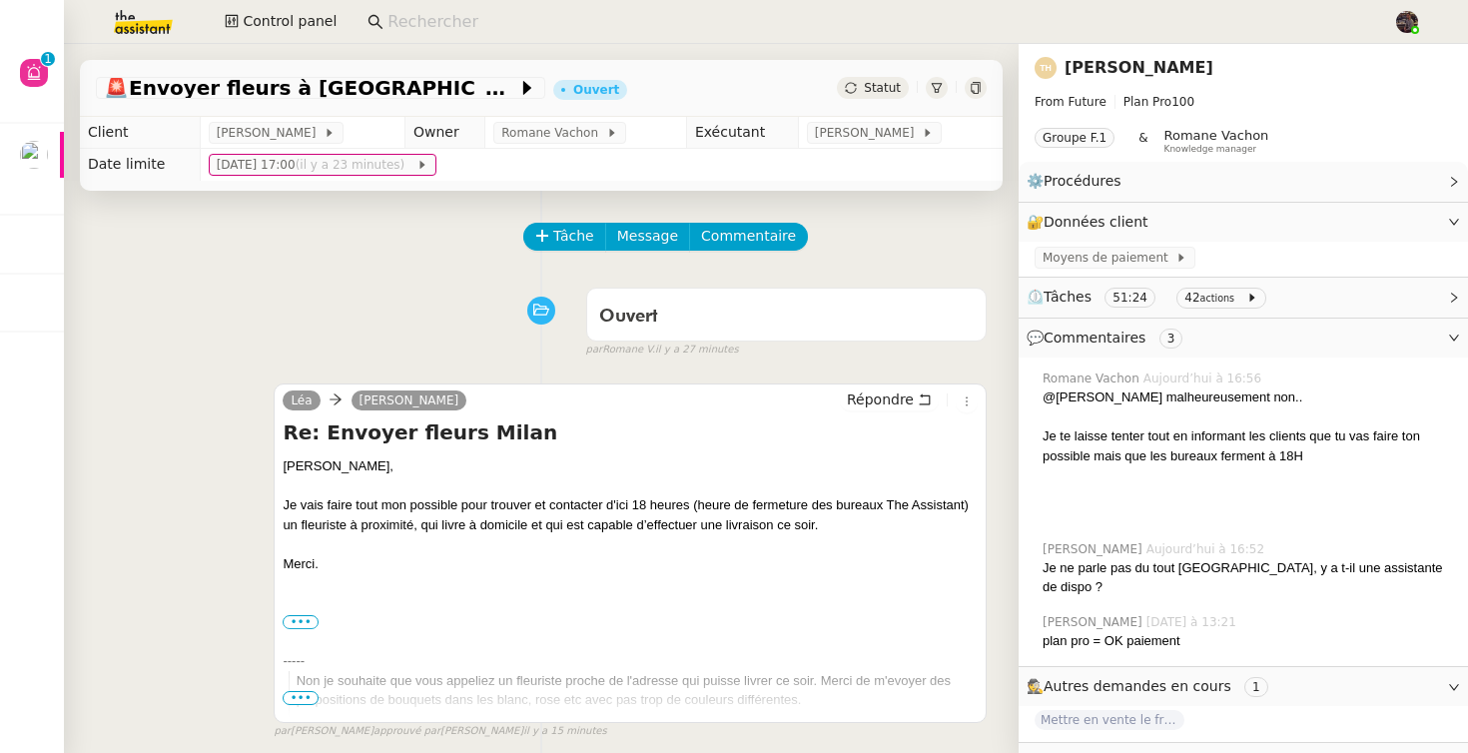
scroll to position [919, 0]
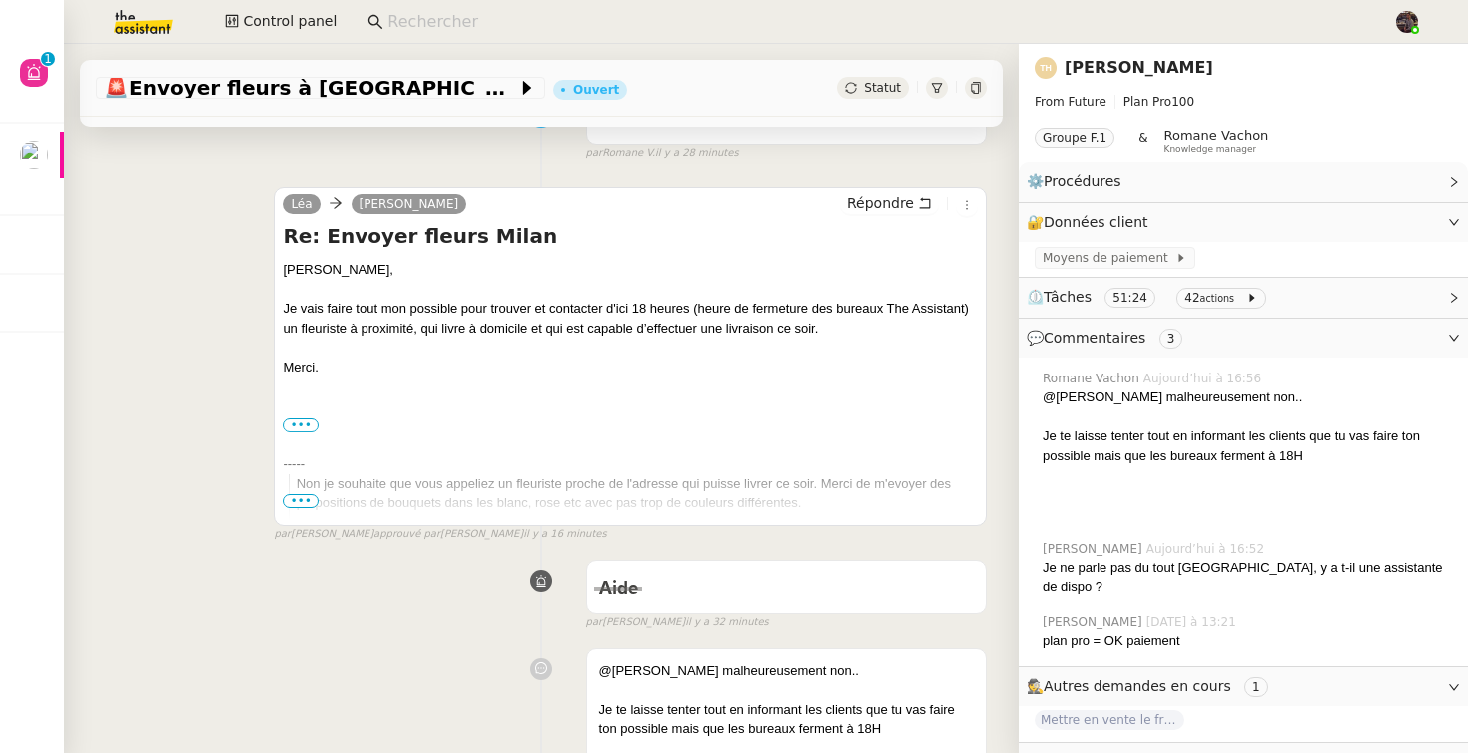
click at [316, 591] on div "Aide false par [PERSON_NAME] il y a 32 minutes" at bounding box center [541, 591] width 891 height 80
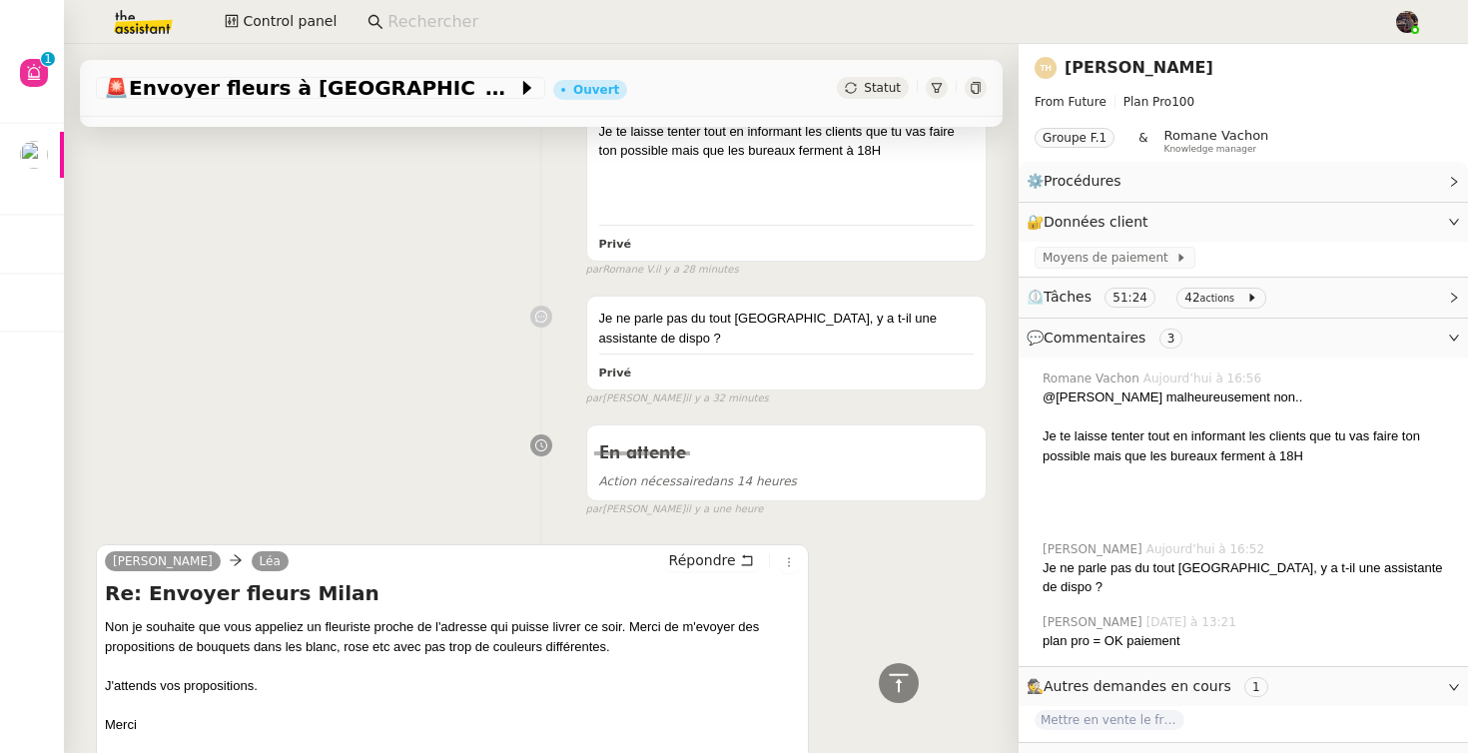
scroll to position [776, 0]
click at [374, 343] on div "Je ne parle pas du tout [GEOGRAPHIC_DATA], y a t-il une assistante de dispo ? P…" at bounding box center [541, 346] width 891 height 121
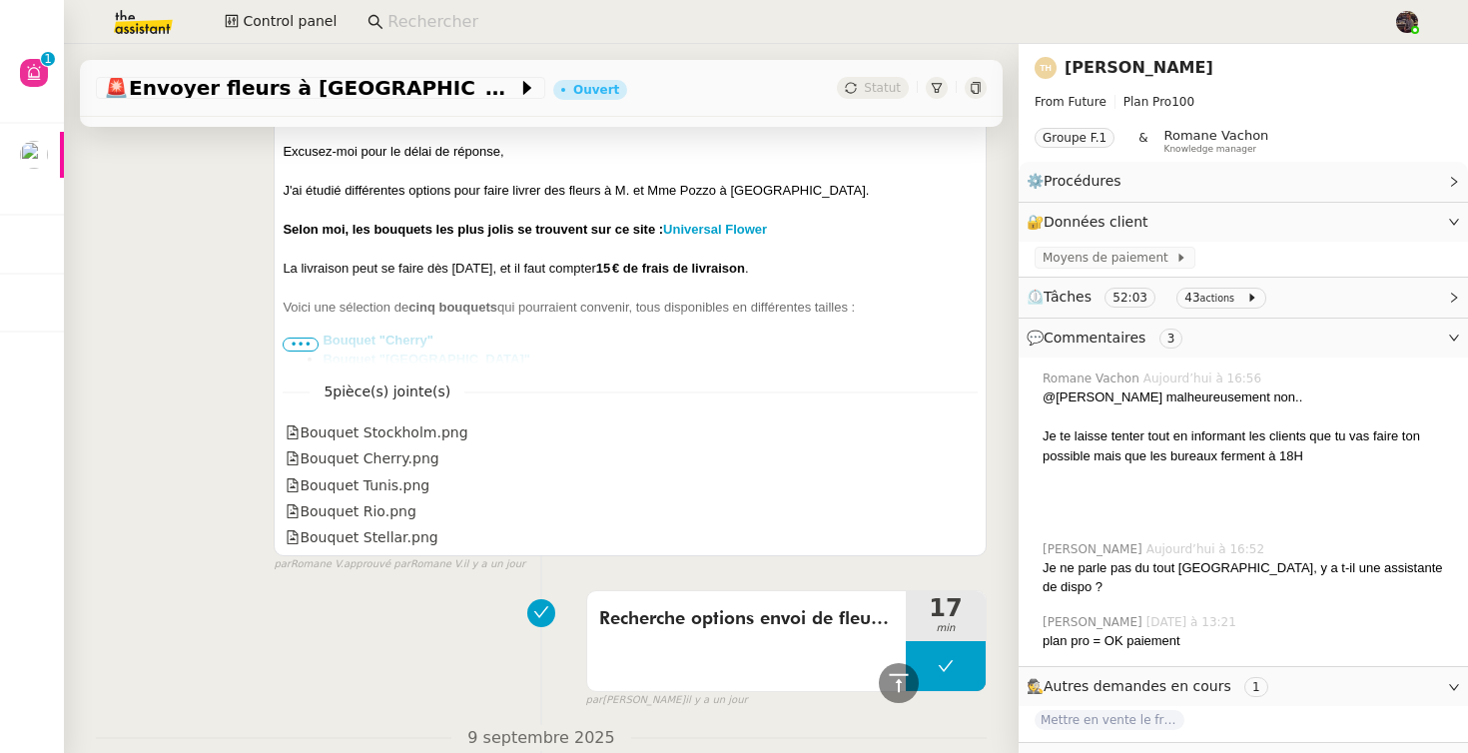
scroll to position [3439, 0]
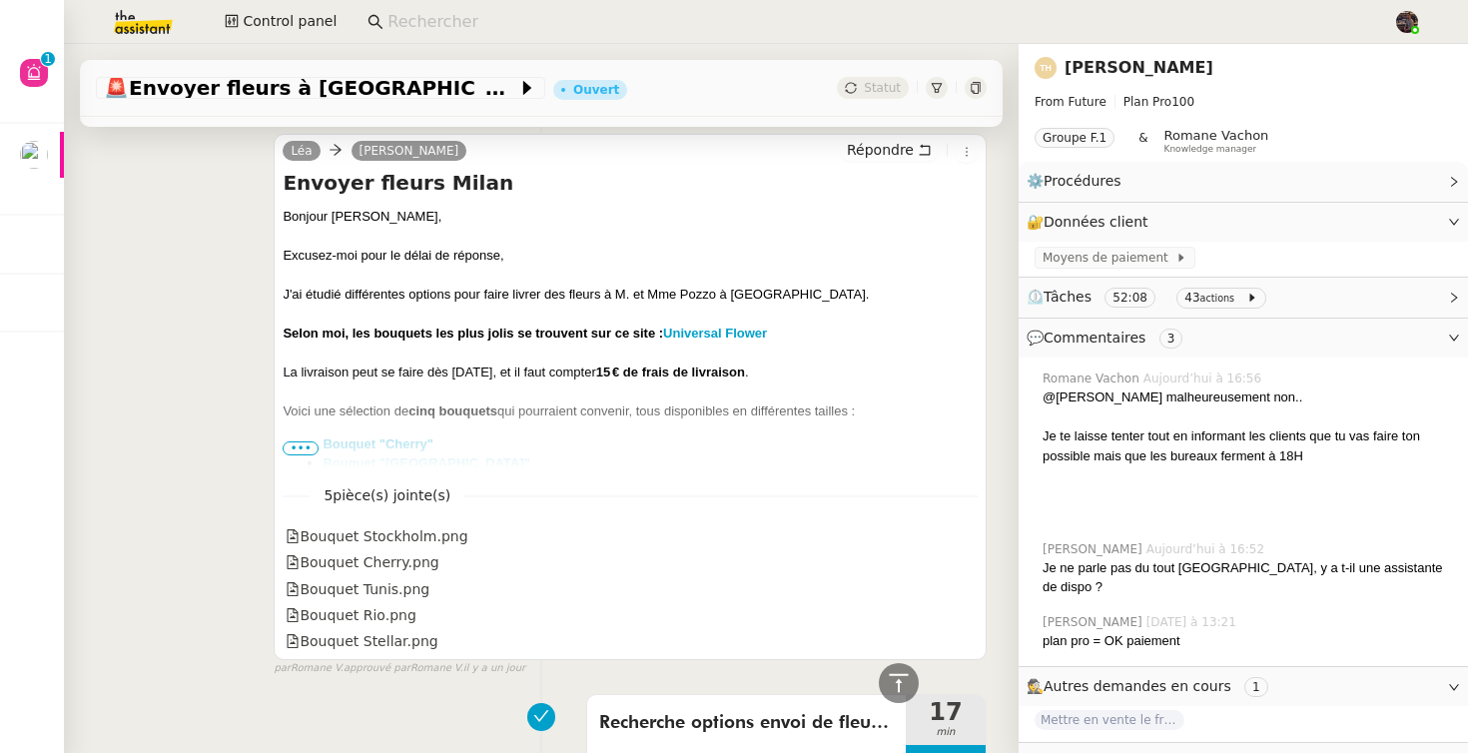
click at [297, 434] on ul "Bouquet "Cherry" Bouquet "Stockholm" Bouquet "Tunis" Bouquet "Rio" Bouquet "Ste…" at bounding box center [630, 483] width 695 height 98
click at [298, 441] on span "•••" at bounding box center [301, 448] width 36 height 14
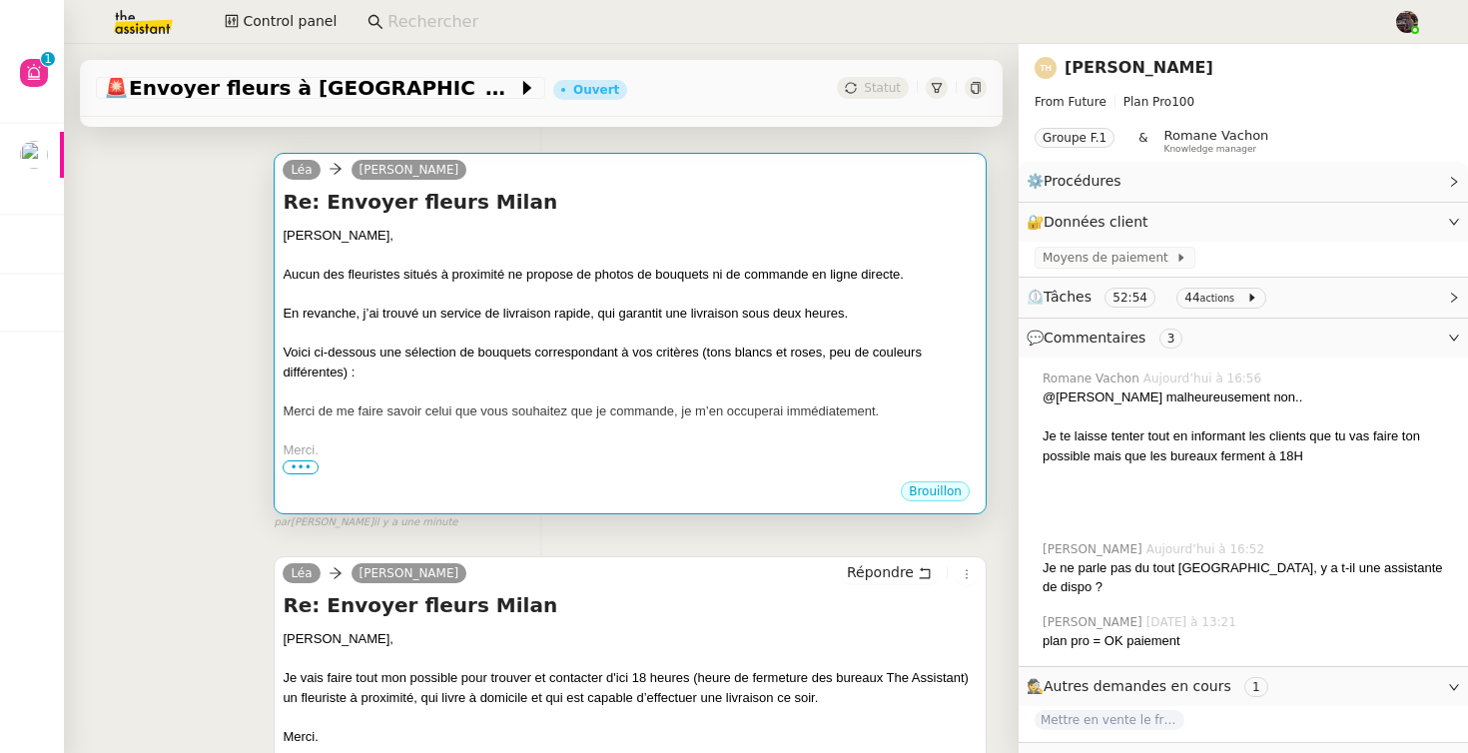
scroll to position [0, 0]
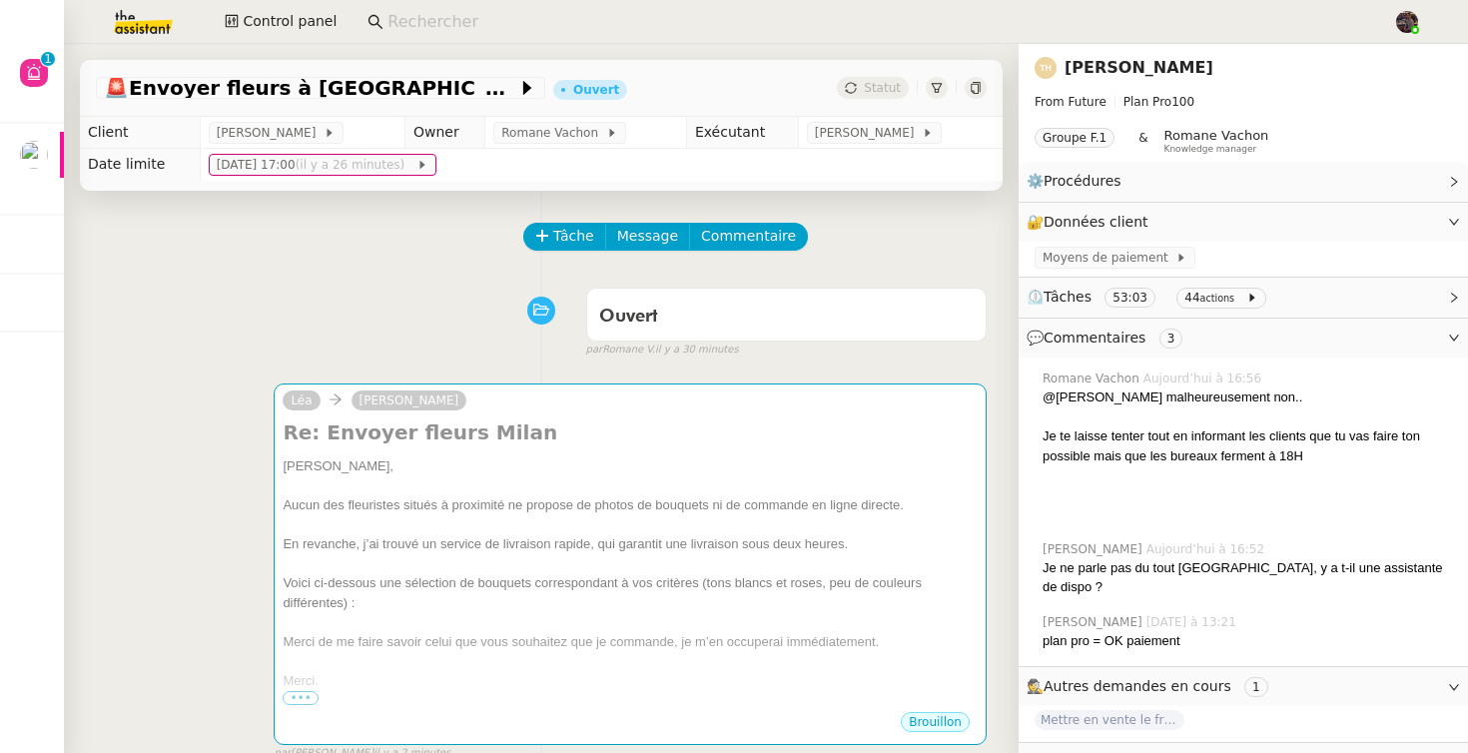
click at [270, 233] on div "Tâche Message Commentaire" at bounding box center [541, 247] width 891 height 48
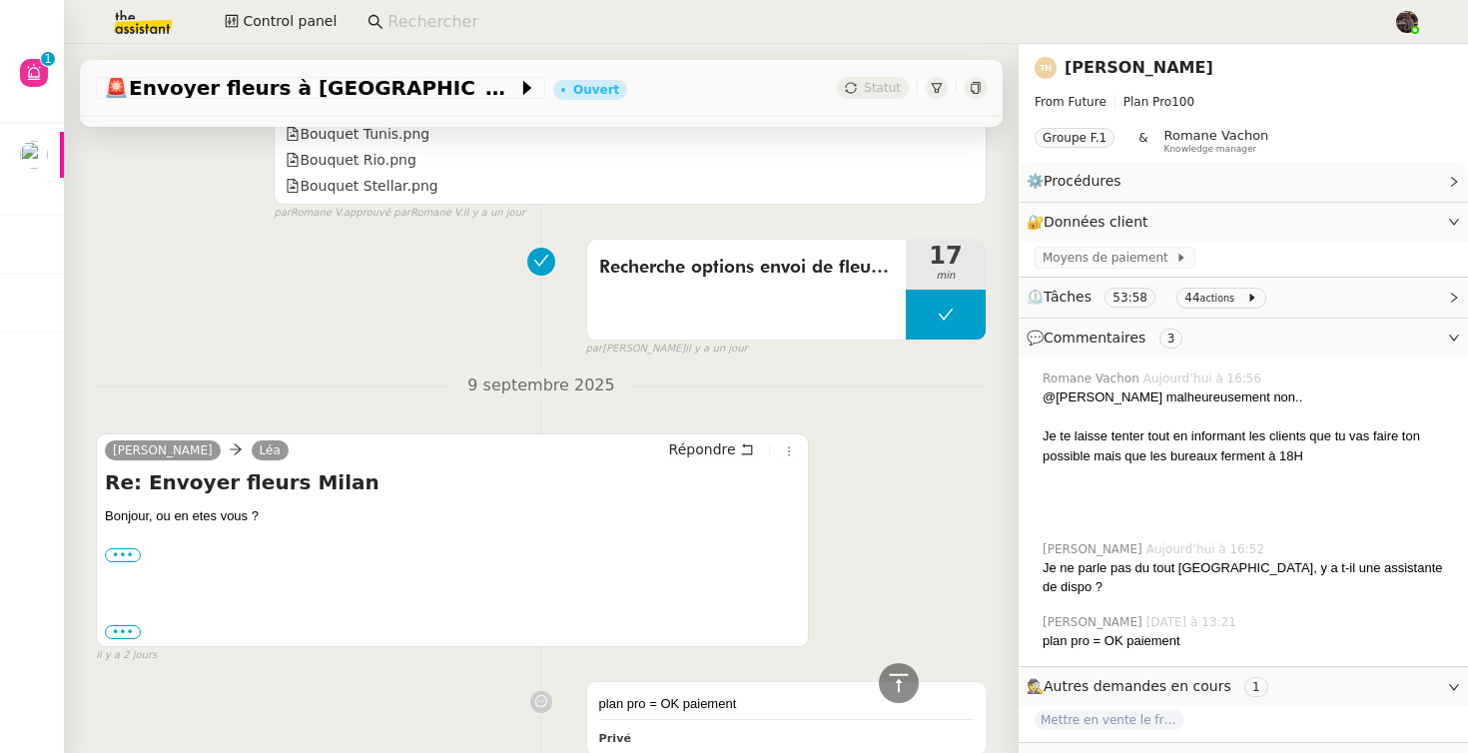
scroll to position [4944, 0]
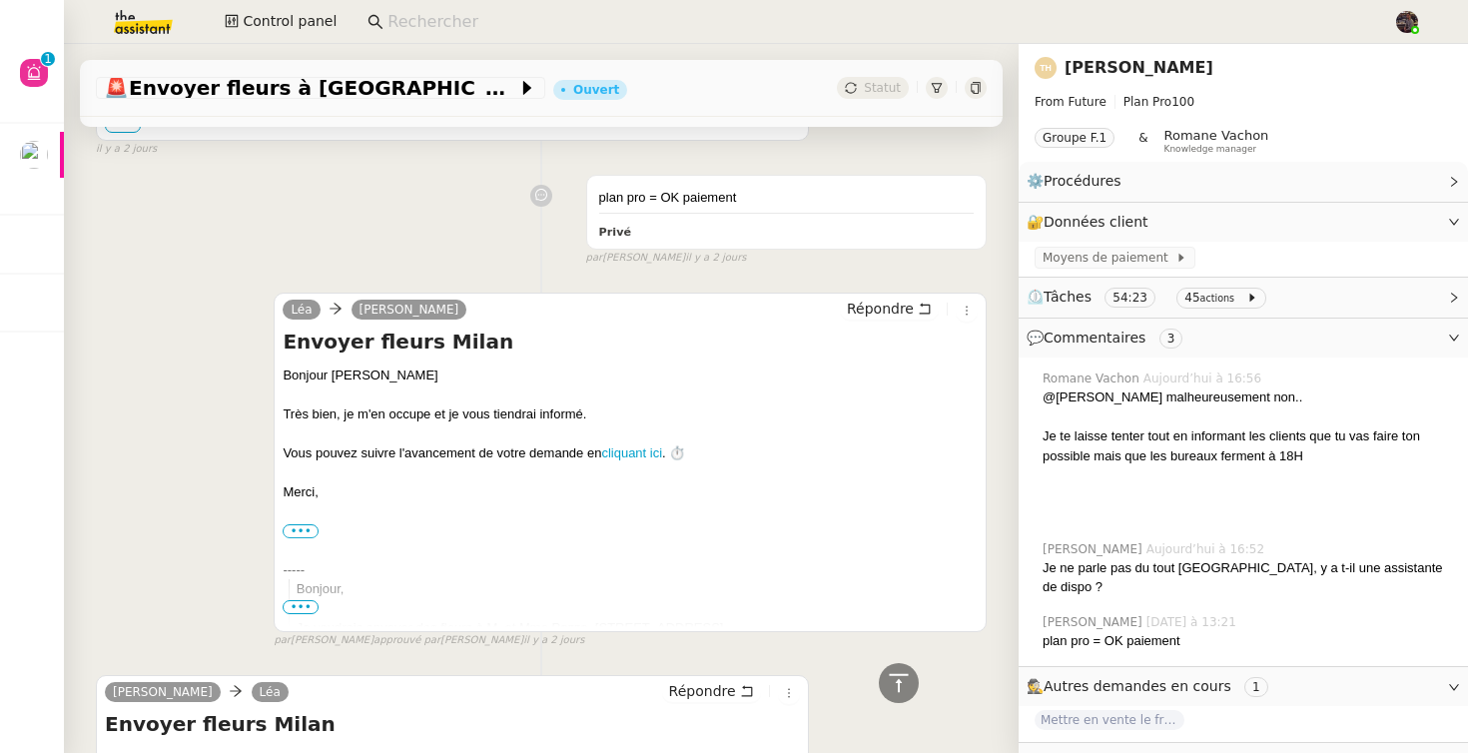
scroll to position [5011, 0]
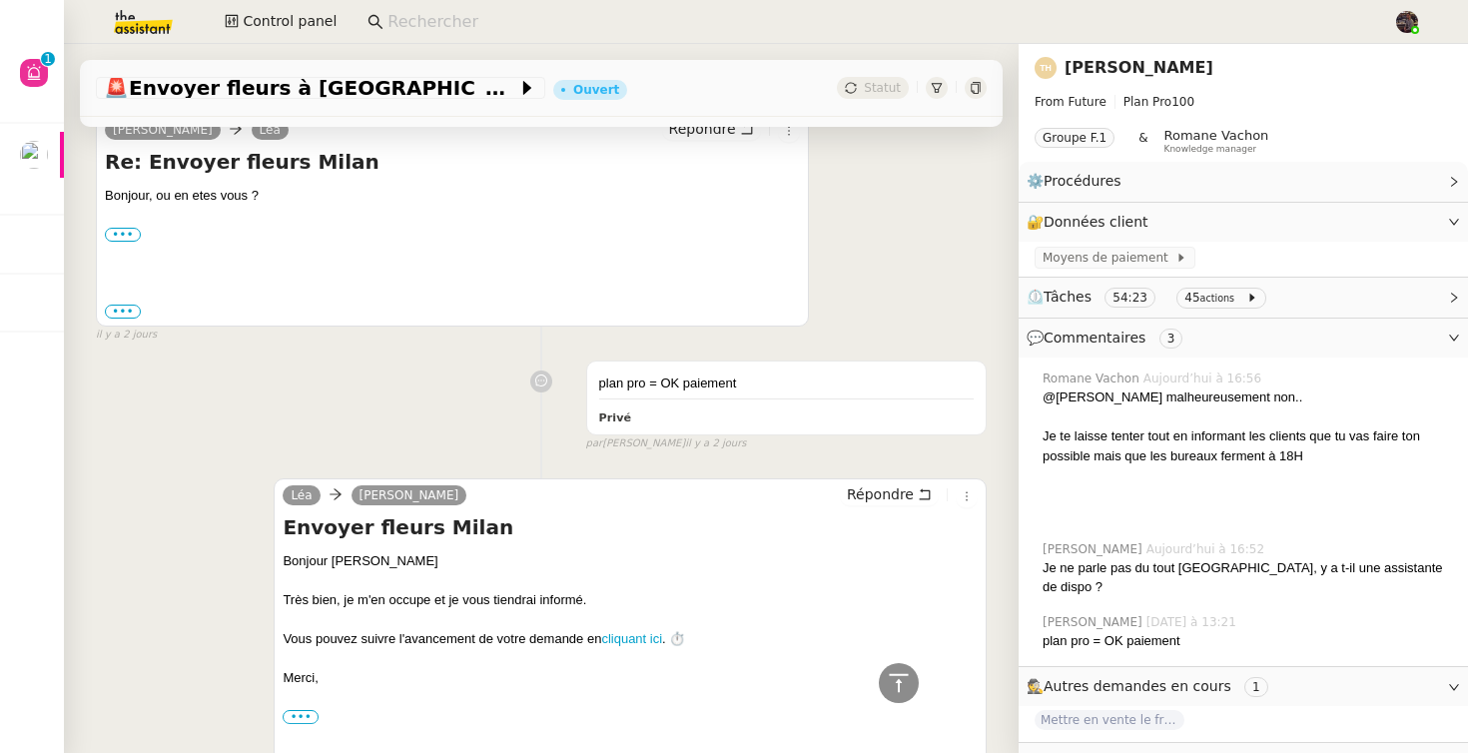
click at [430, 397] on div "plan pro = OK paiement Privé false par [PERSON_NAME] [DATE]" at bounding box center [541, 401] width 891 height 101
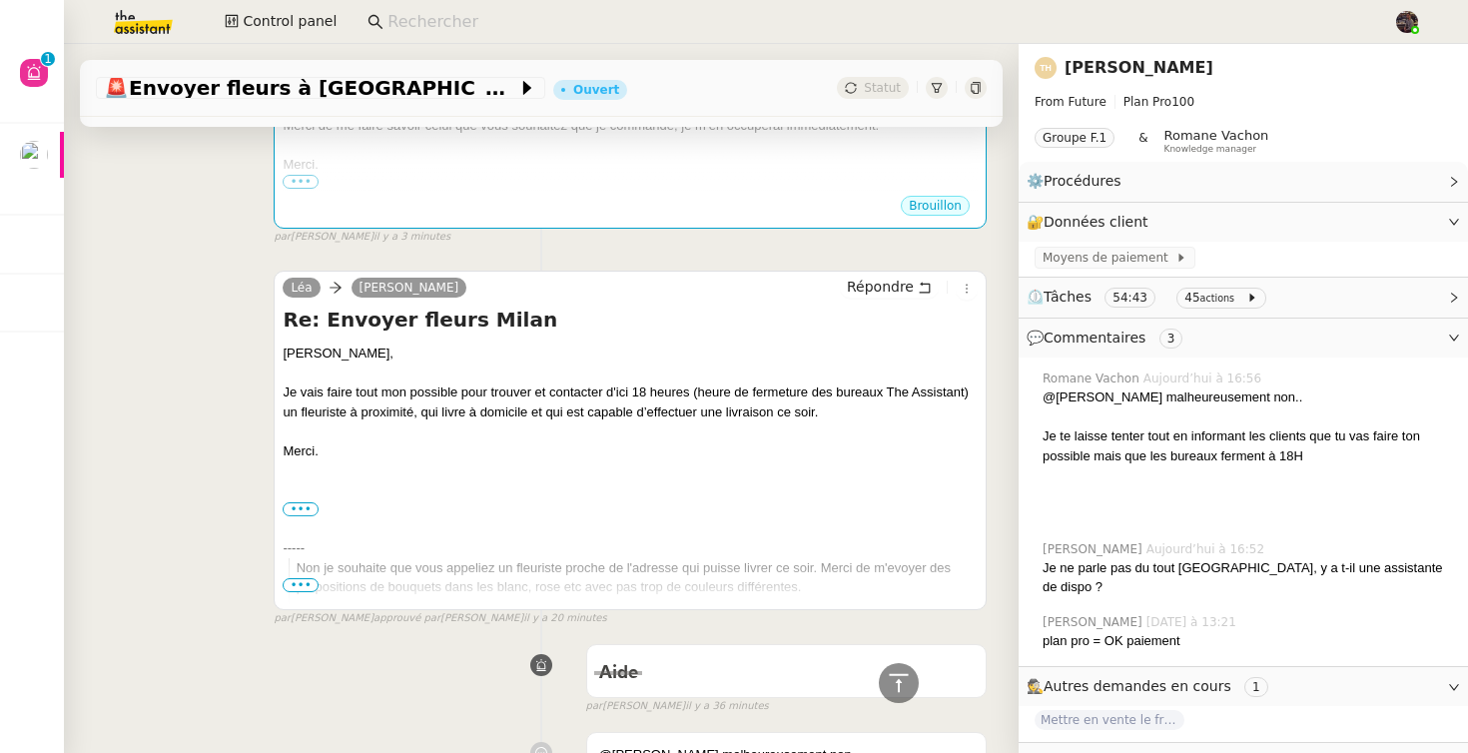
scroll to position [1287, 0]
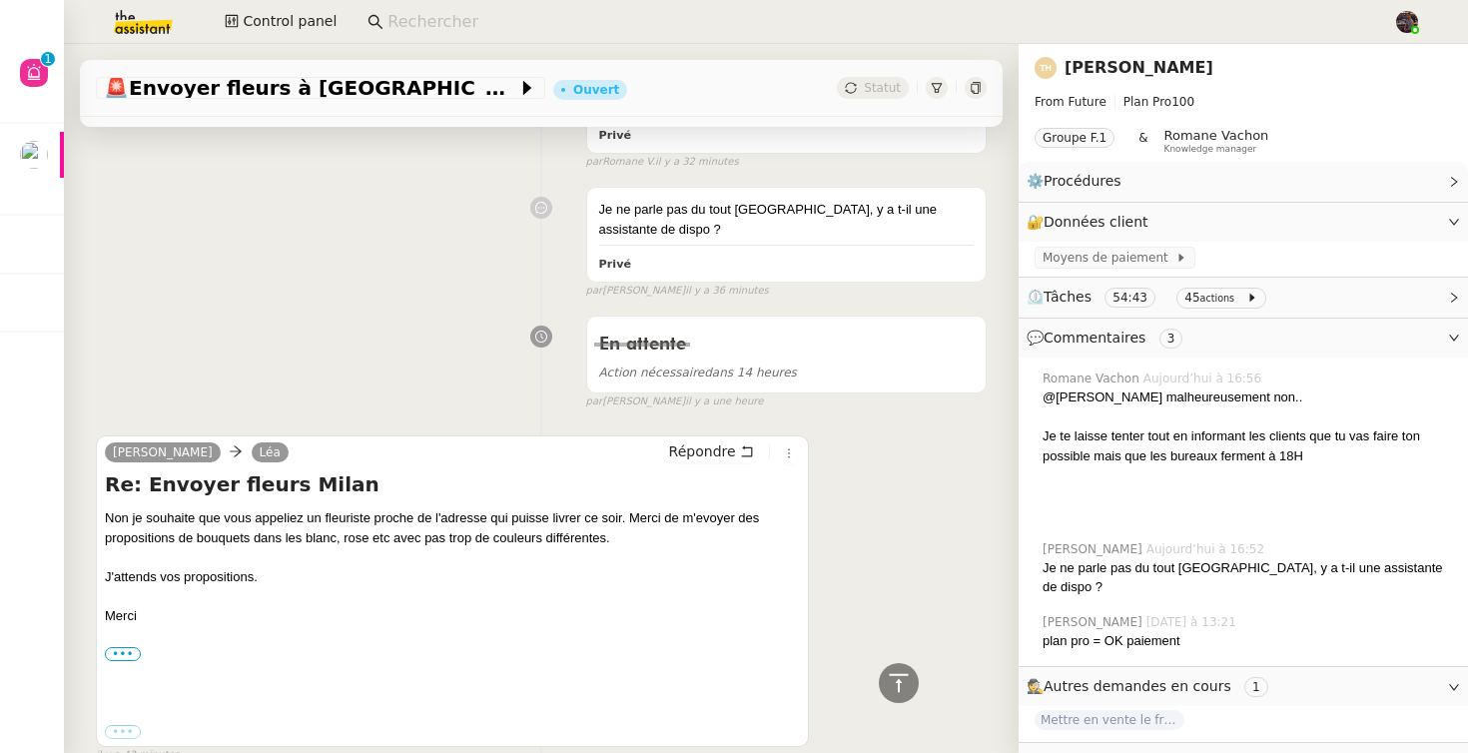
click at [218, 377] on div "En attente Action nécessaire dans 14 heures false par [PERSON_NAME] il y a une …" at bounding box center [541, 358] width 891 height 103
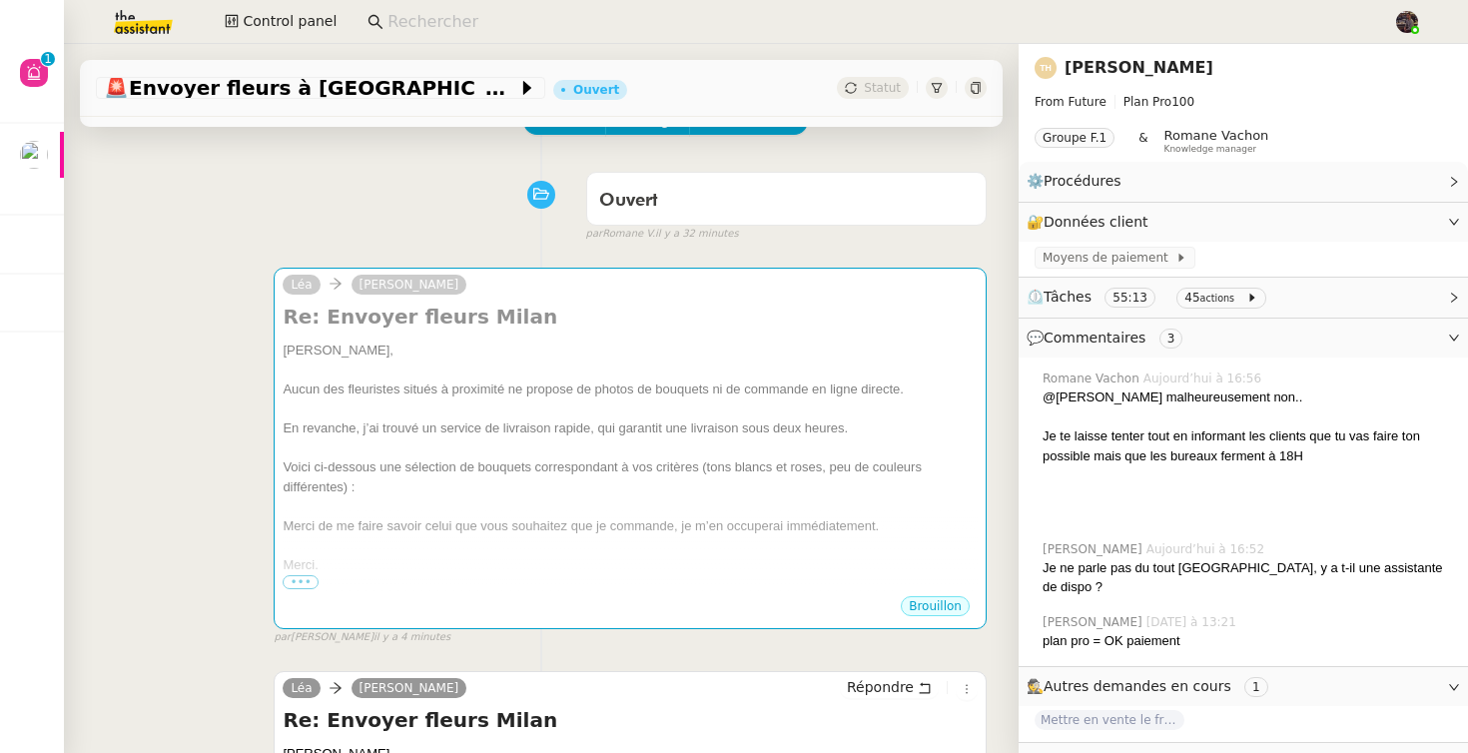
scroll to position [0, 0]
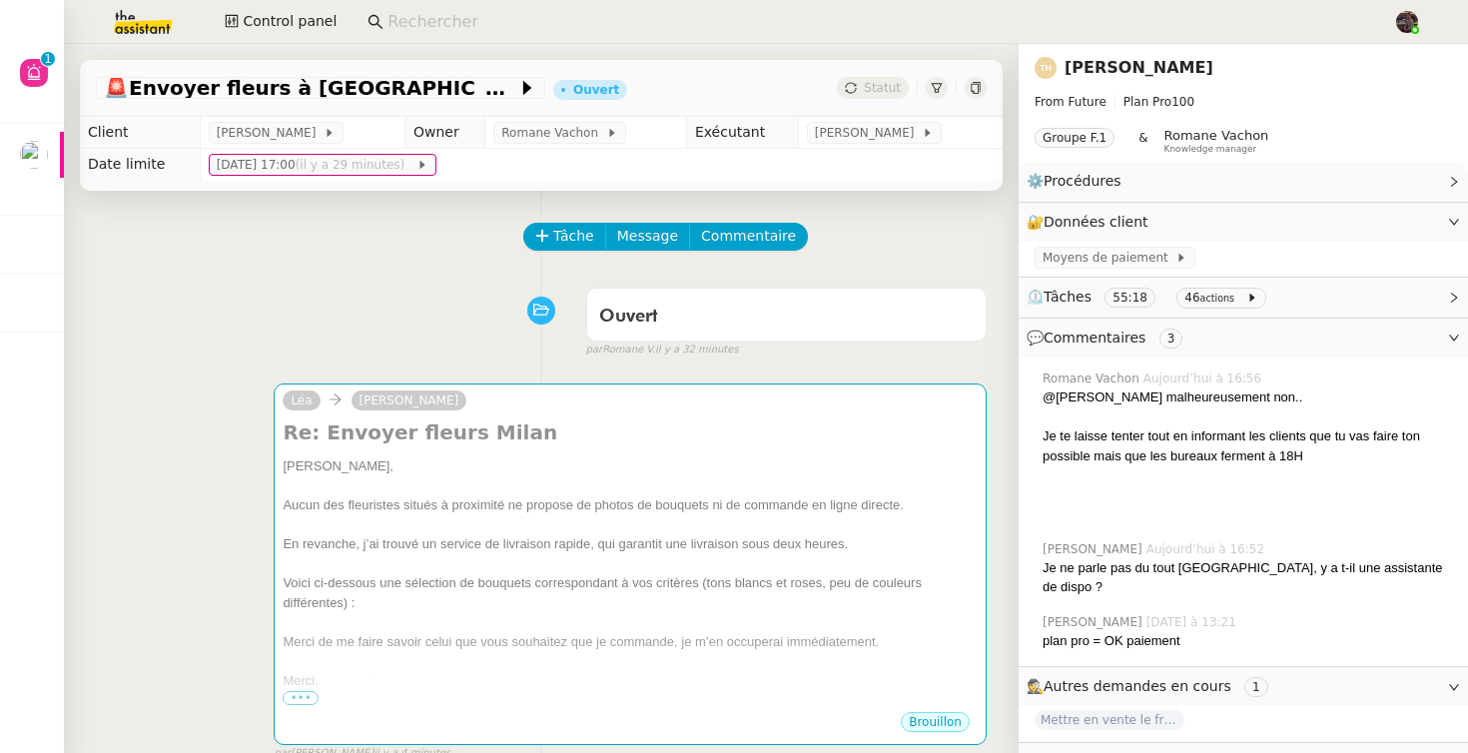
click at [338, 307] on div "Ouvert false par [PERSON_NAME]. il y a 32 minutes" at bounding box center [541, 319] width 891 height 80
